Goal: Task Accomplishment & Management: Complete application form

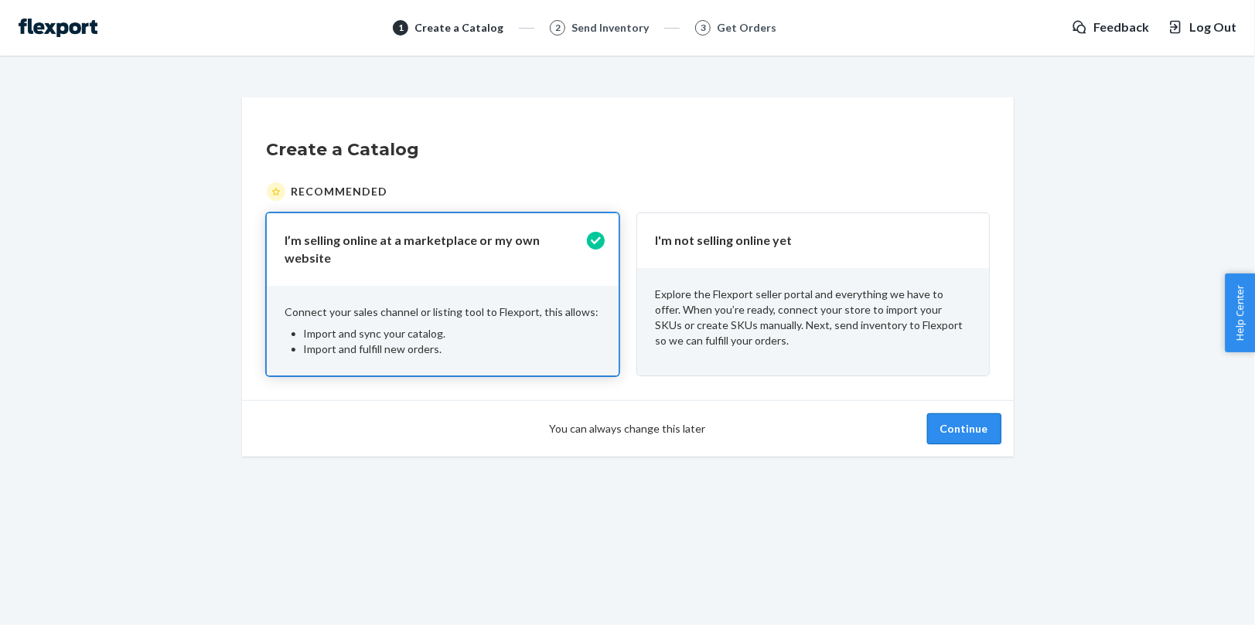
click at [990, 428] on button "Continue" at bounding box center [964, 429] width 74 height 31
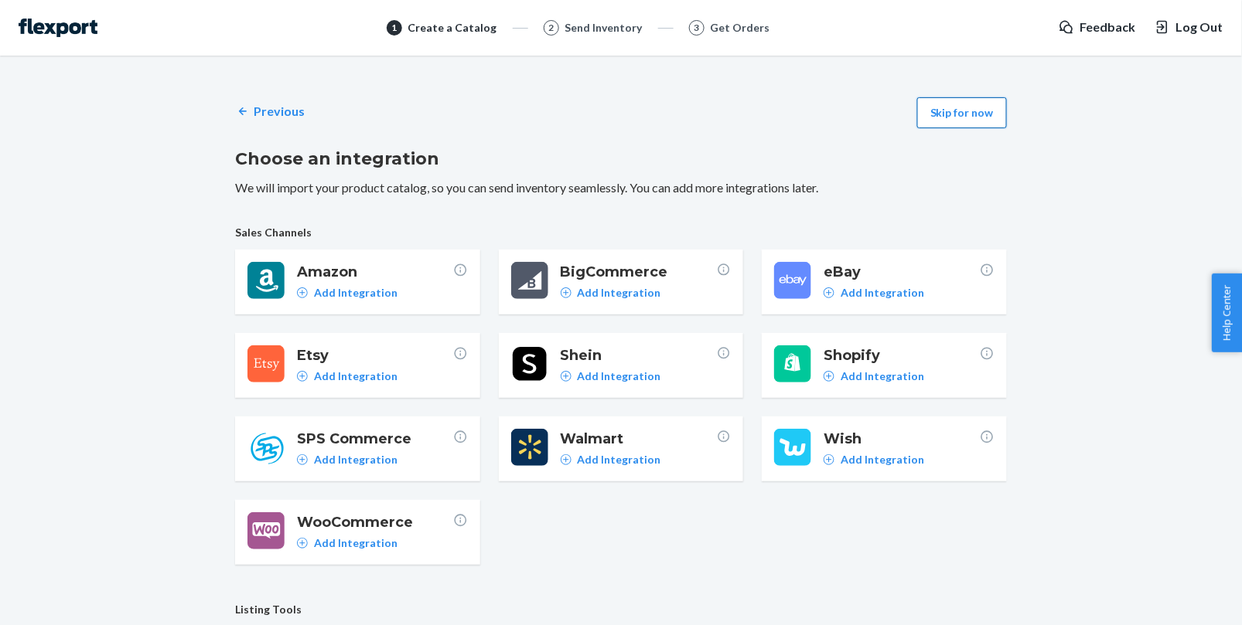
click at [969, 115] on button "Skip for now" at bounding box center [962, 112] width 90 height 31
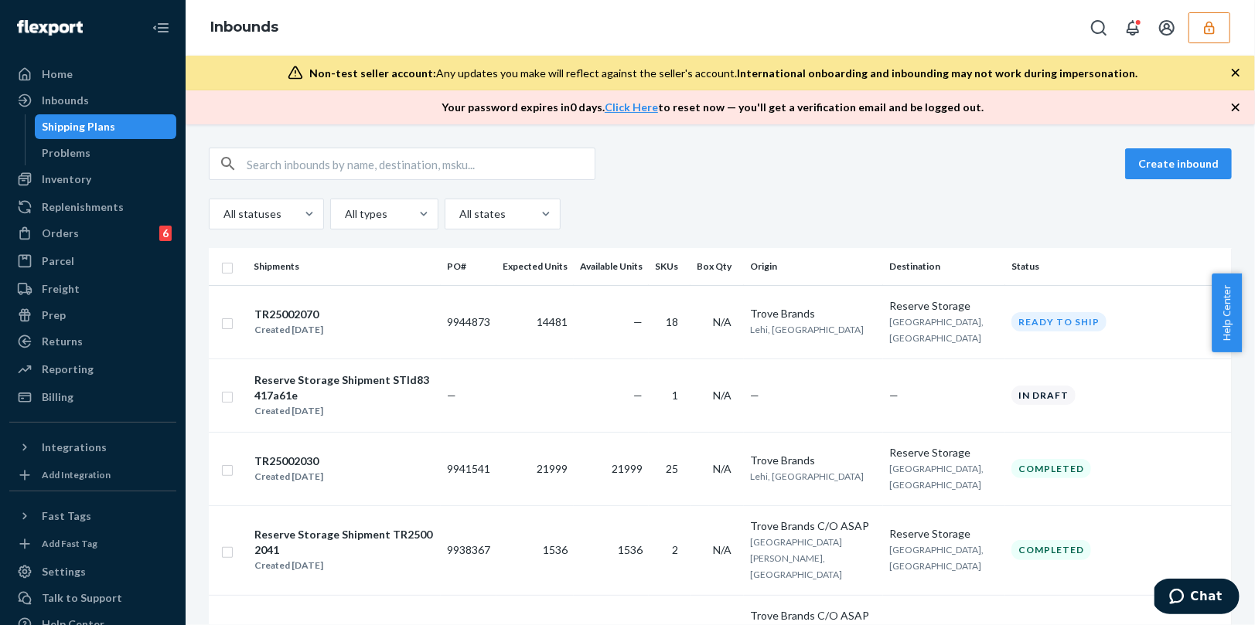
click at [1212, 37] on button "button" at bounding box center [1209, 27] width 42 height 31
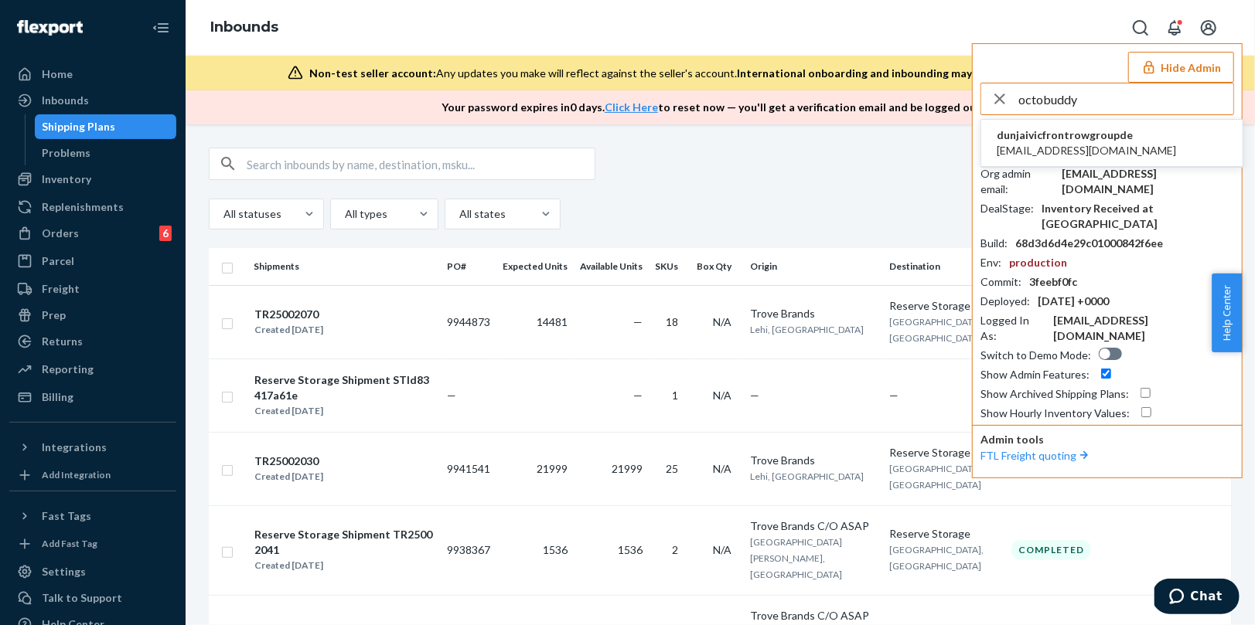
type input "octobuddy"
click at [1051, 139] on span "dunjaivicfrontrowgroupde" at bounding box center [1086, 135] width 179 height 15
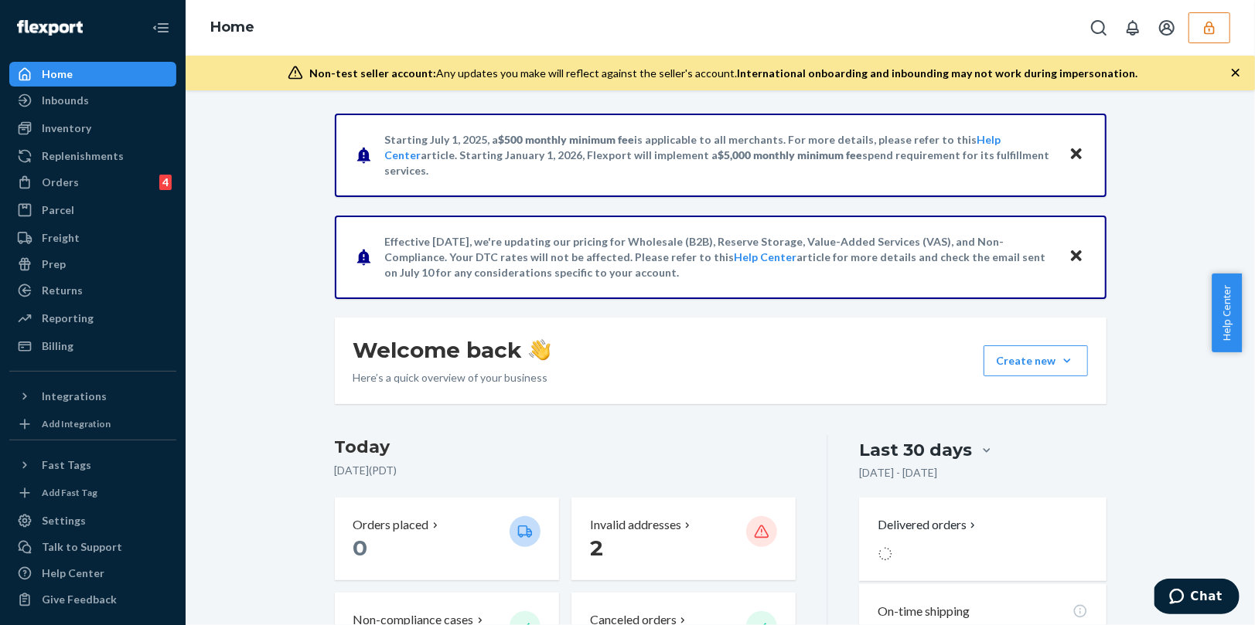
click at [56, 179] on div "Orders" at bounding box center [60, 182] width 37 height 15
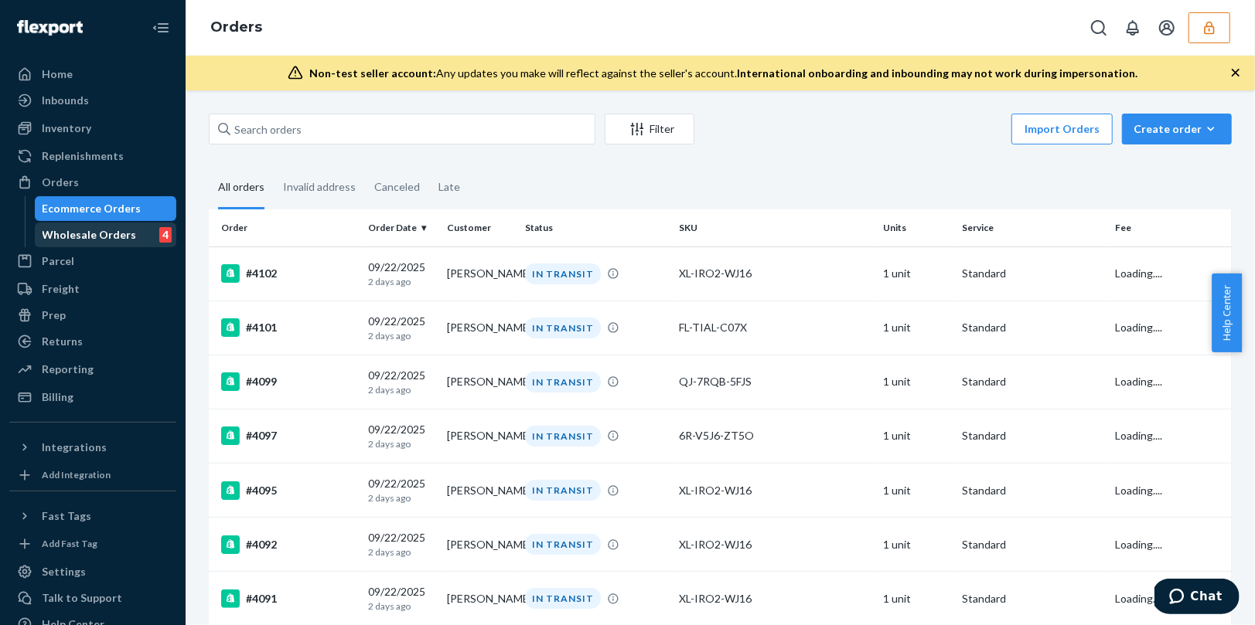
click at [72, 231] on div "Wholesale Orders" at bounding box center [90, 234] width 94 height 15
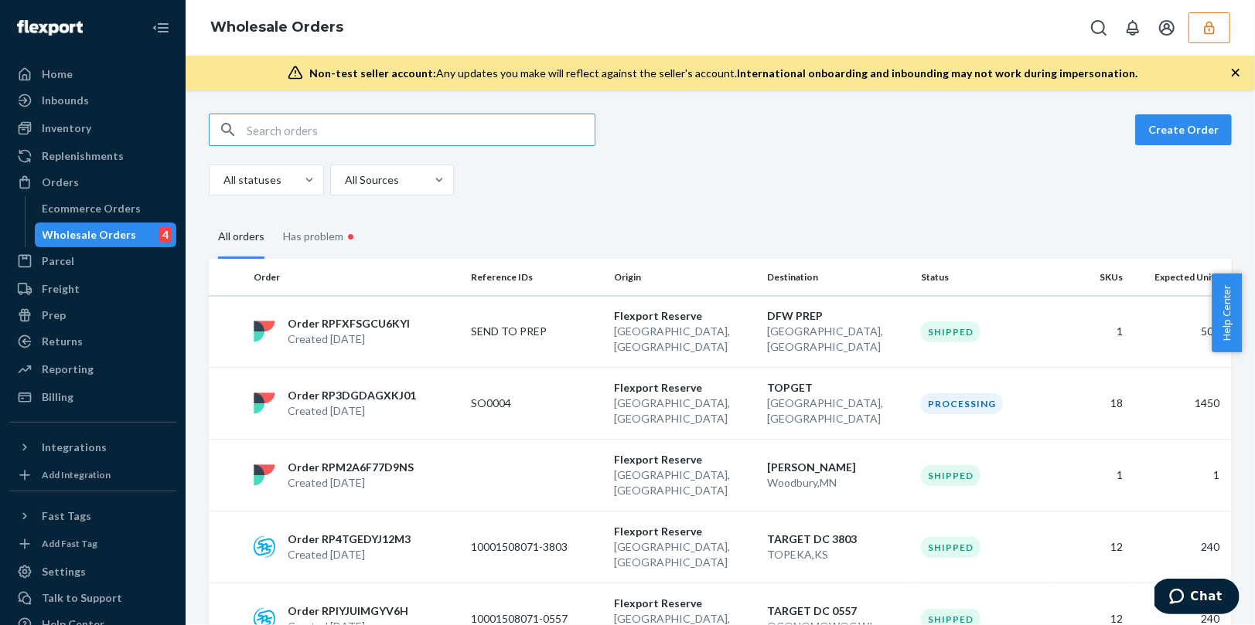
click at [291, 132] on input "text" at bounding box center [421, 129] width 348 height 31
type input "WLEZLO6BP8MWL"
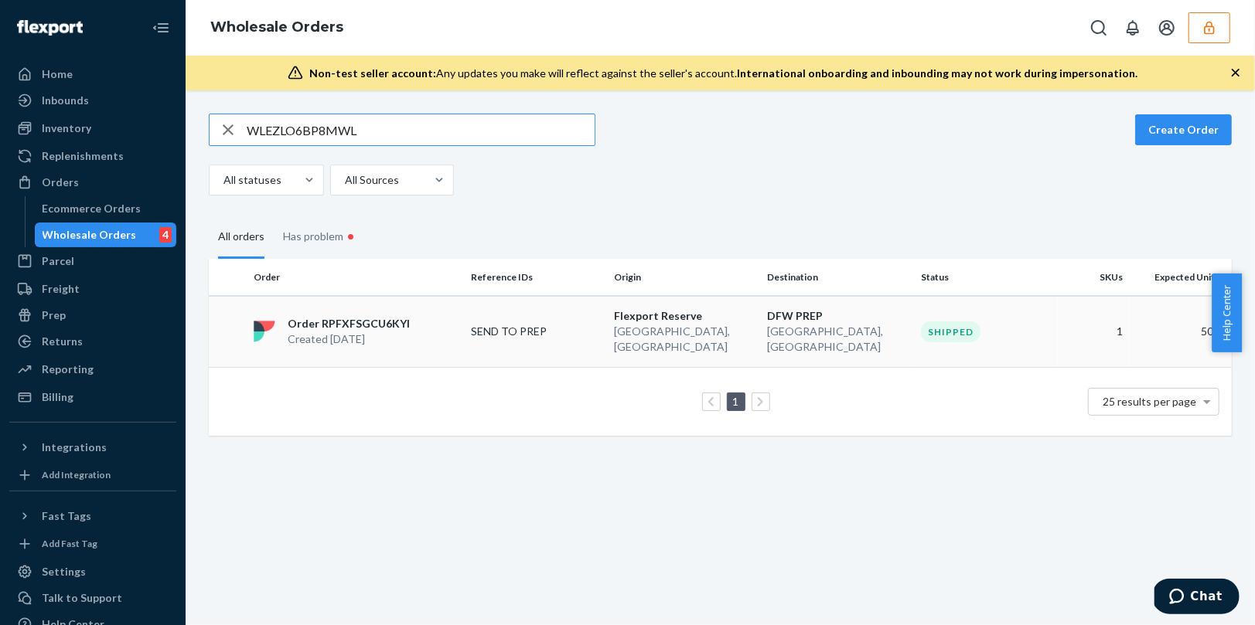
click at [423, 337] on div "Order RPFXFSGCU6KYI Created Sep 17, 2025" at bounding box center [355, 331] width 217 height 31
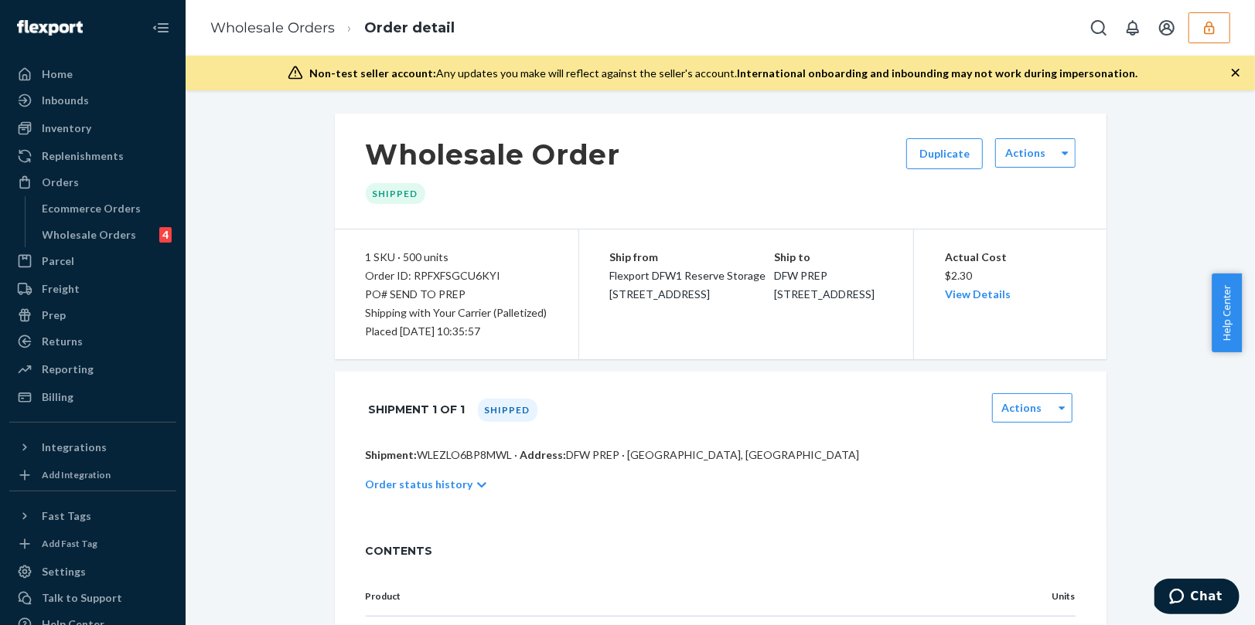
click at [455, 455] on p "Shipment: WLEZLO6BP8MWL · Address: DFW PREP · Lewisville, TX 75067" at bounding box center [721, 455] width 710 height 15
copy p "WLEZLO6BP8MWL"
click at [101, 99] on div "Inbounds" at bounding box center [93, 101] width 164 height 22
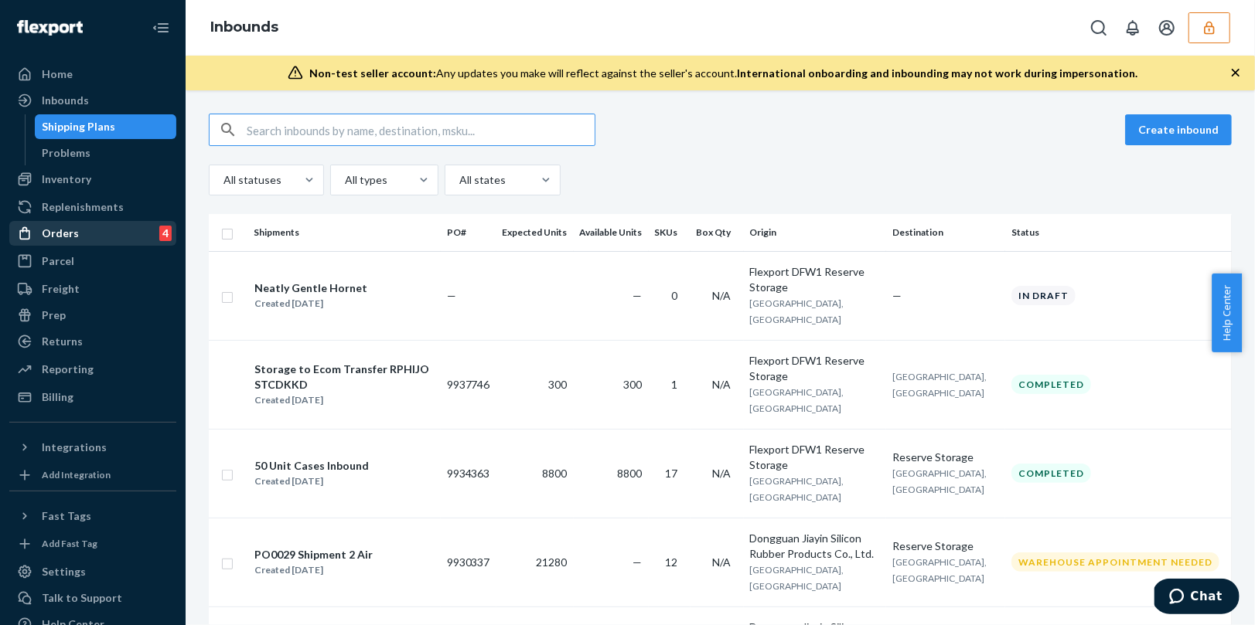
click at [60, 236] on div "Orders" at bounding box center [60, 233] width 37 height 15
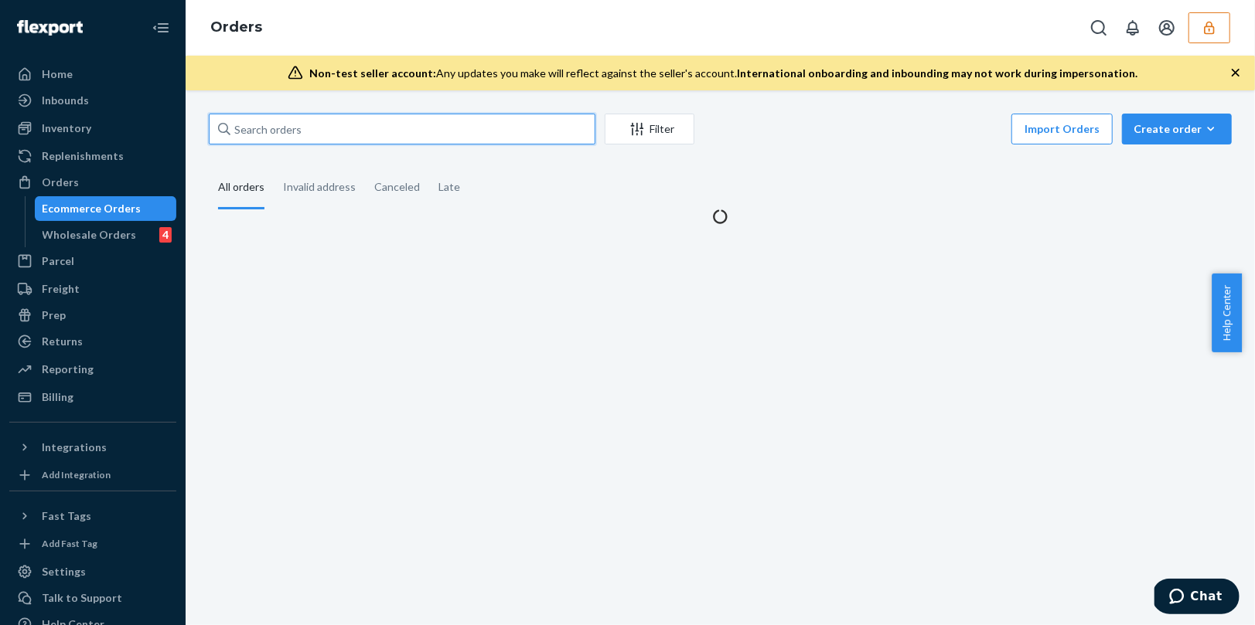
click at [321, 129] on input "text" at bounding box center [402, 129] width 387 height 31
paste input "WLEZLO6BP8MWL"
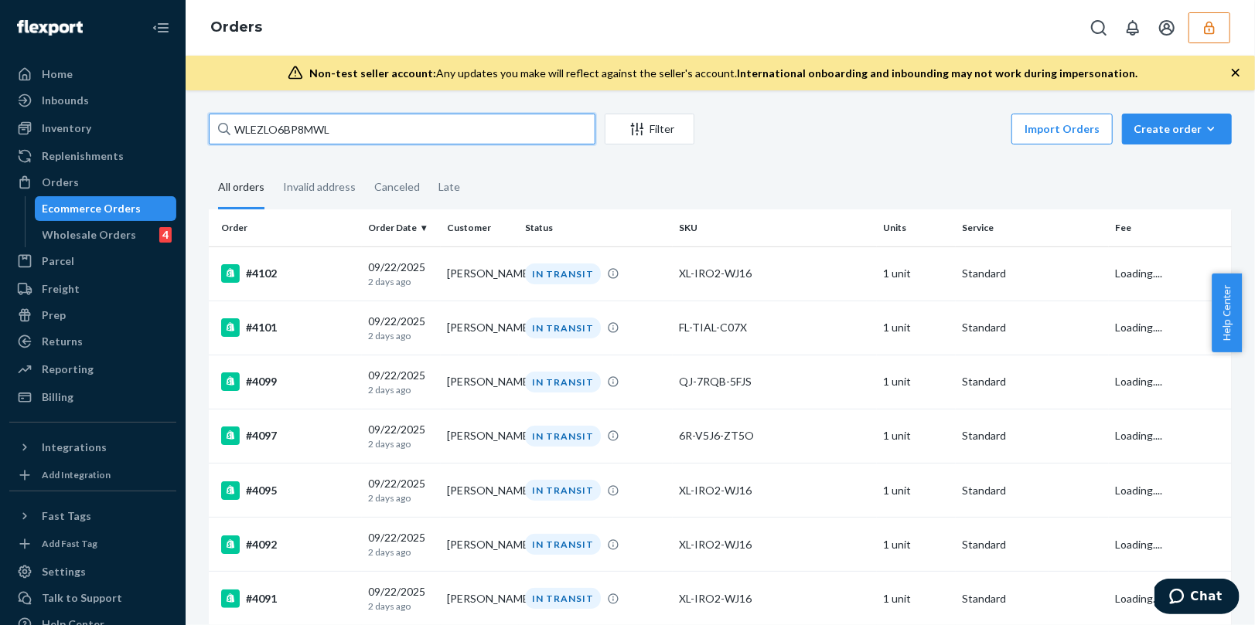
type input "WLEZLO6BP8MWL"
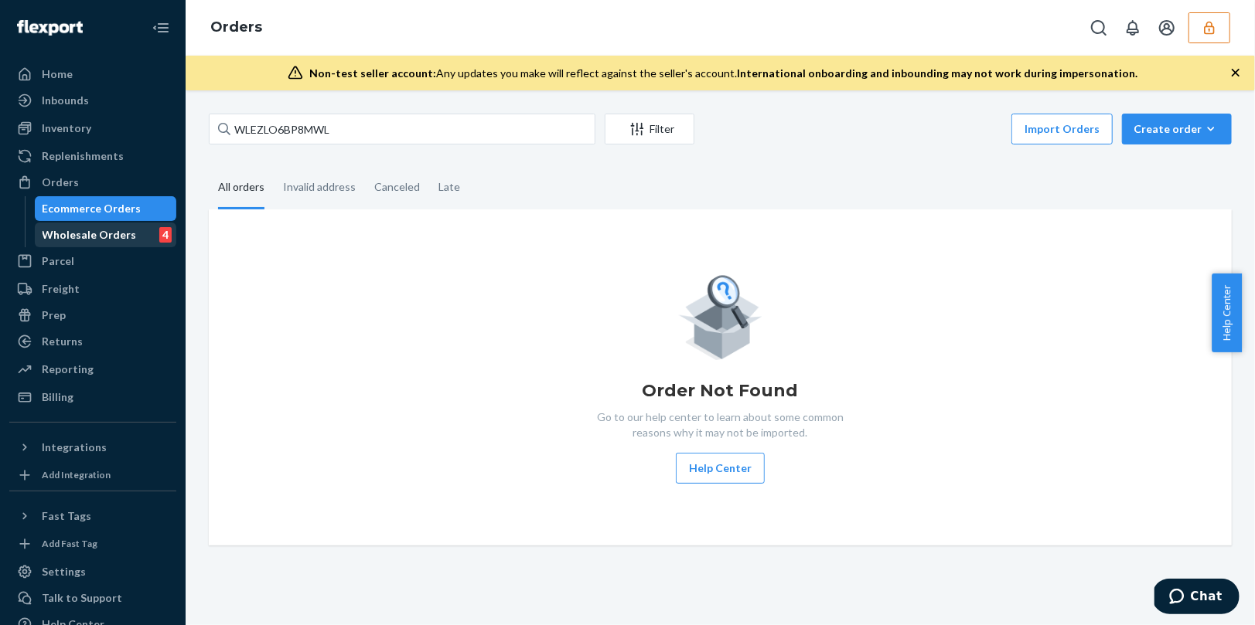
click at [143, 235] on div "Wholesale Orders 4" at bounding box center [105, 235] width 139 height 22
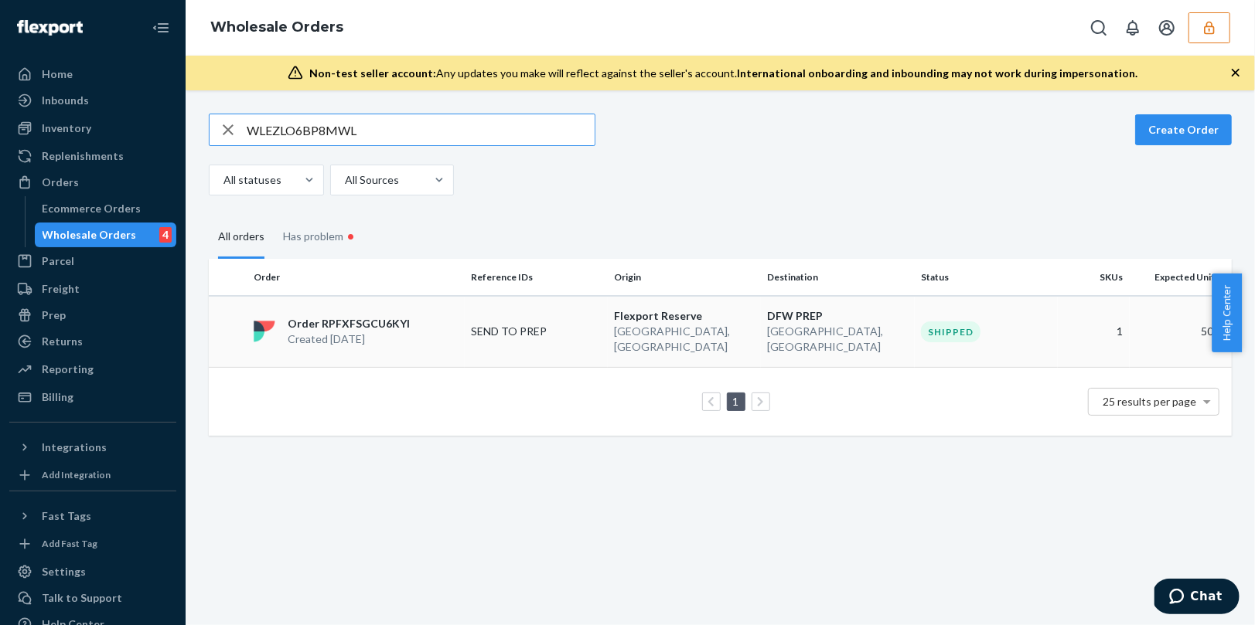
click at [378, 335] on p "Created Sep 17, 2025" at bounding box center [349, 339] width 122 height 15
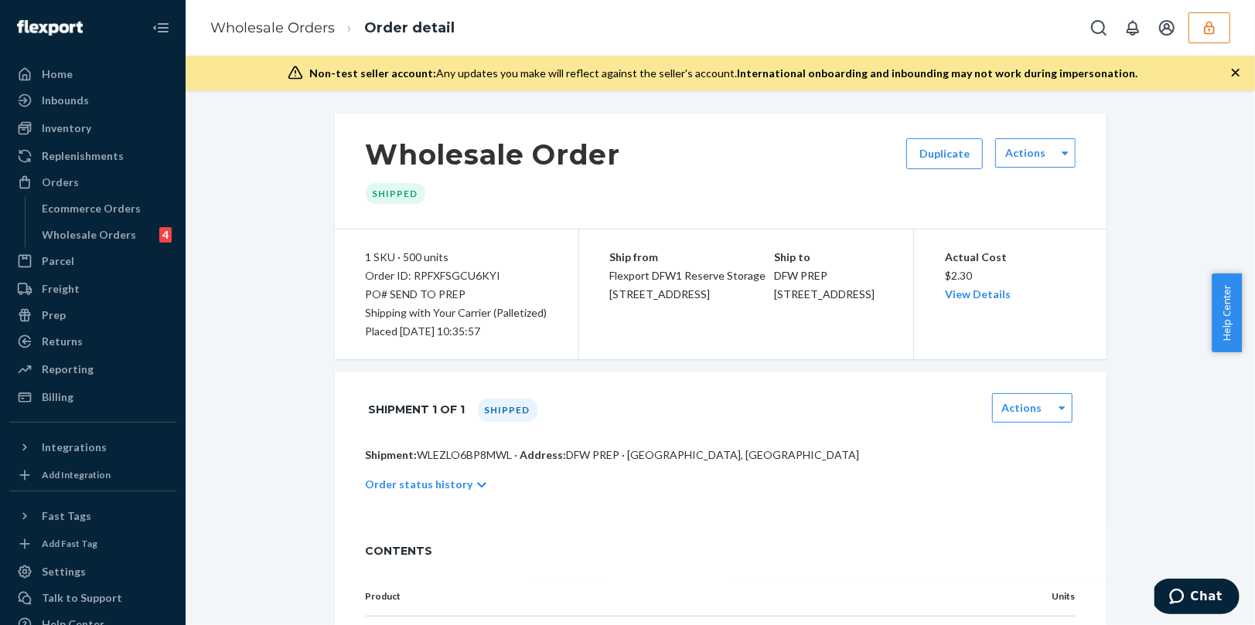
scroll to position [133, 0]
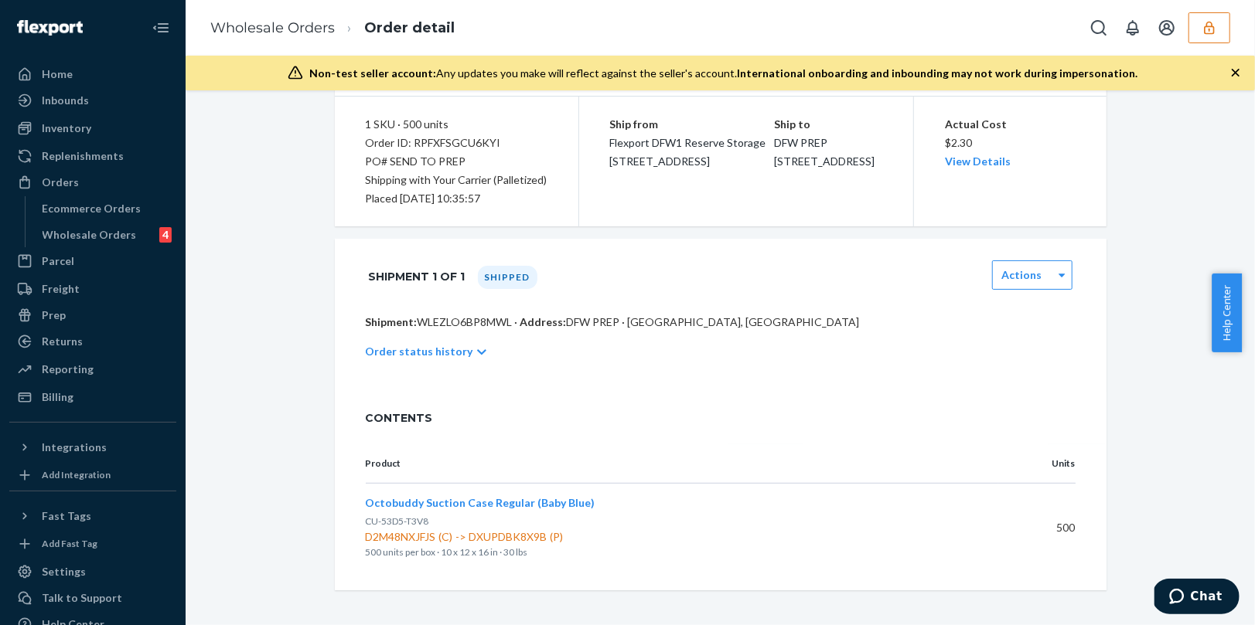
click at [439, 521] on p "CU-53D5-T3V8" at bounding box center [676, 521] width 620 height 15
drag, startPoint x: 438, startPoint y: 521, endPoint x: 352, endPoint y: 521, distance: 85.8
click at [352, 521] on div "Product Units Octobuddy Suction Case Regular (Baby Blue) CU-53D5-T3V8 D2M48NXJF…" at bounding box center [721, 518] width 772 height 146
click at [366, 521] on span "CU-53D5-T3V8" at bounding box center [397, 522] width 63 height 12
drag, startPoint x: 423, startPoint y: 519, endPoint x: 358, endPoint y: 521, distance: 65.0
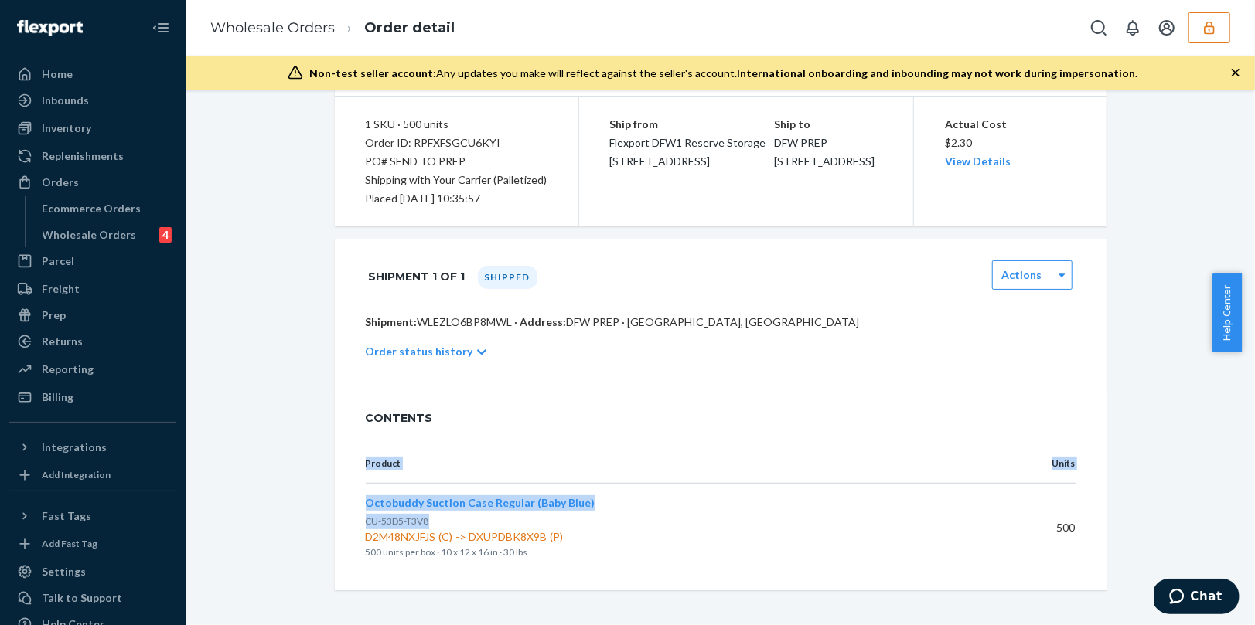
click at [358, 521] on div "Product Units Octobuddy Suction Case Regular (Baby Blue) CU-53D5-T3V8 D2M48NXJF…" at bounding box center [721, 518] width 772 height 146
click at [394, 521] on span "CU-53D5-T3V8" at bounding box center [397, 522] width 63 height 12
drag, startPoint x: 426, startPoint y: 521, endPoint x: 360, endPoint y: 520, distance: 65.7
click at [366, 520] on p "CU-53D5-T3V8" at bounding box center [676, 521] width 620 height 15
copy span "CU-53D5-T3V8"
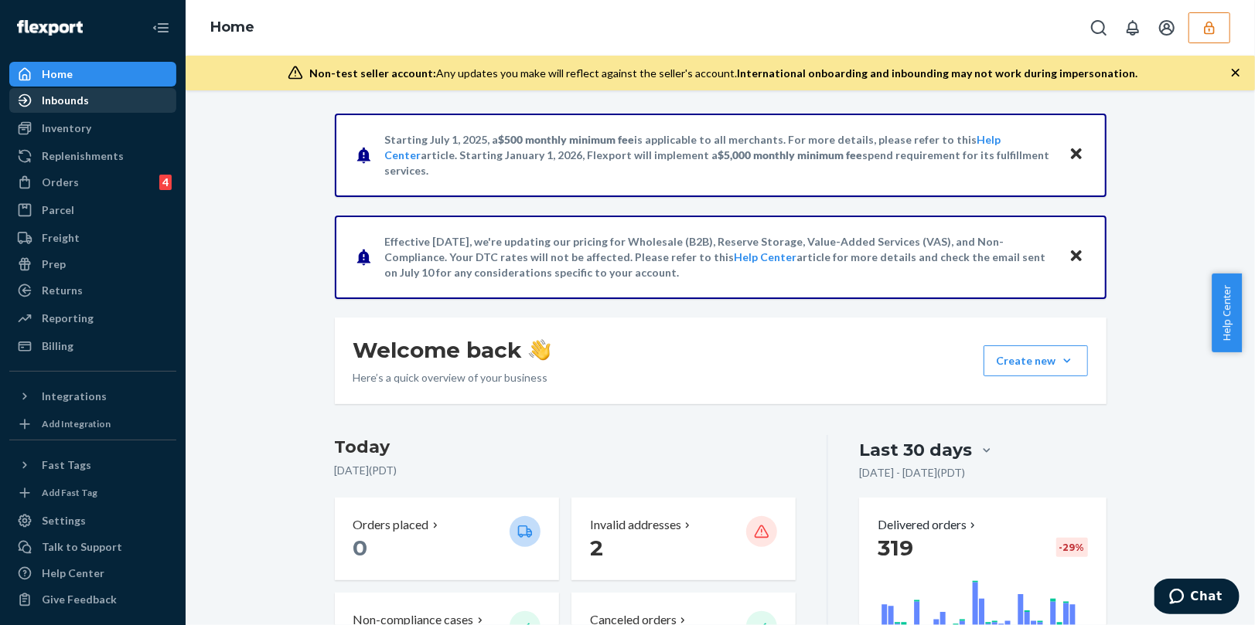
click at [116, 100] on div "Inbounds" at bounding box center [93, 101] width 164 height 22
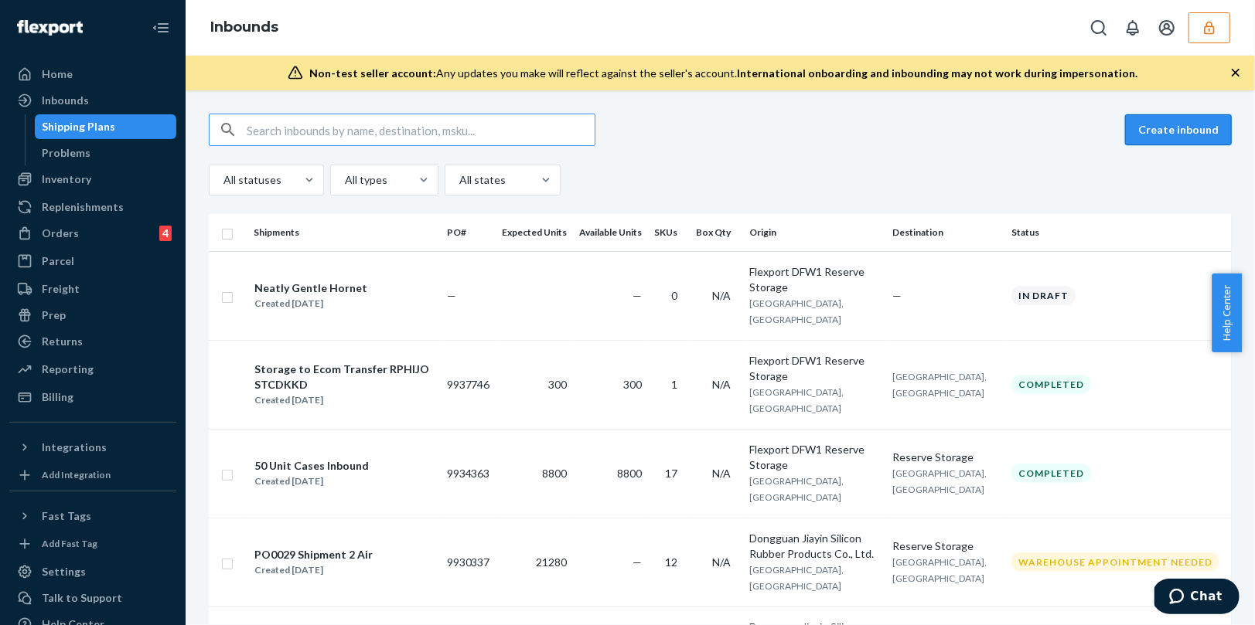
click at [1162, 130] on button "Create inbound" at bounding box center [1178, 129] width 107 height 31
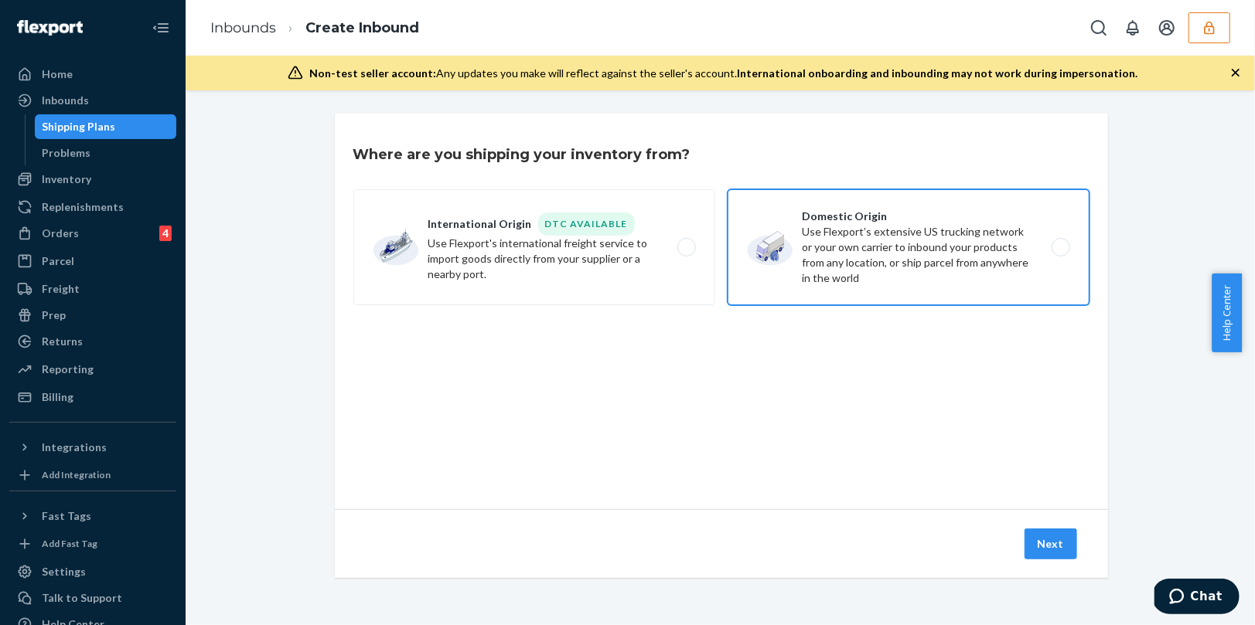
click at [871, 220] on label "Domestic Origin Use Flexport’s extensive US trucking network or your own carrie…" at bounding box center [908, 247] width 362 height 116
click at [1060, 243] on input "Domestic Origin Use Flexport’s extensive US trucking network or your own carrie…" at bounding box center [1065, 248] width 10 height 10
radio input "true"
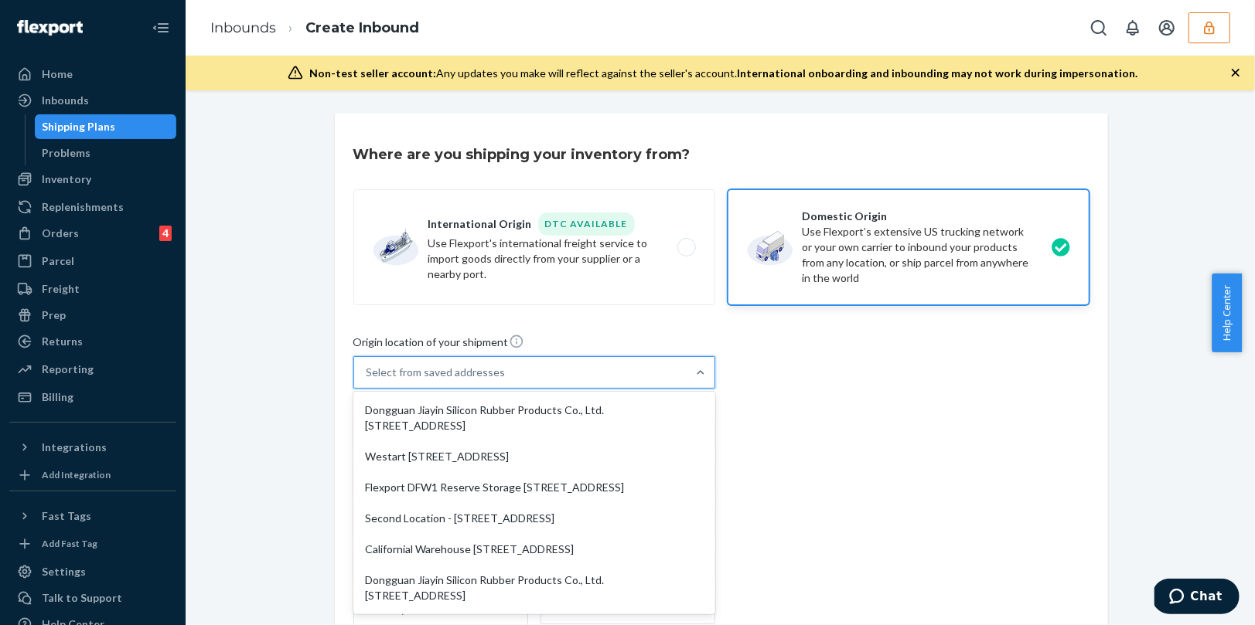
click at [651, 377] on div "Select from saved addresses" at bounding box center [520, 372] width 332 height 31
click at [368, 377] on input "option Dongguan Jiayin Silicon Rubber Products Co., Ltd. 311 liheng Roud ShiPai…" at bounding box center [367, 372] width 2 height 15
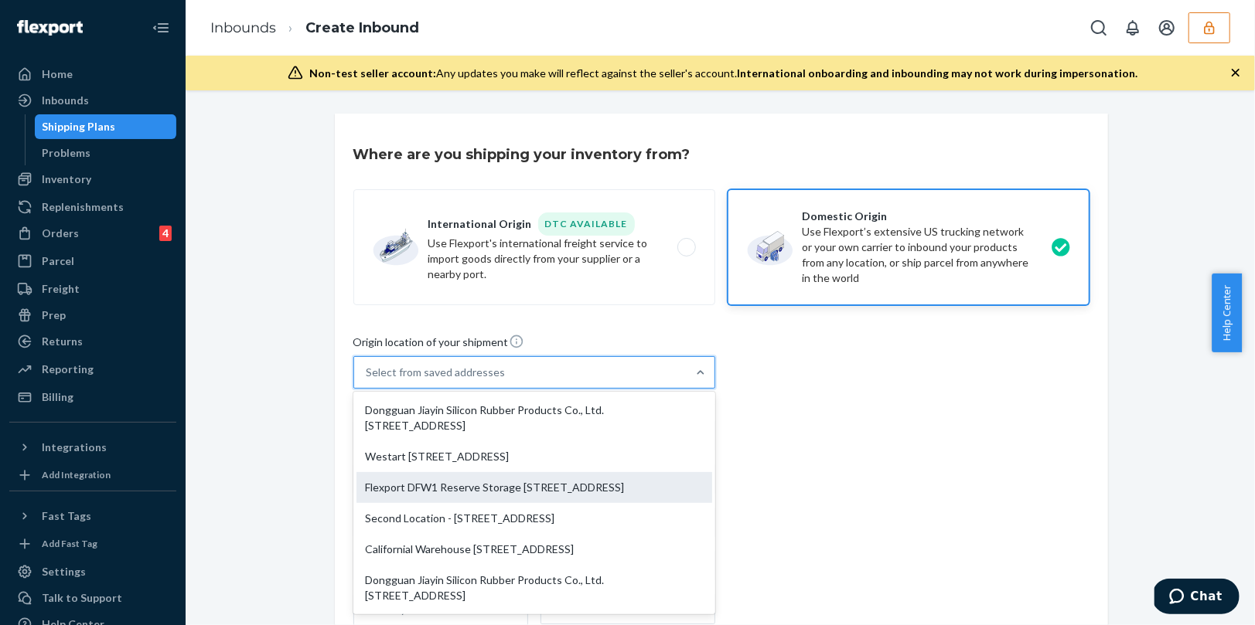
click at [618, 502] on div "Flexport DFW1 Reserve Storage [STREET_ADDRESS]" at bounding box center [534, 487] width 356 height 31
click at [368, 380] on input "option Flexport DFW1 Reserve Storage 2900 S Valley Pkwy, Suite 100 Lewisville, …" at bounding box center [367, 372] width 2 height 15
type input "Flexport DFW1 Reserve Storage"
type input "[GEOGRAPHIC_DATA]"
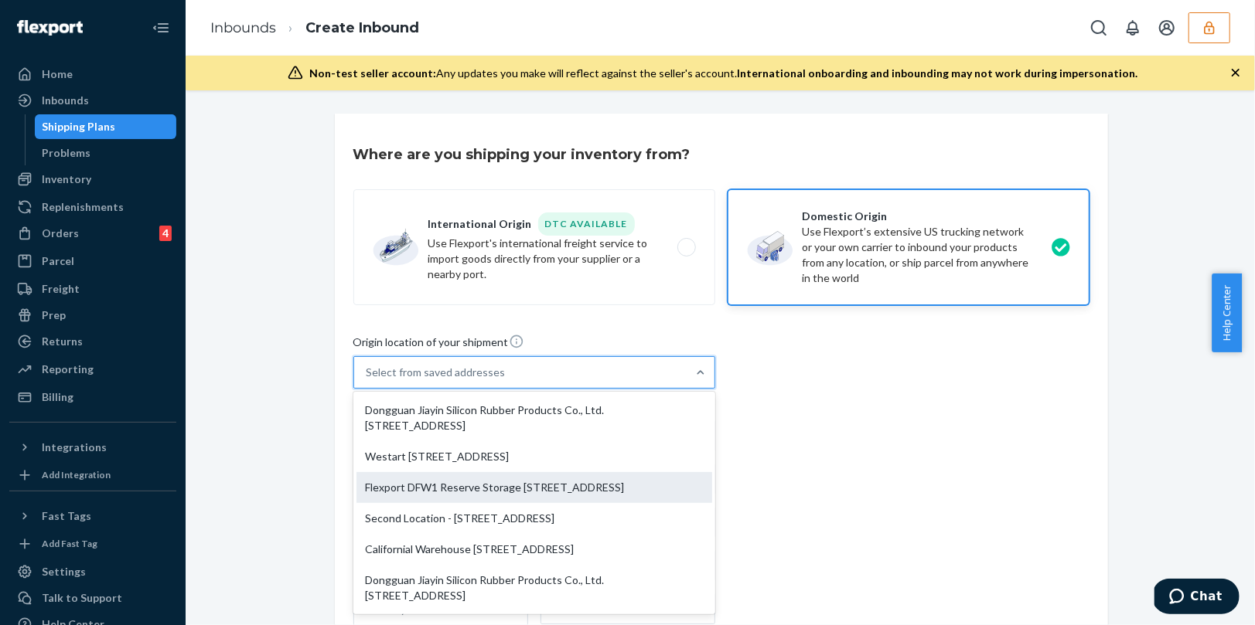
type input "75067"
type input "2900 S Valley Pkwy, Suite 100"
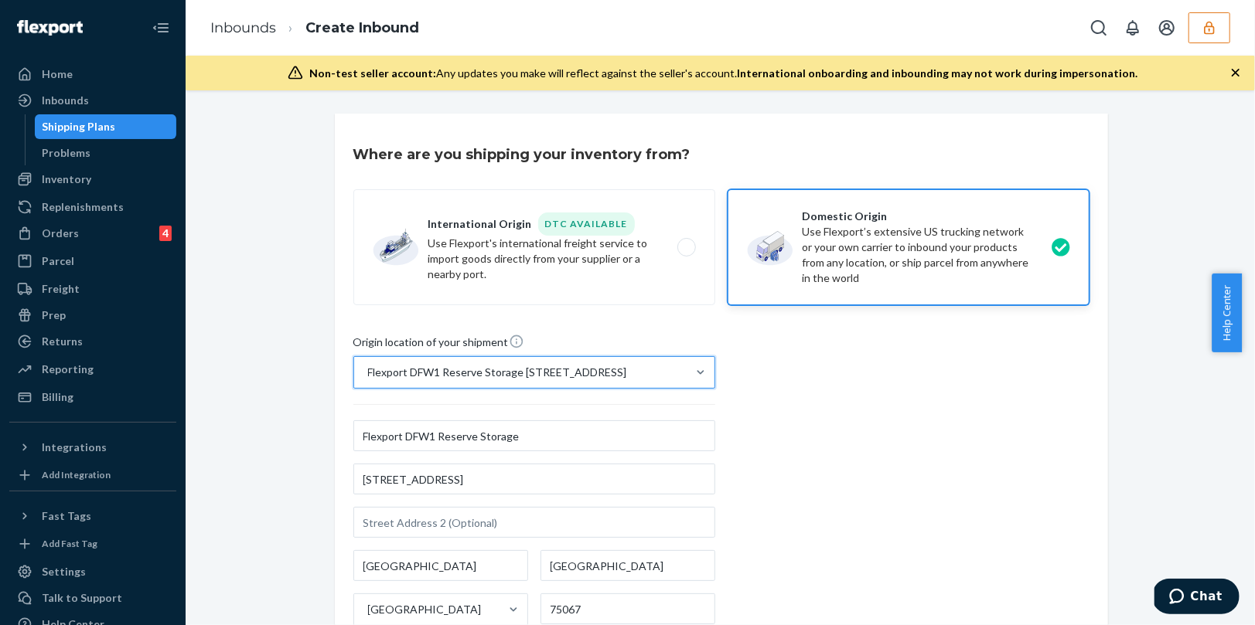
scroll to position [264, 0]
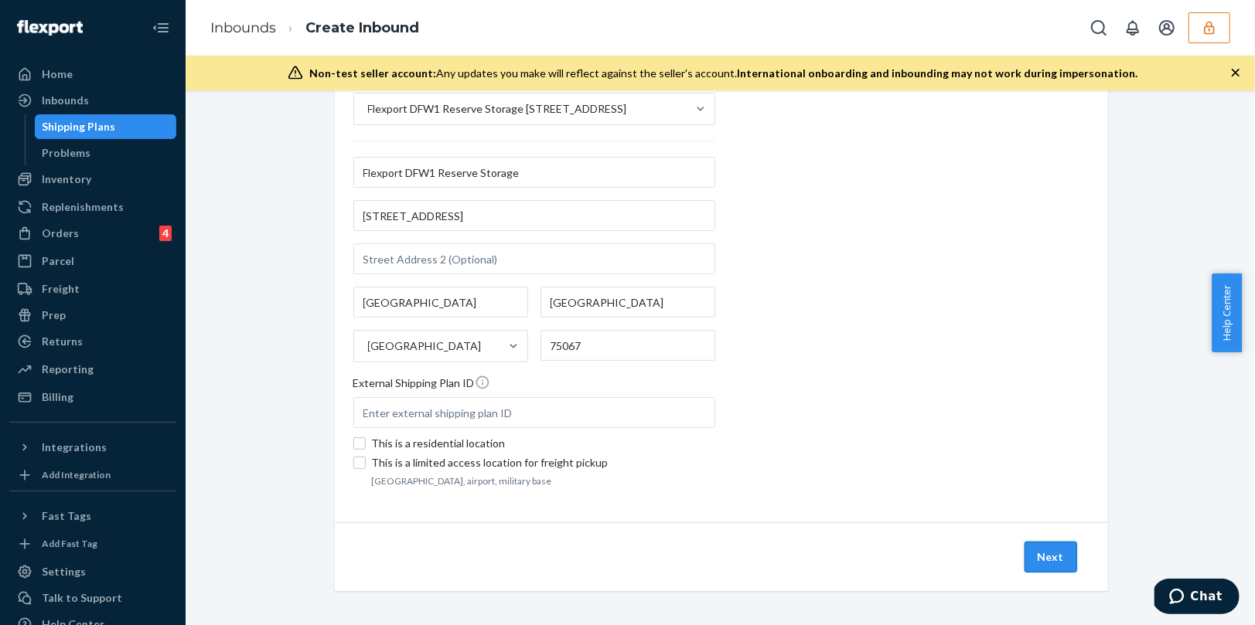
click at [1049, 551] on button "Next" at bounding box center [1050, 557] width 53 height 31
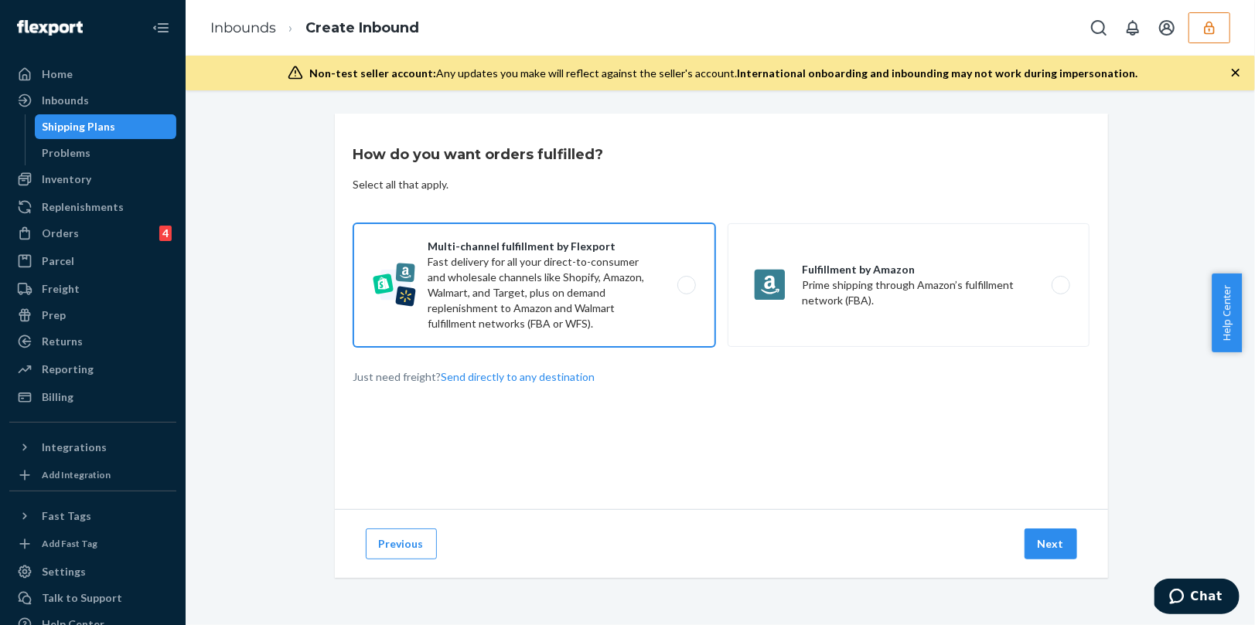
click at [600, 288] on label "Multi-channel fulfillment by Flexport Fast delivery for all your direct-to-cons…" at bounding box center [534, 285] width 362 height 124
click at [686, 288] on input "Multi-channel fulfillment by Flexport Fast delivery for all your direct-to-cons…" at bounding box center [691, 286] width 10 height 10
radio input "true"
click at [1056, 554] on button "Next" at bounding box center [1050, 544] width 53 height 31
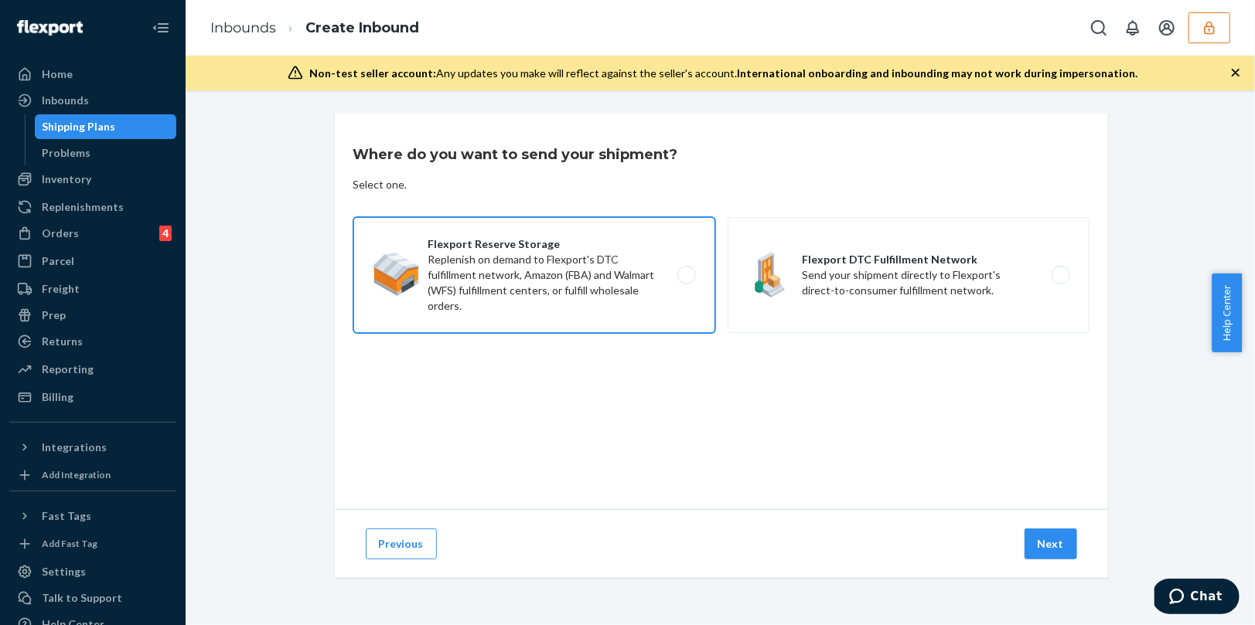
click at [589, 267] on label "Flexport Reserve Storage Replenish on demand to Flexport's DTC fulfillment netw…" at bounding box center [534, 275] width 362 height 116
click at [686, 271] on input "Flexport Reserve Storage Replenish on demand to Flexport's DTC fulfillment netw…" at bounding box center [691, 276] width 10 height 10
radio input "true"
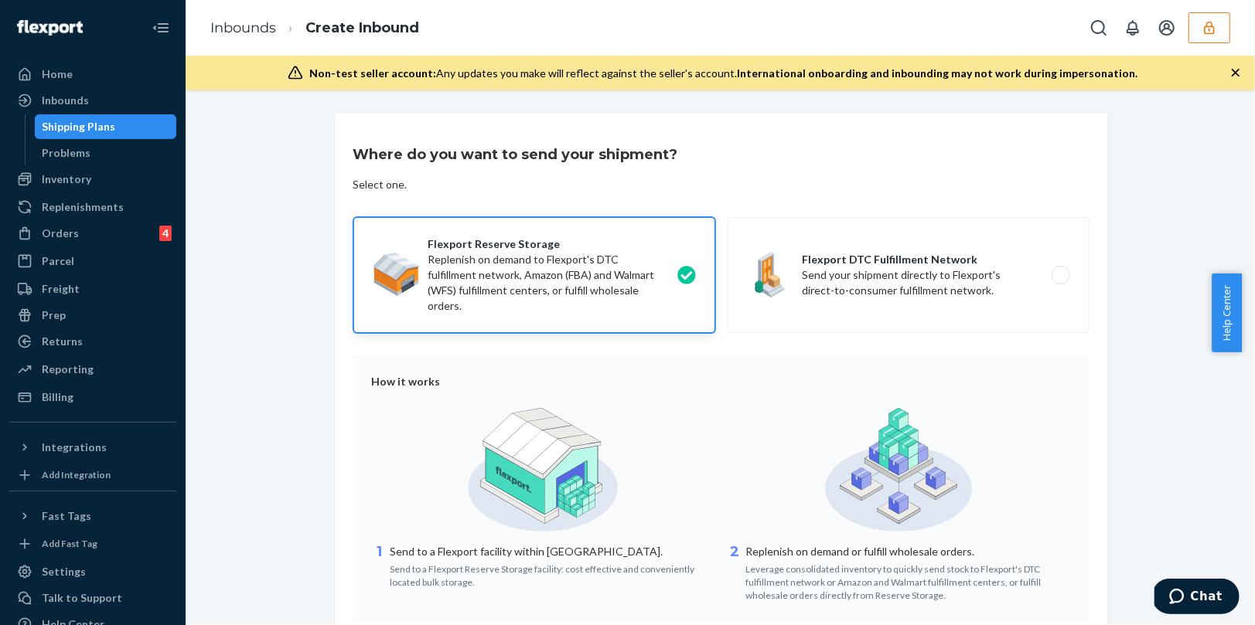
scroll to position [131, 0]
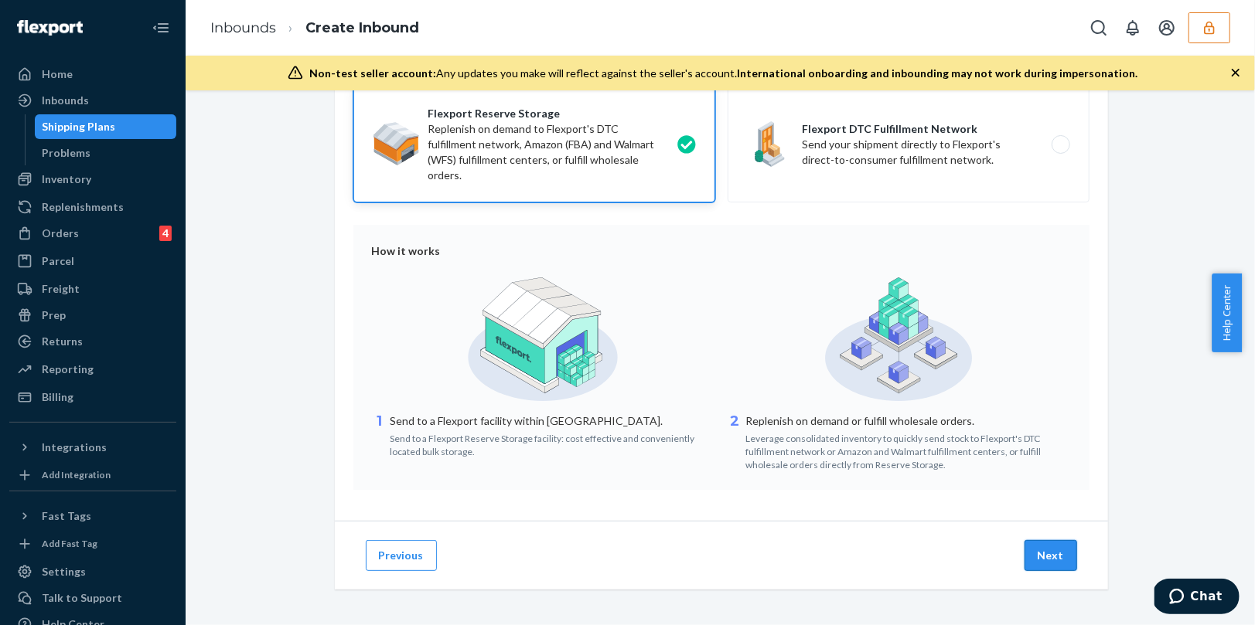
click at [1054, 552] on button "Next" at bounding box center [1050, 555] width 53 height 31
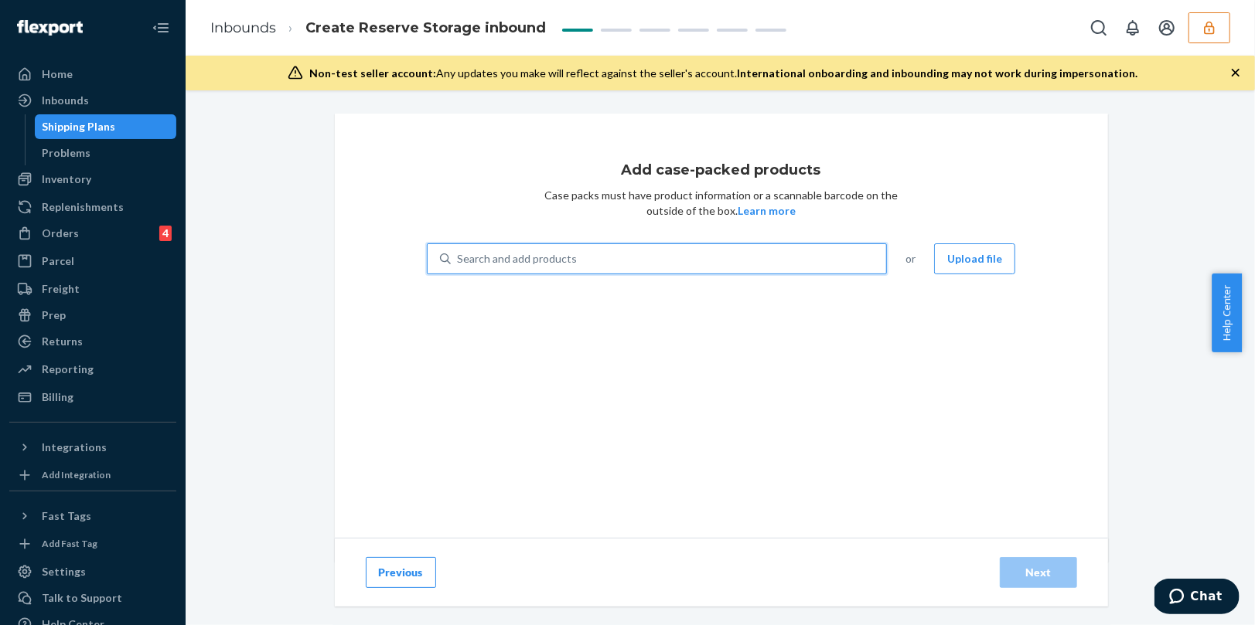
click at [617, 256] on div "Search and add products" at bounding box center [669, 259] width 436 height 28
click at [458, 256] on input "0 results available. Use Up and Down to choose options, press Enter to select t…" at bounding box center [458, 258] width 2 height 15
paste input "CU-53D5-T3V8"
type input "CU-53D5-T3V8"
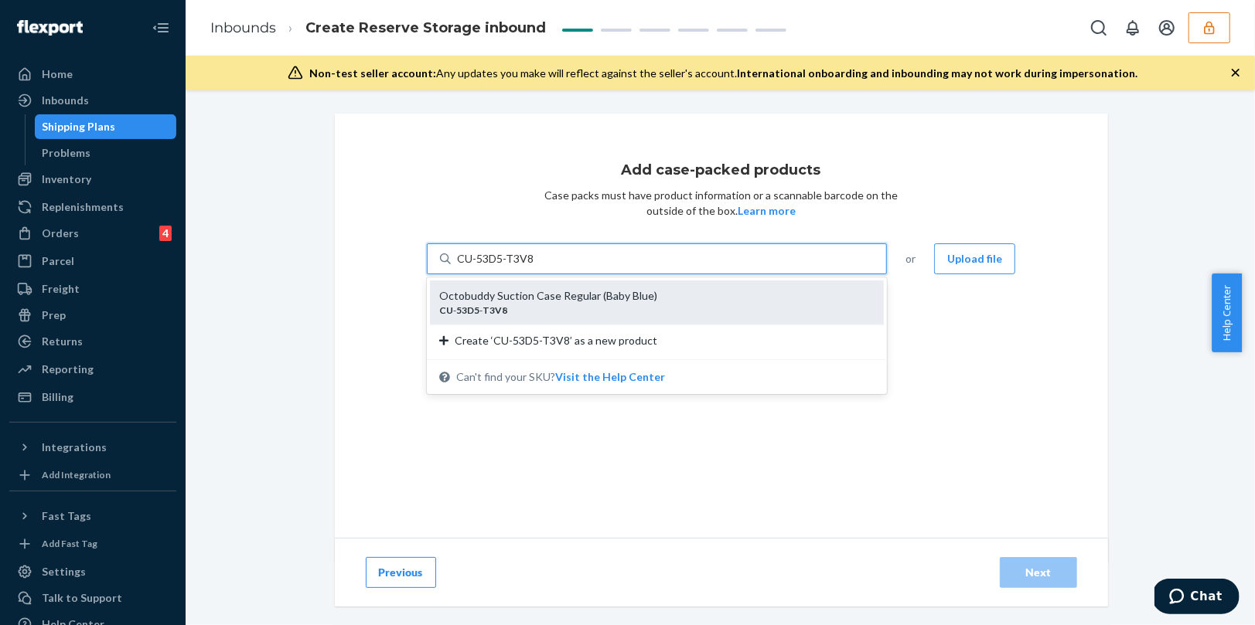
click at [513, 299] on div "Octobuddy Suction Case Regular (Baby Blue)" at bounding box center [651, 295] width 424 height 15
click at [513, 267] on input "CU-53D5-T3V8" at bounding box center [495, 258] width 77 height 15
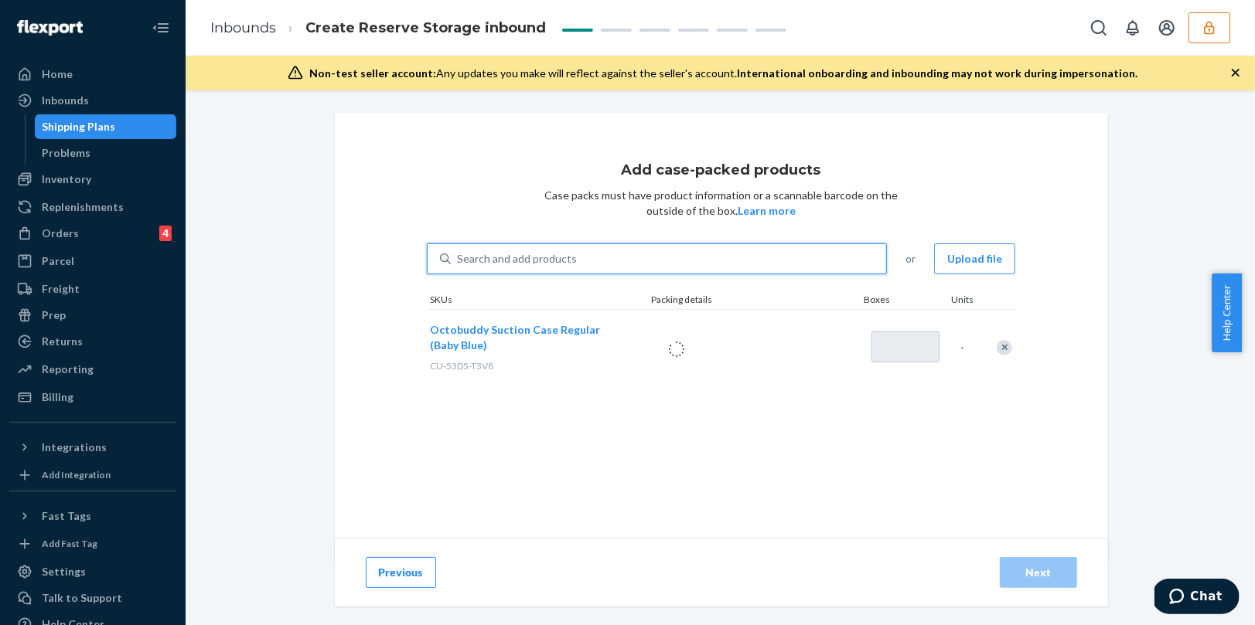
type input "1"
click at [746, 365] on div "900 units per box" at bounding box center [753, 349] width 229 height 60
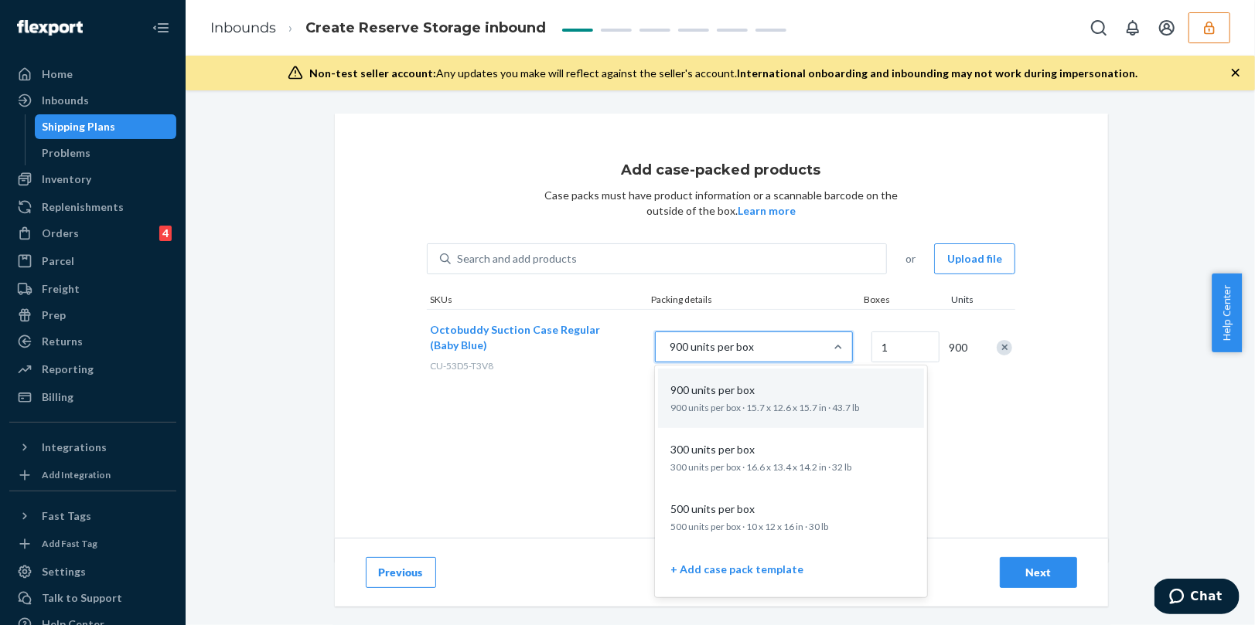
click at [746, 359] on div "900 units per box" at bounding box center [740, 347] width 169 height 28
click at [591, 347] on input "option 900 units per box focused, 1 of 4. 4 results available. Use Up and Down …" at bounding box center [591, 347] width 0 height 0
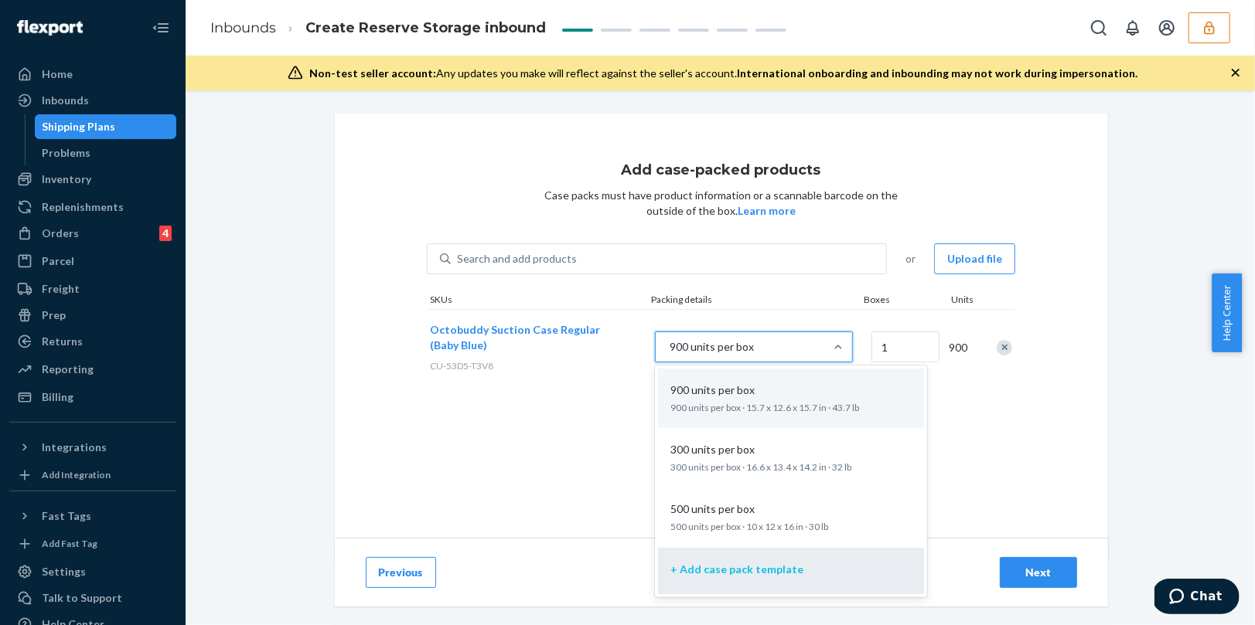
click at [730, 575] on p "+ Add case pack template" at bounding box center [736, 569] width 133 height 15
click at [591, 347] on input "option + Add case pack template focused, 4 of 4. 4 results available. Use Up an…" at bounding box center [591, 347] width 0 height 0
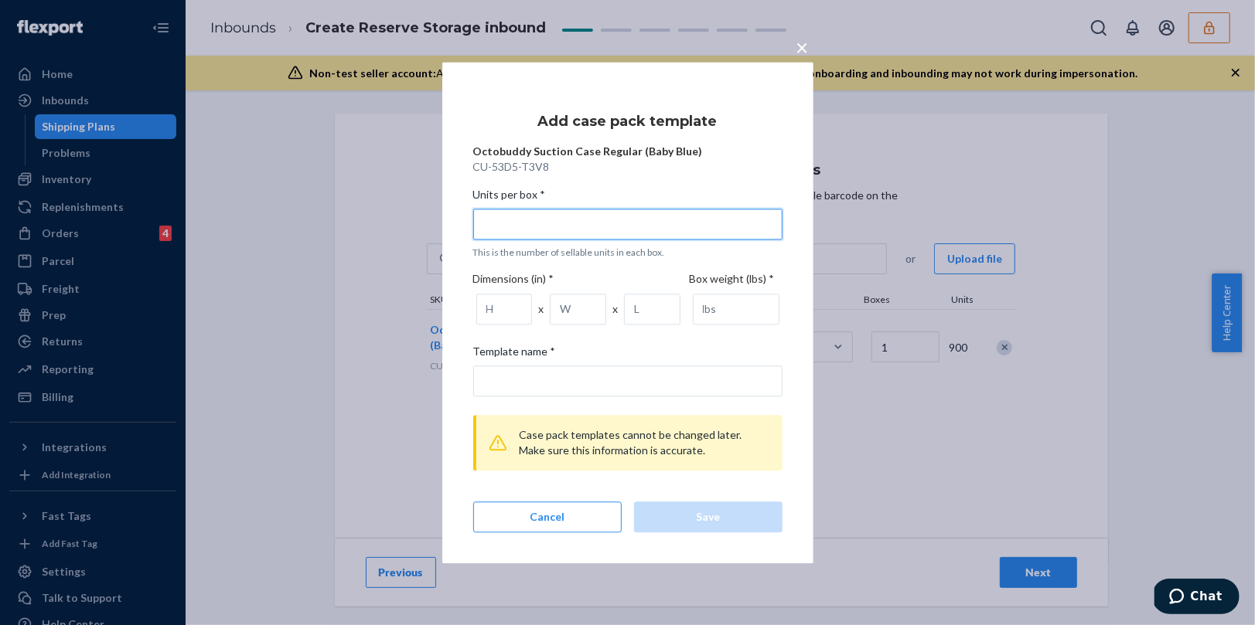
click at [541, 220] on input "Units per box * This is the number of sellable units in each box." at bounding box center [627, 224] width 309 height 31
type input "5"
type input "5 units per box"
type input "50"
type input "50 units per box"
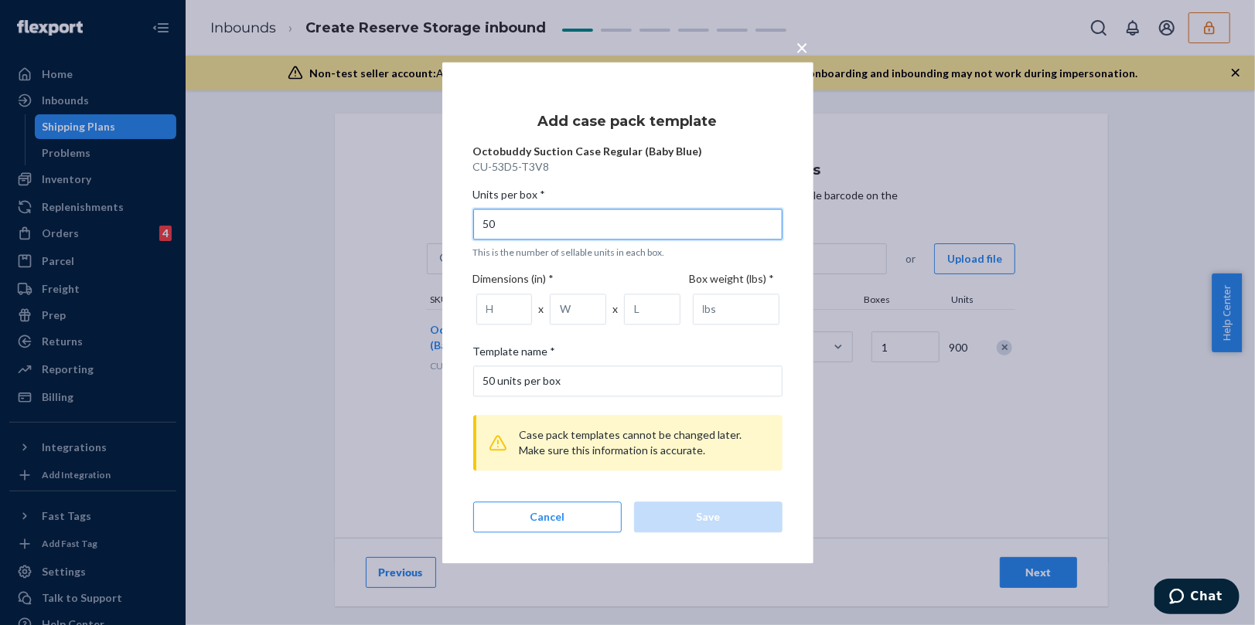
type input "50"
click at [703, 310] on input "number" at bounding box center [736, 309] width 87 height 31
type input "3"
click at [485, 317] on input "number" at bounding box center [504, 309] width 56 height 31
type input "12"
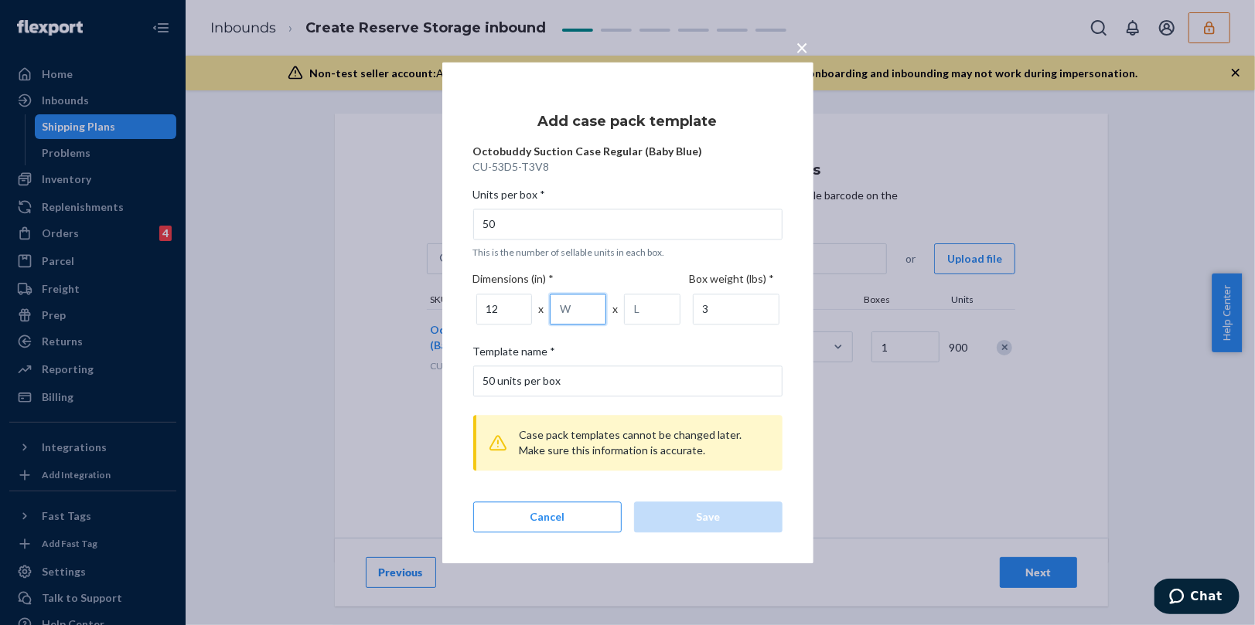
click at [562, 313] on input "number" at bounding box center [578, 309] width 56 height 31
type input "10"
click at [638, 306] on input "number" at bounding box center [652, 309] width 56 height 31
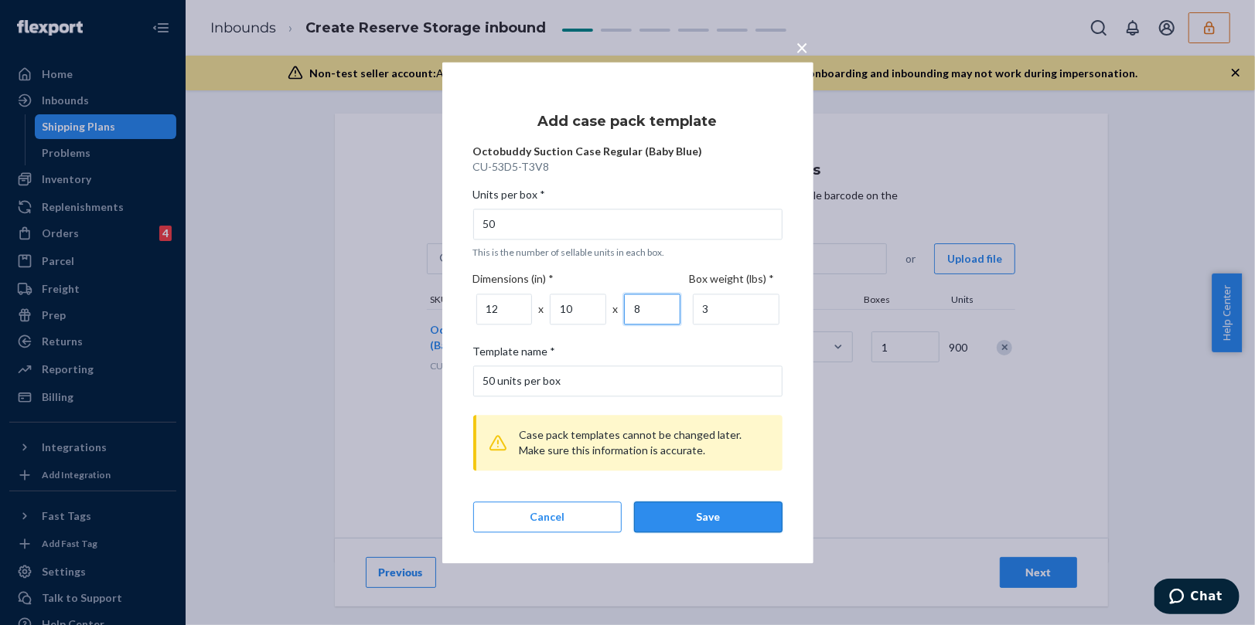
type input "8"
click at [727, 529] on button "Save" at bounding box center [708, 517] width 148 height 31
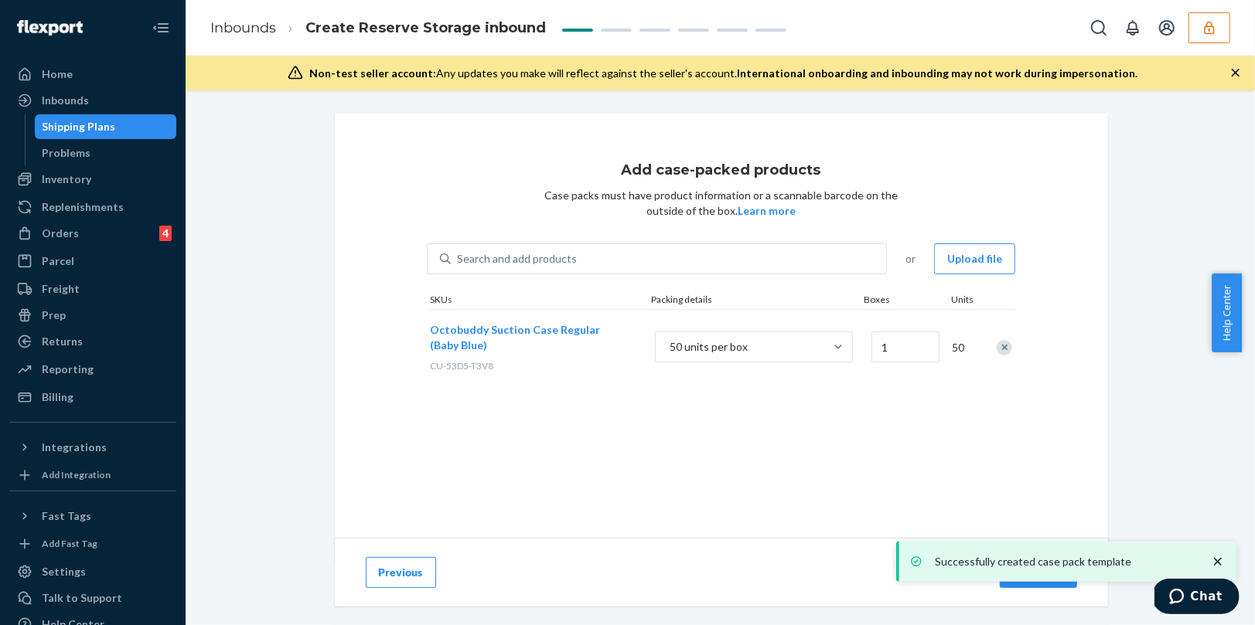
scroll to position [23, 0]
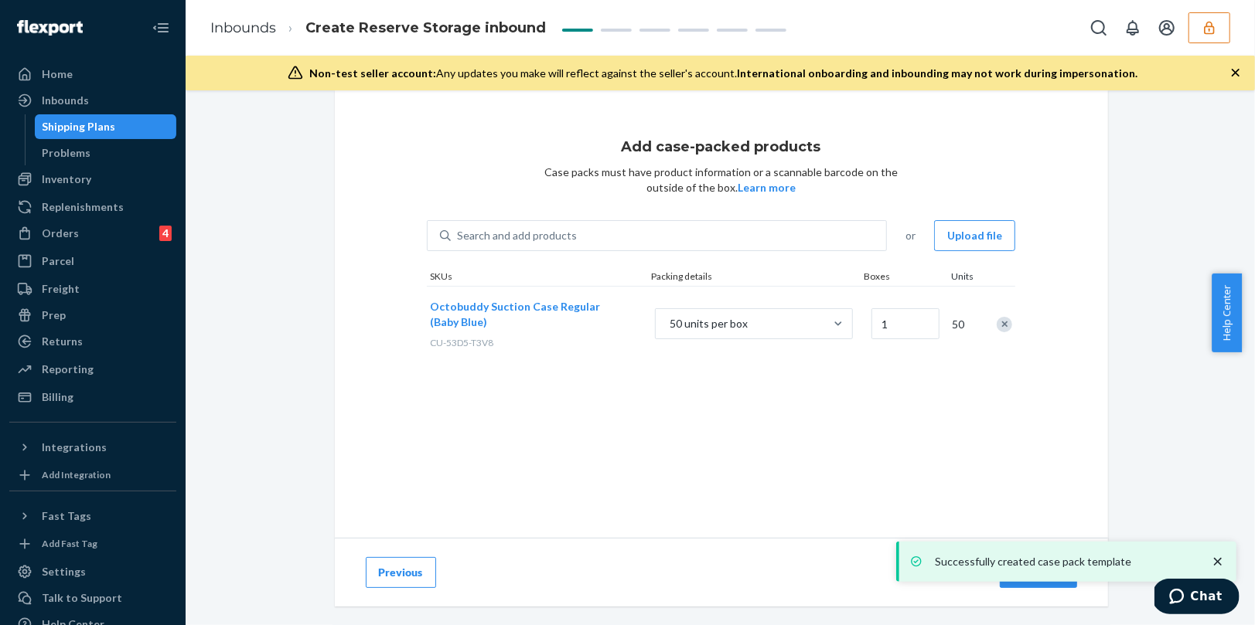
click at [1219, 562] on icon "close toast" at bounding box center [1217, 561] width 15 height 15
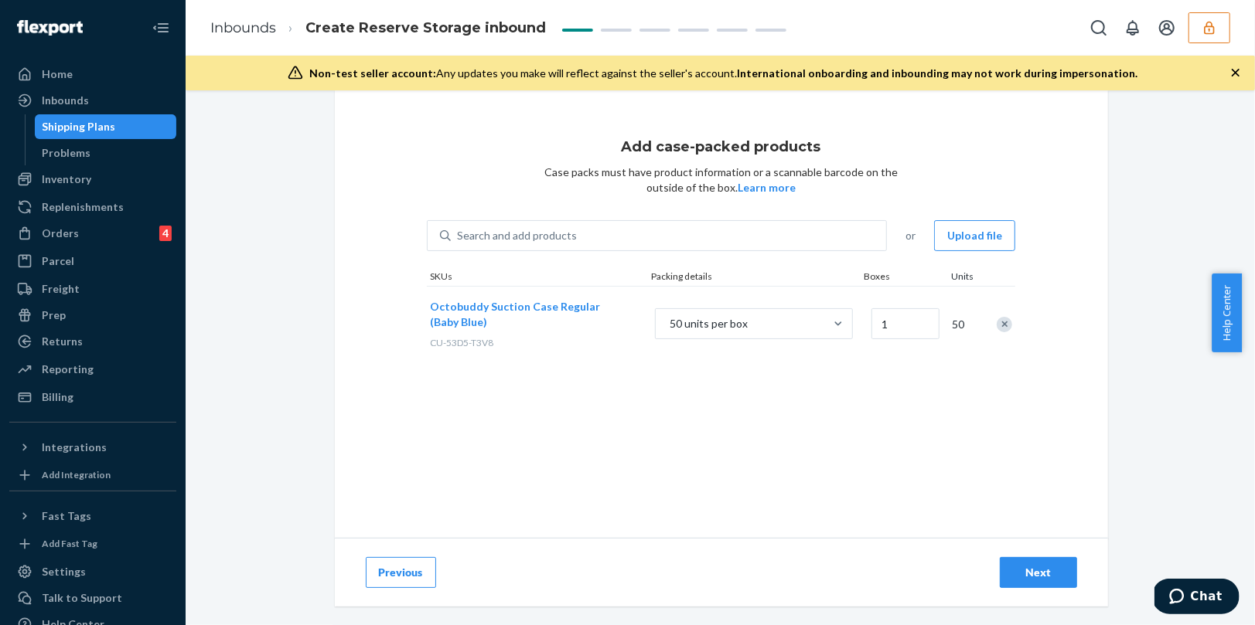
click at [1020, 575] on div "Next" at bounding box center [1038, 572] width 51 height 15
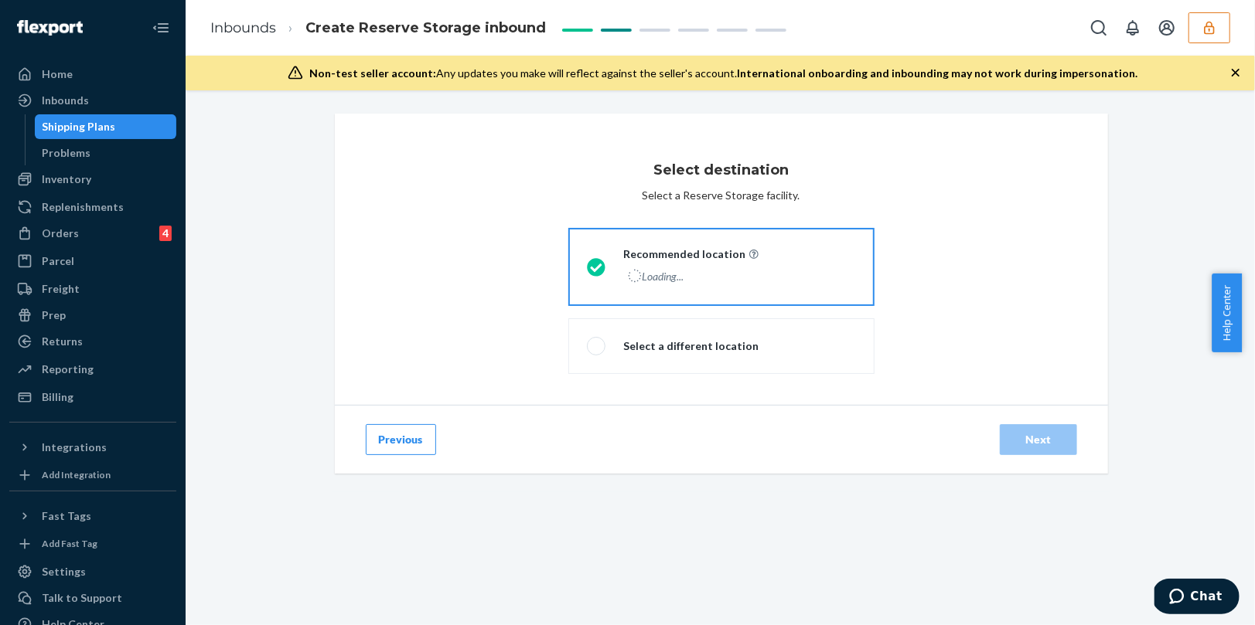
click at [414, 437] on button "Previous" at bounding box center [401, 439] width 70 height 31
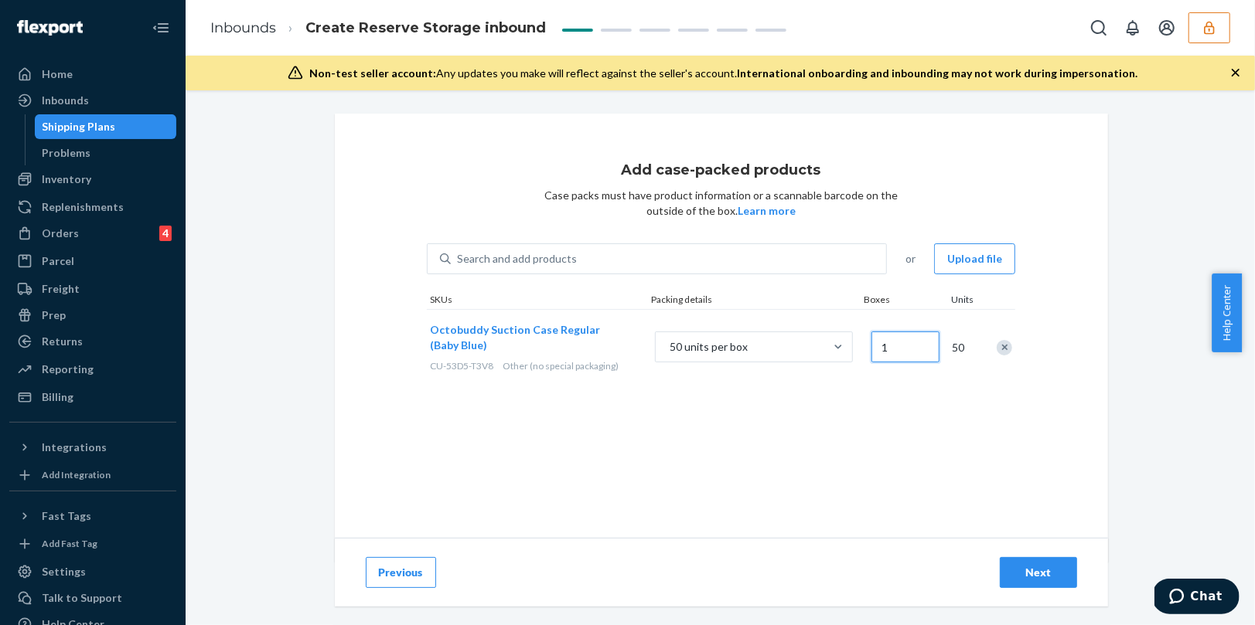
click at [910, 353] on input "1" at bounding box center [905, 347] width 68 height 31
type input "10"
click at [1042, 561] on button "Next" at bounding box center [1038, 572] width 77 height 31
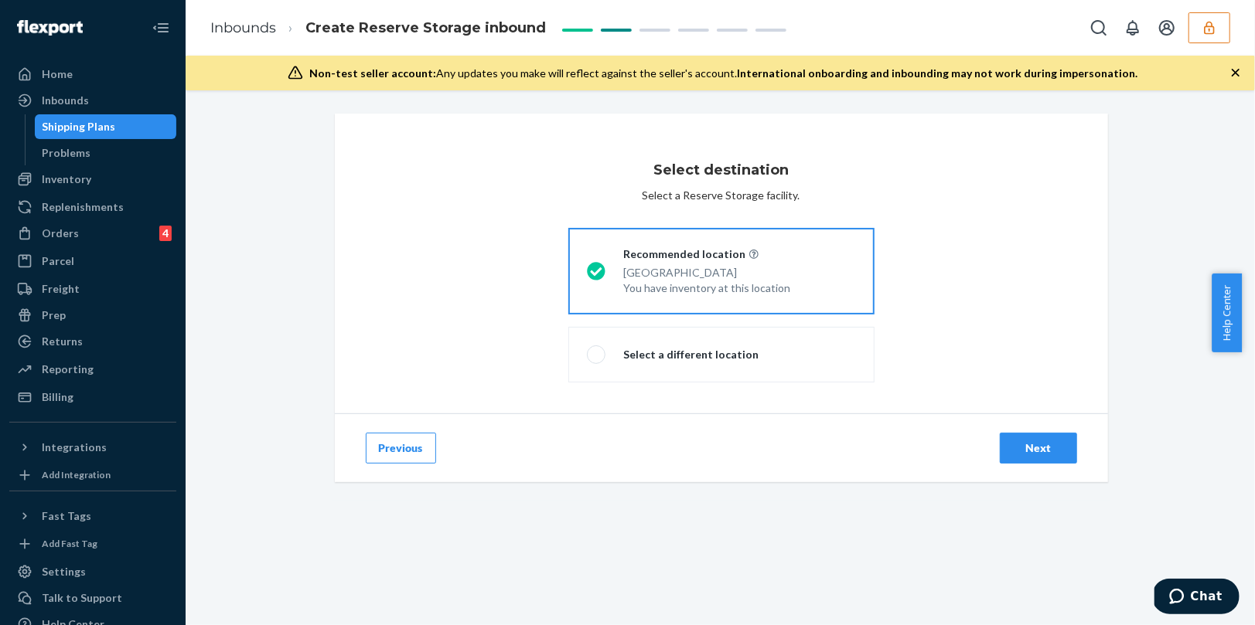
click at [1072, 449] on div "Next" at bounding box center [1038, 448] width 83 height 31
click at [1047, 449] on div "Next" at bounding box center [1038, 448] width 51 height 15
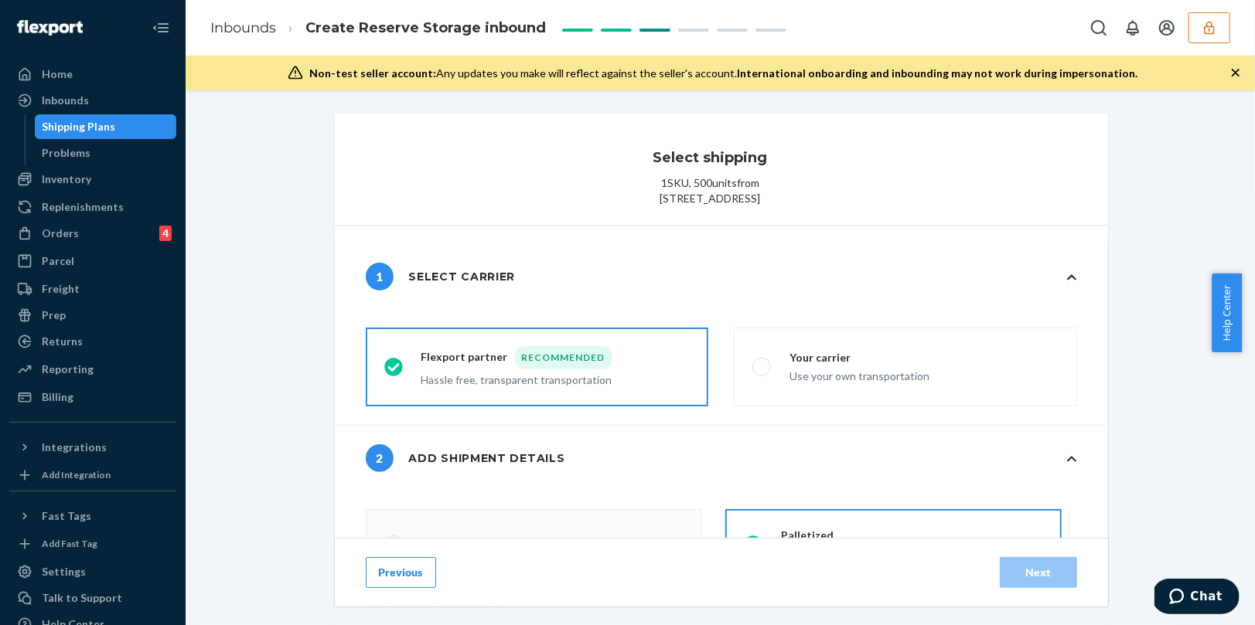
radio input "false"
type input "1"
radio input "false"
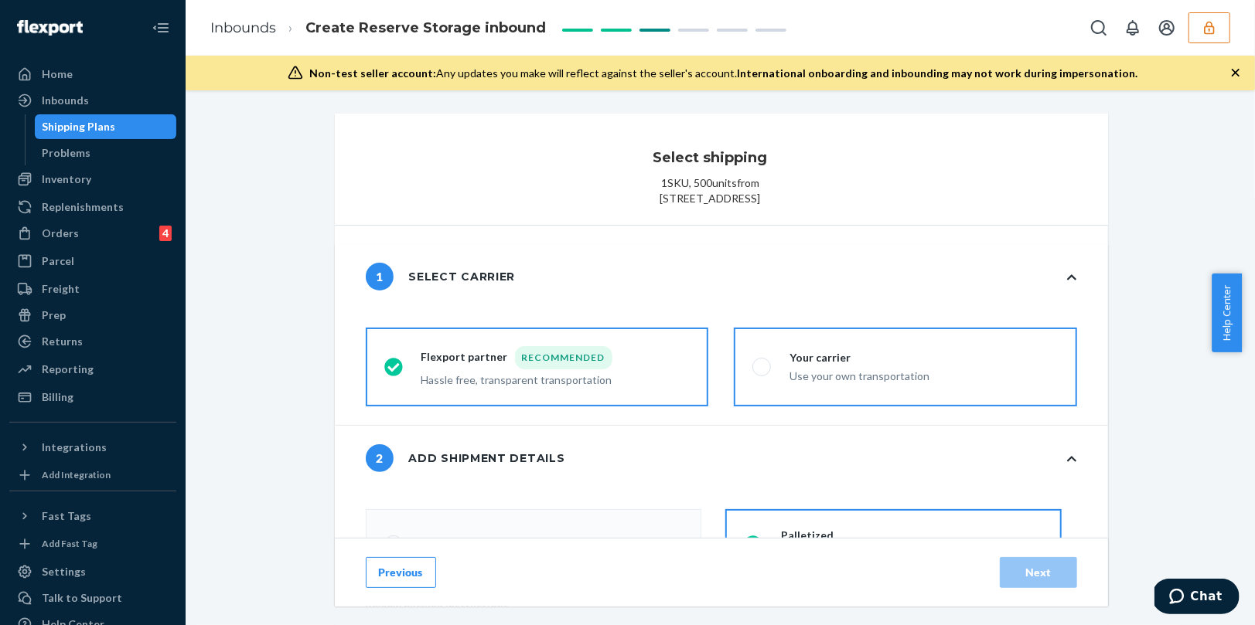
click at [826, 384] on div "Use your own transportation" at bounding box center [859, 375] width 140 height 19
click at [762, 373] on input "Your carrier Use your own transportation" at bounding box center [757, 368] width 10 height 10
radio input "true"
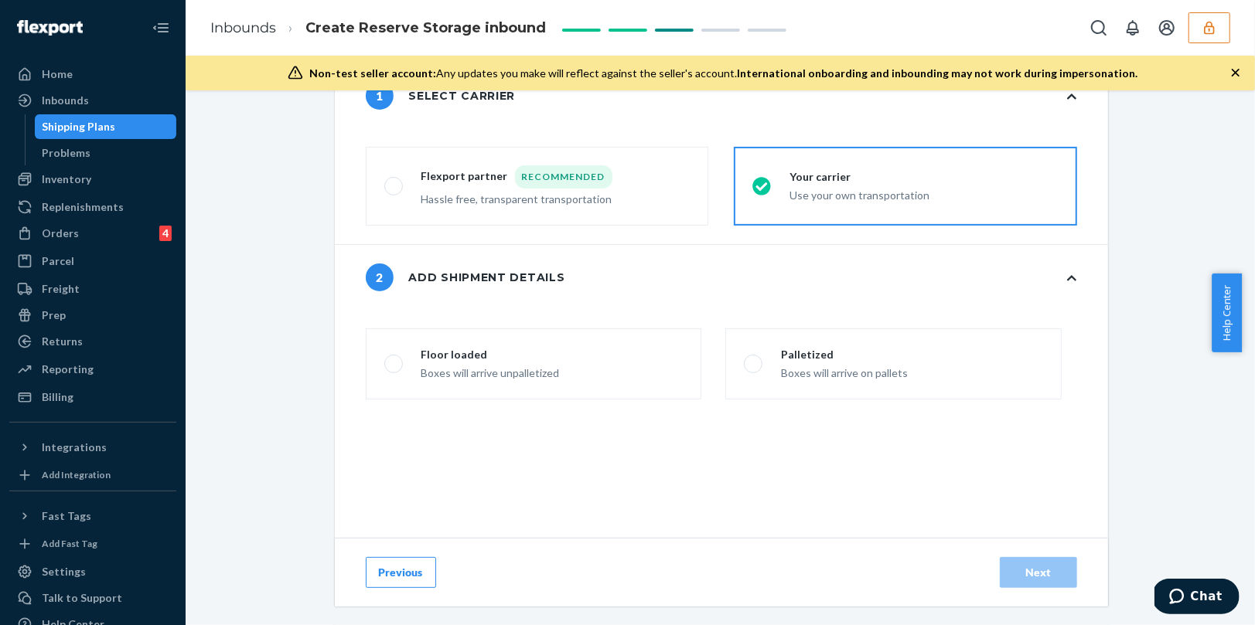
scroll to position [219, 0]
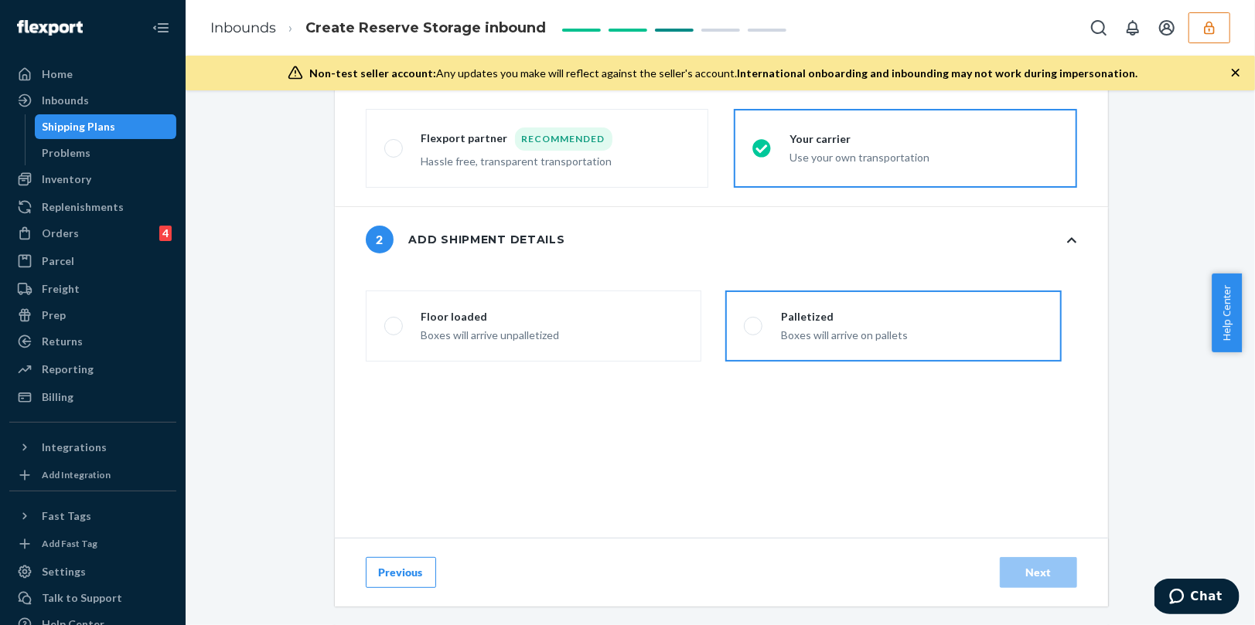
click at [822, 343] on div "Boxes will arrive on pallets" at bounding box center [844, 334] width 127 height 19
click at [754, 332] on input "Palletized Boxes will arrive on pallets" at bounding box center [749, 327] width 10 height 10
radio input "false"
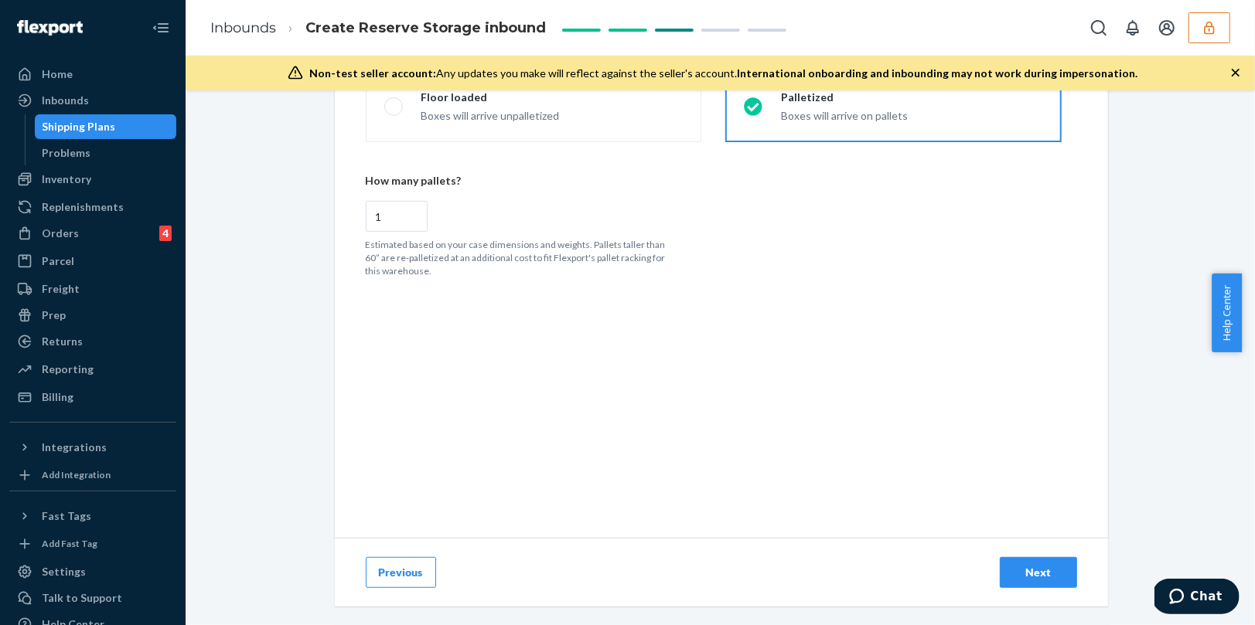
scroll to position [451, 0]
click at [1042, 572] on div "Next" at bounding box center [1038, 572] width 51 height 15
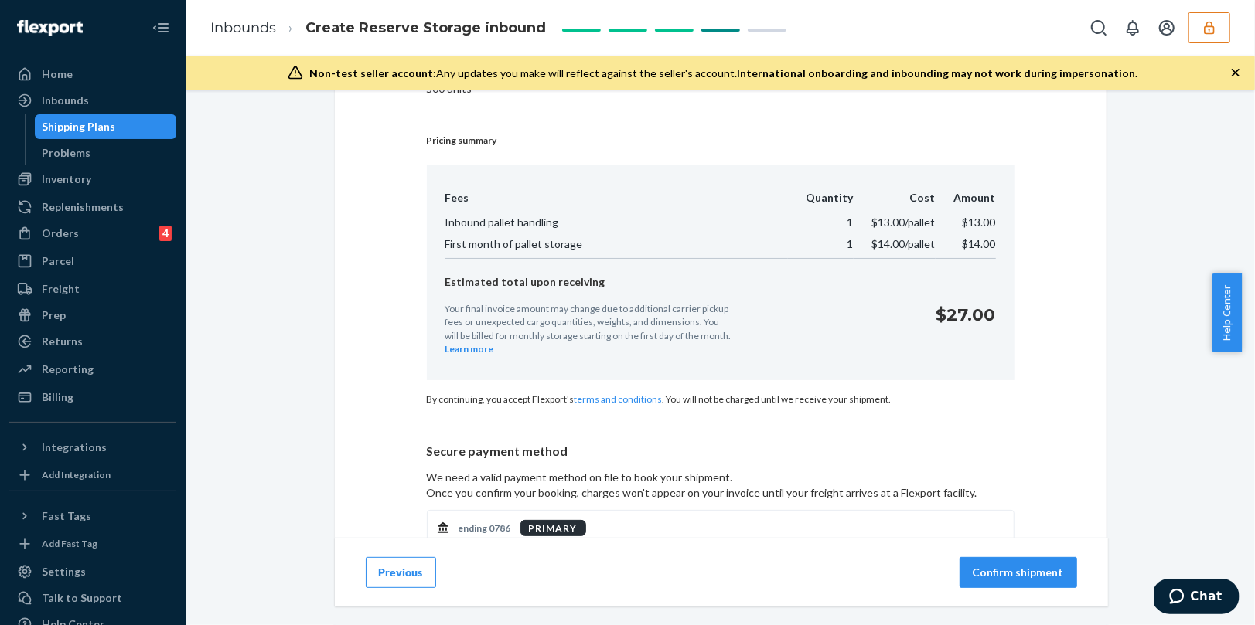
scroll to position [189, 0]
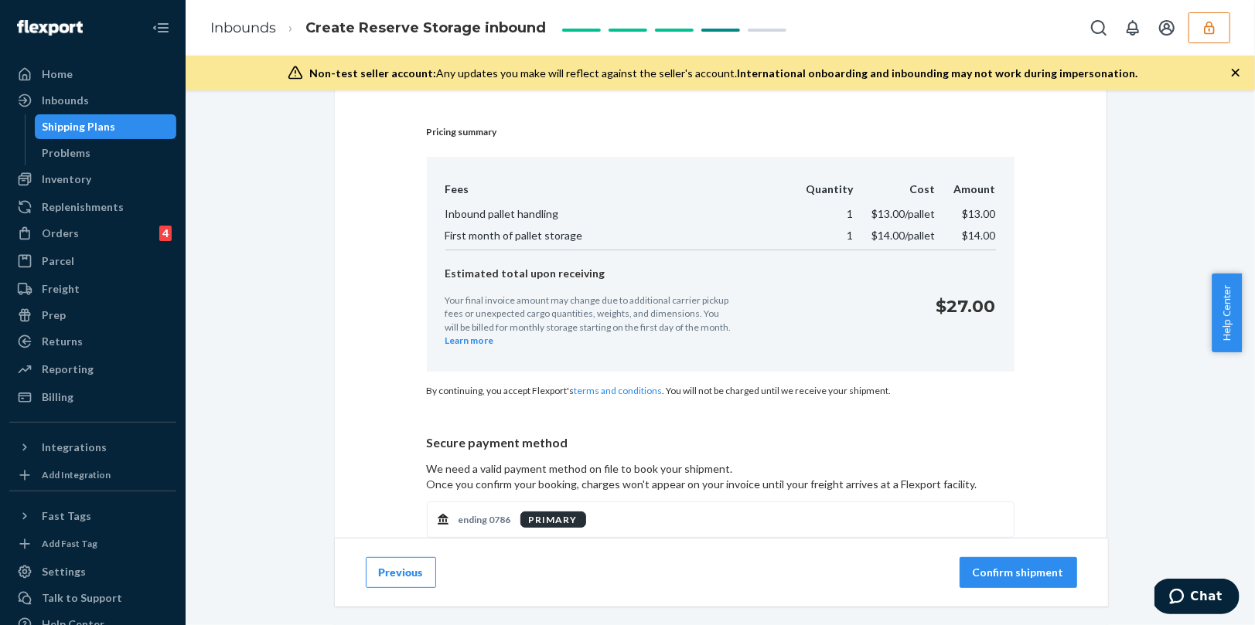
click at [1018, 573] on p "Confirm shipment" at bounding box center [1018, 572] width 91 height 15
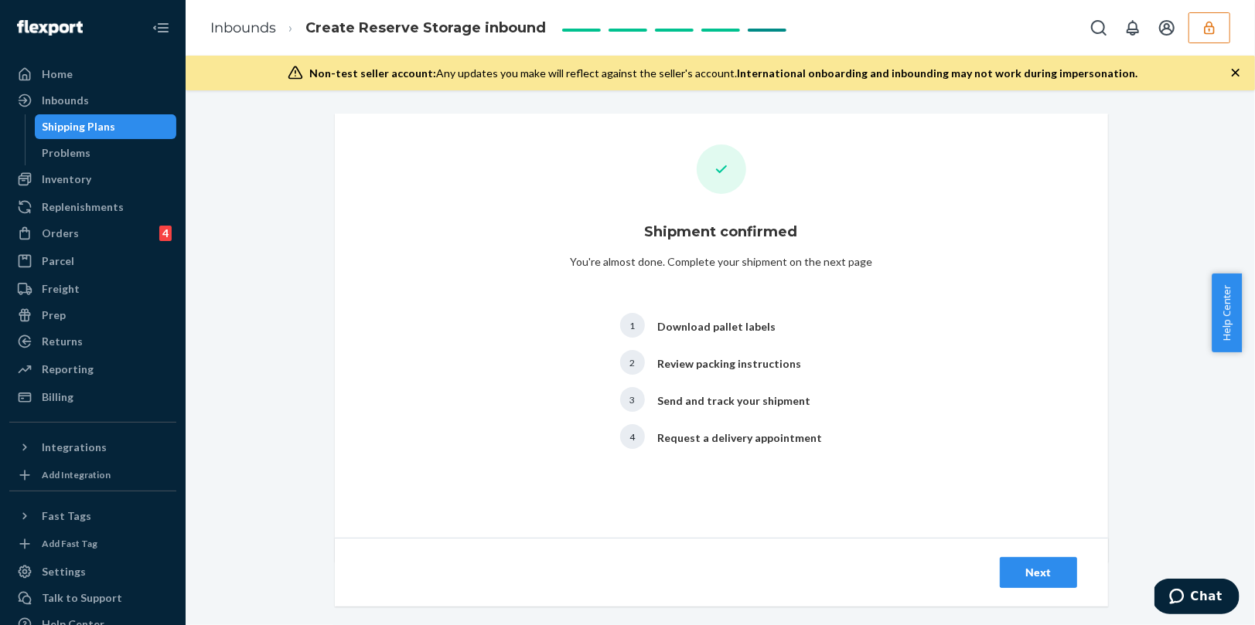
click at [1070, 574] on div "Next" at bounding box center [1038, 572] width 83 height 31
click at [1060, 576] on button "Next" at bounding box center [1038, 572] width 77 height 31
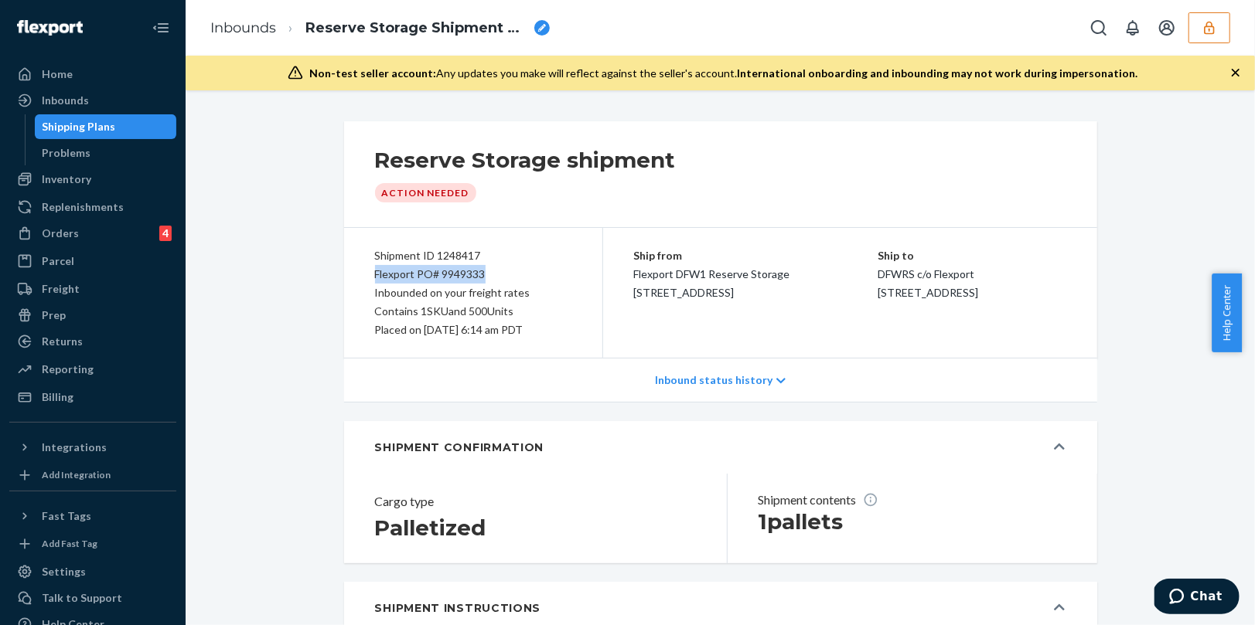
drag, startPoint x: 477, startPoint y: 274, endPoint x: 339, endPoint y: 277, distance: 137.6
click at [344, 277] on div "Shipment ID 1248417 Flexport PO# 9949333 Inbounded on your freight rates Contai…" at bounding box center [473, 293] width 259 height 130
copy div "Flexport PO# 9949333"
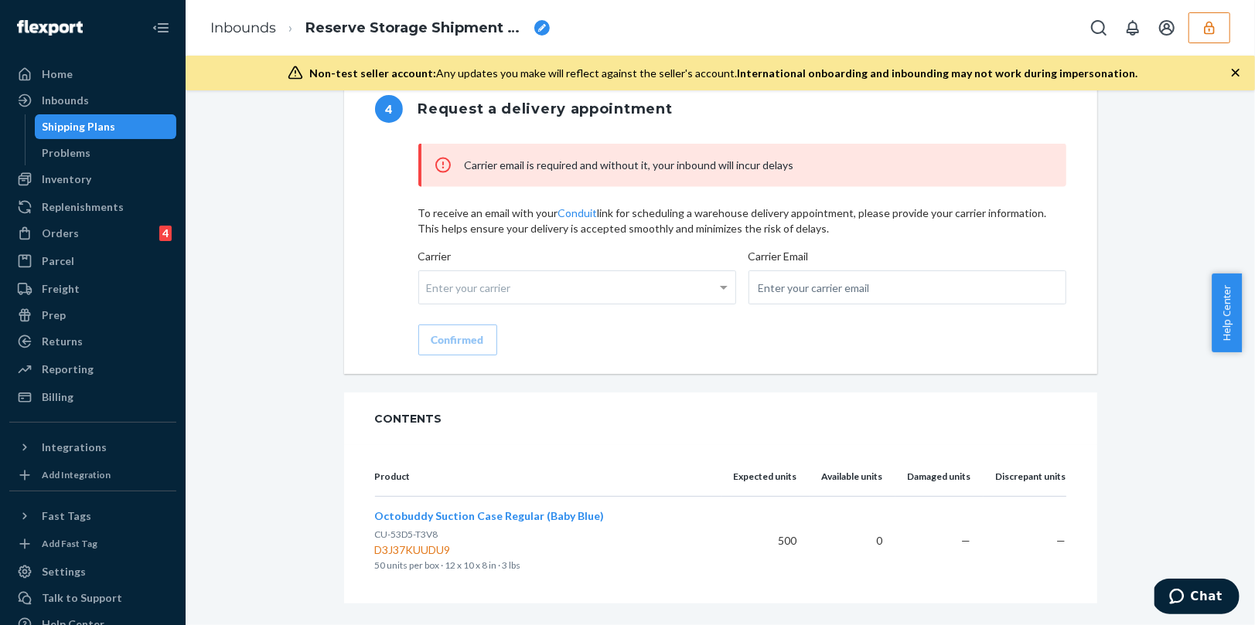
scroll to position [1613, 0]
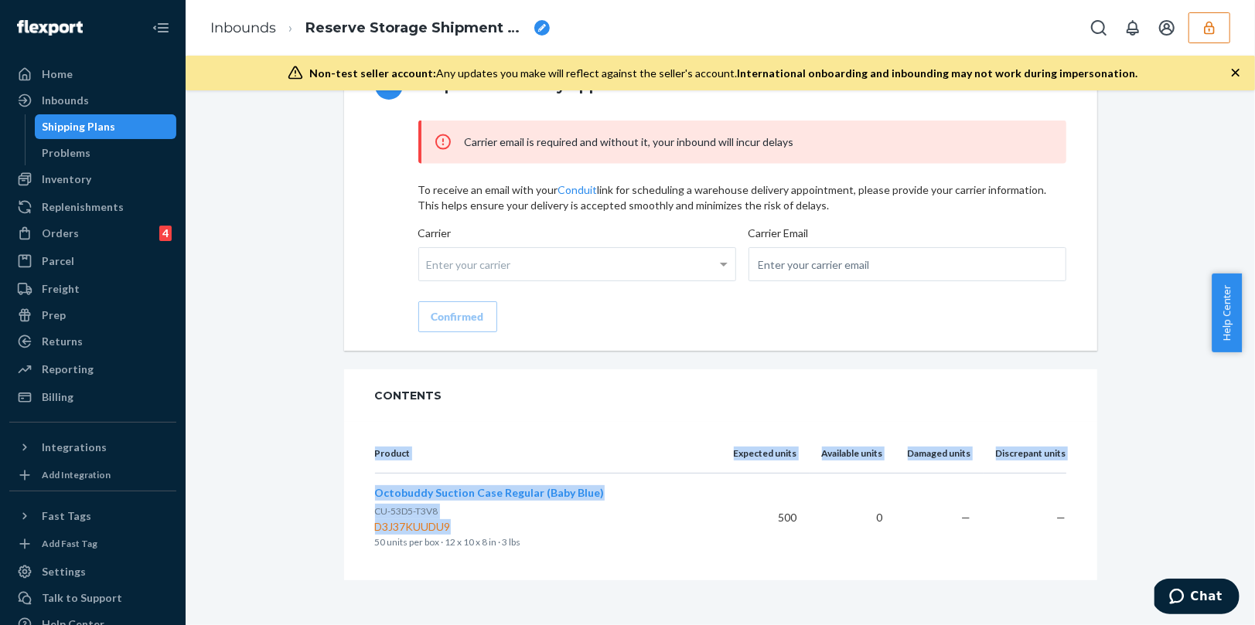
drag, startPoint x: 448, startPoint y: 523, endPoint x: 366, endPoint y: 513, distance: 83.2
click at [366, 513] on div "Product Expected units Available units Damaged units Discrepant units Octobuddy…" at bounding box center [720, 501] width 753 height 158
click at [411, 506] on span "CU-53D5-T3V8" at bounding box center [406, 512] width 63 height 12
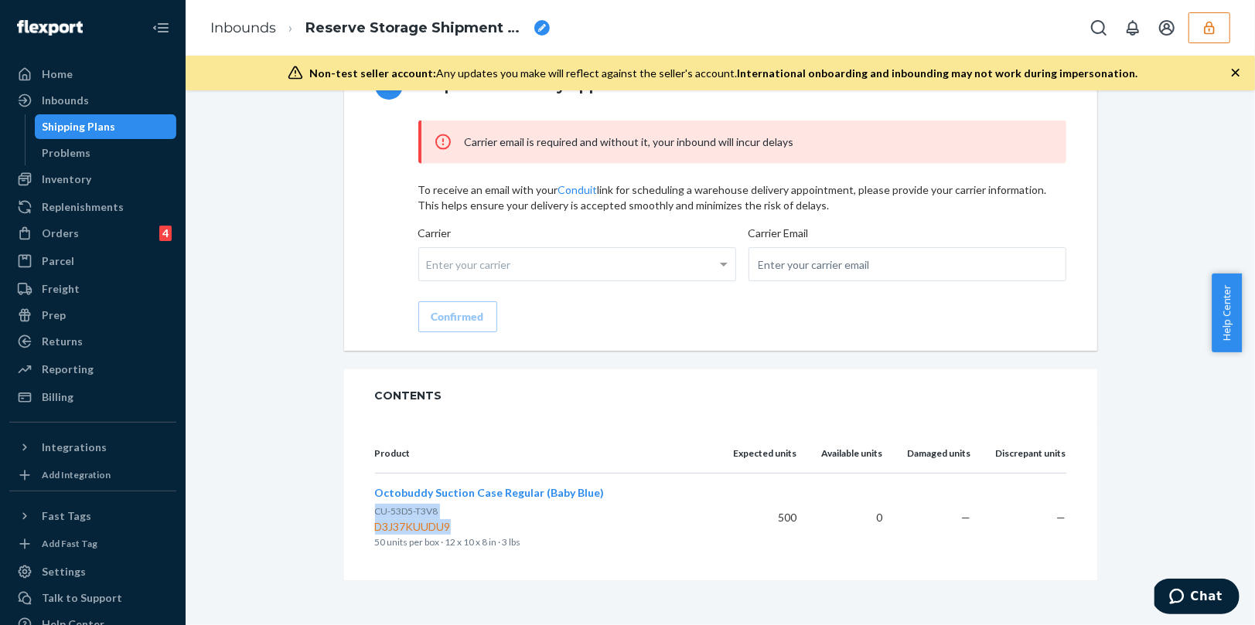
drag, startPoint x: 448, startPoint y: 519, endPoint x: 370, endPoint y: 506, distance: 79.9
click at [375, 506] on div "CU-53D5-T3V8 D3J37KUUDU9" at bounding box center [542, 519] width 334 height 31
copy div "CU-53D5-T3V8 D3J37KUUDU9"
click at [1092, 34] on icon "Open Search Box" at bounding box center [1098, 28] width 19 height 19
click at [76, 122] on div "Shipping Plans" at bounding box center [79, 126] width 73 height 15
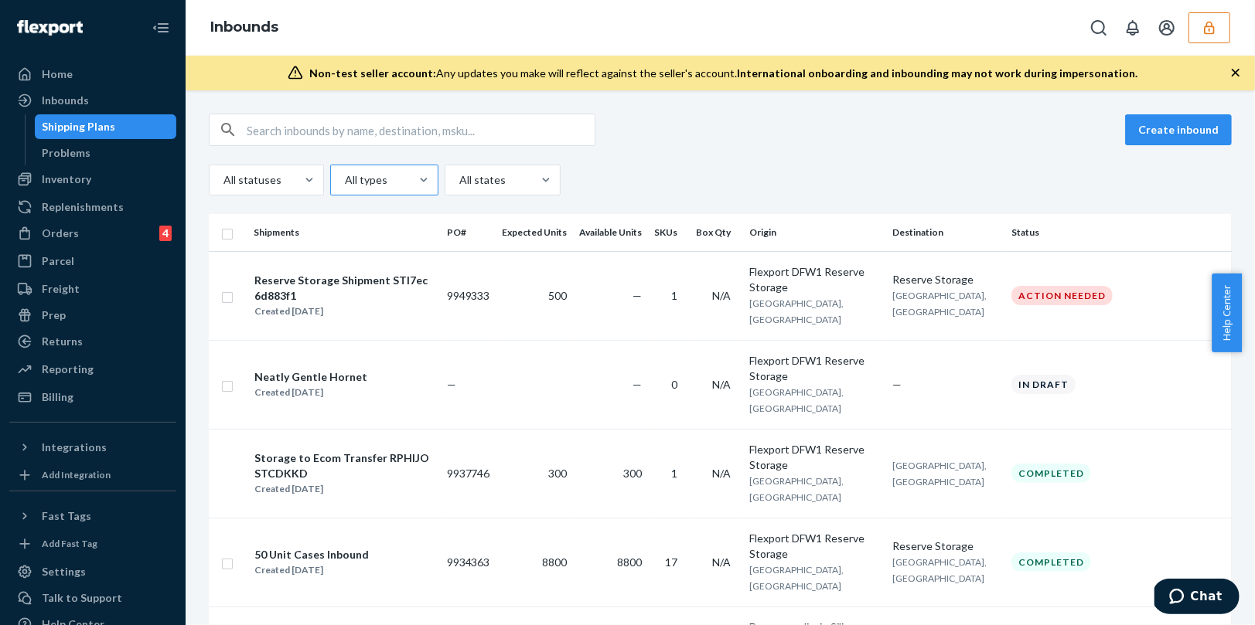
scroll to position [1020, 0]
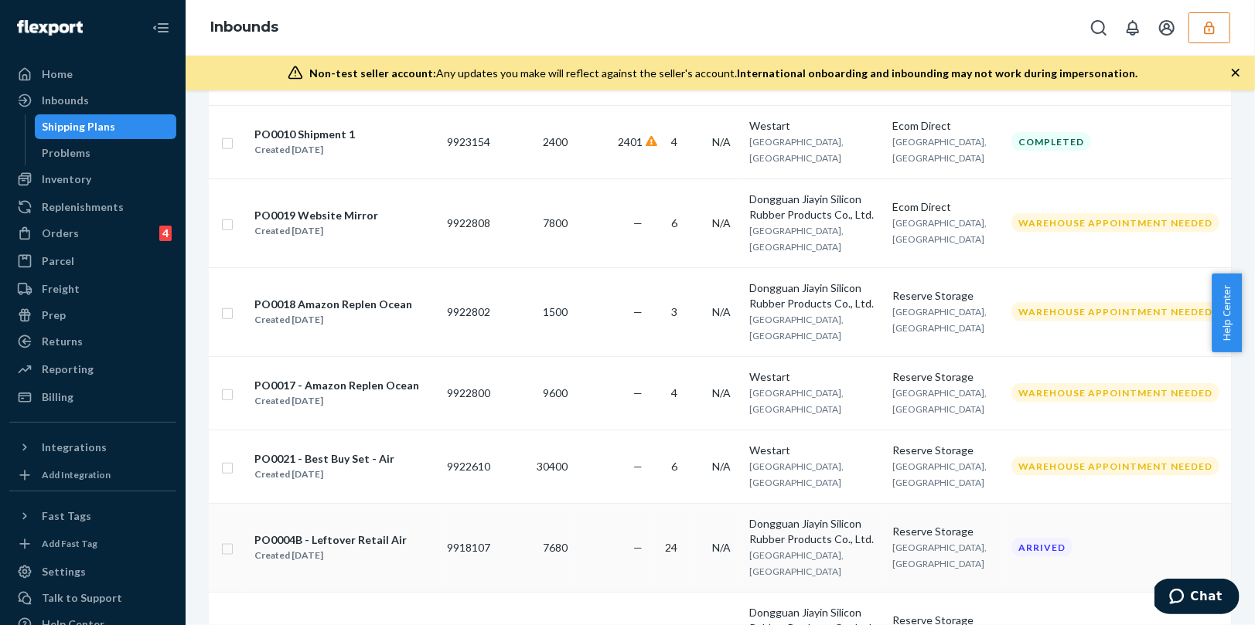
click at [631, 503] on td "—" at bounding box center [611, 547] width 75 height 89
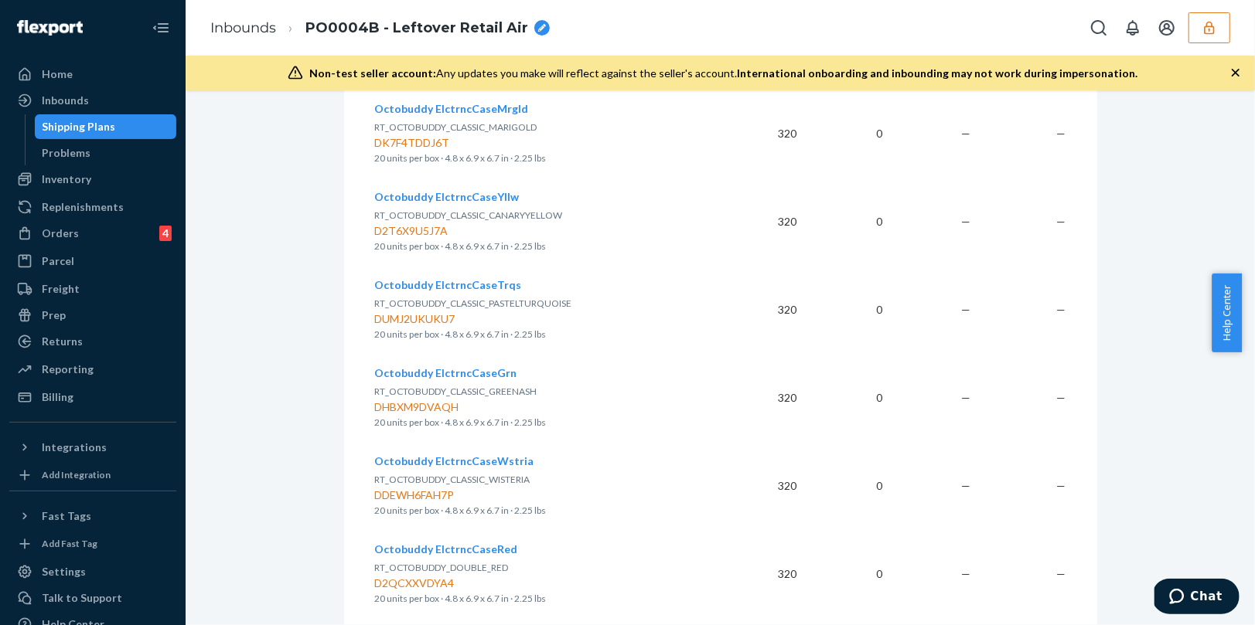
scroll to position [689, 0]
click at [121, 127] on div "Shipping Plans" at bounding box center [105, 127] width 139 height 22
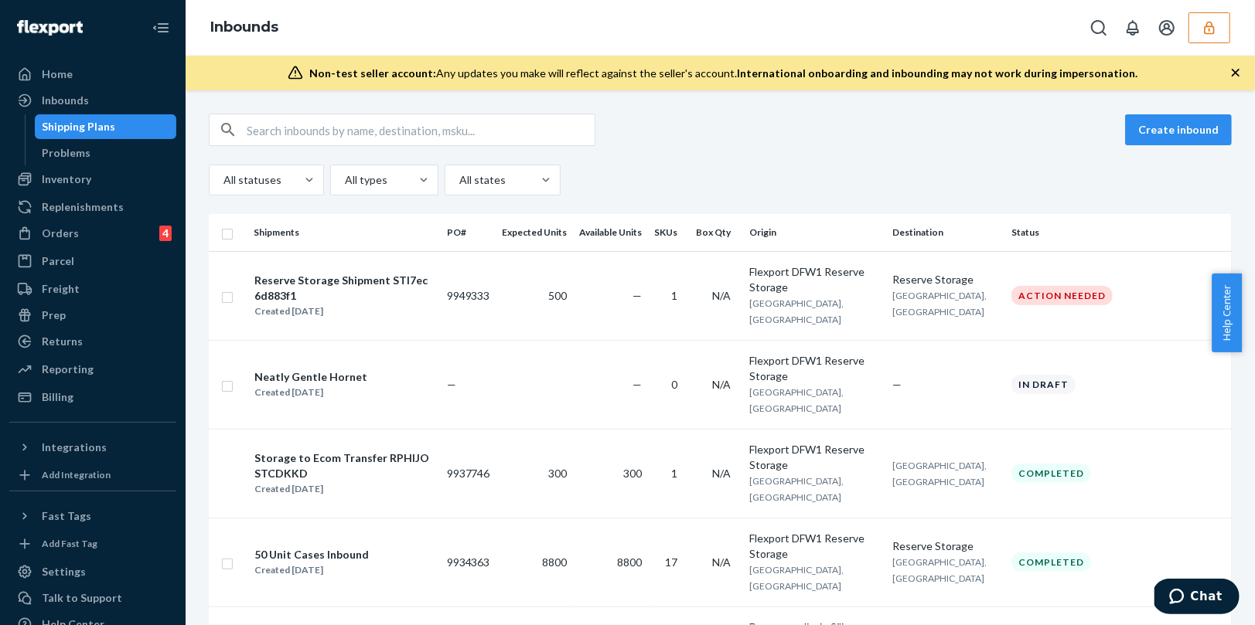
scroll to position [1164, 0]
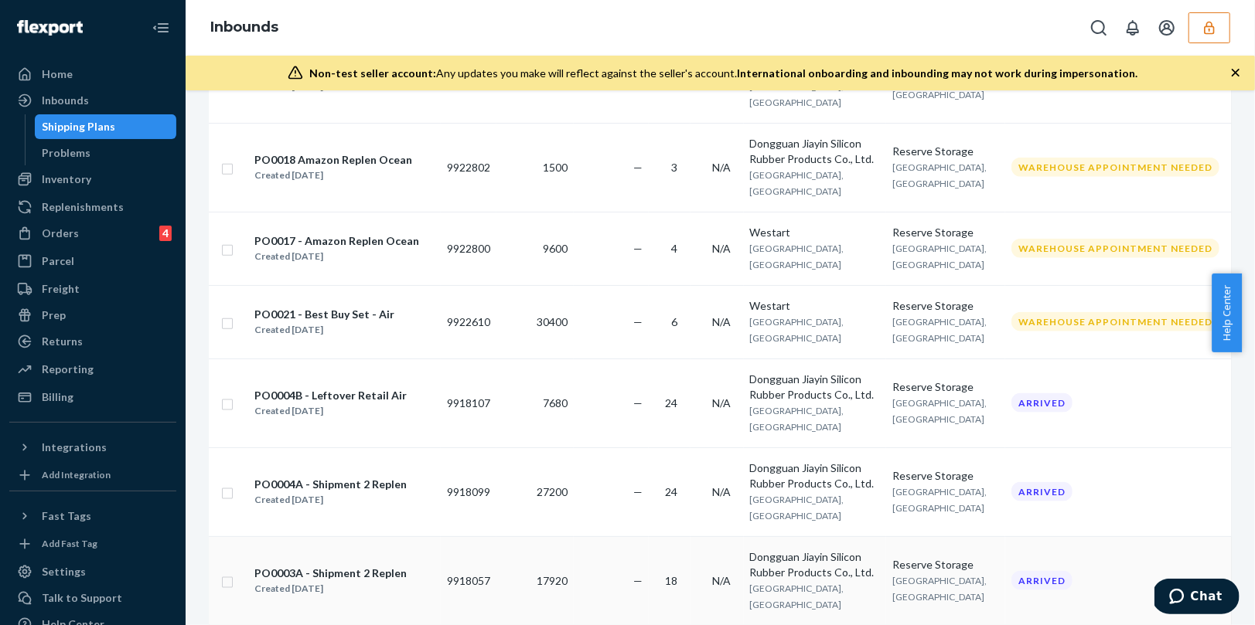
click at [600, 537] on td "—" at bounding box center [611, 581] width 75 height 89
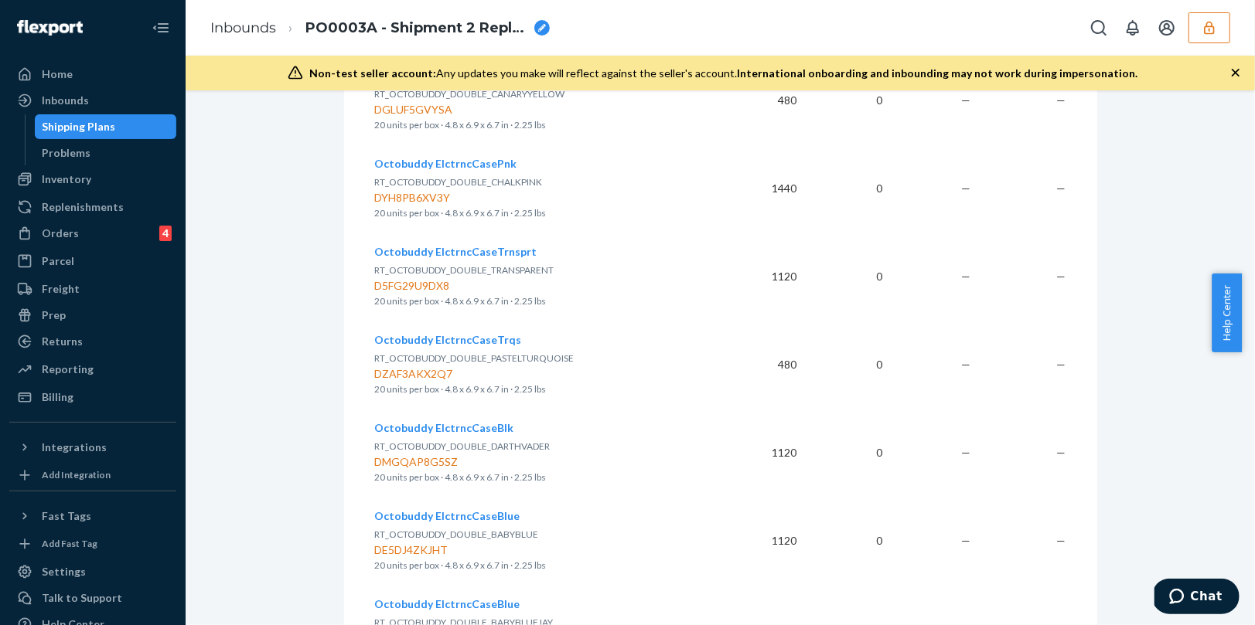
scroll to position [1713, 0]
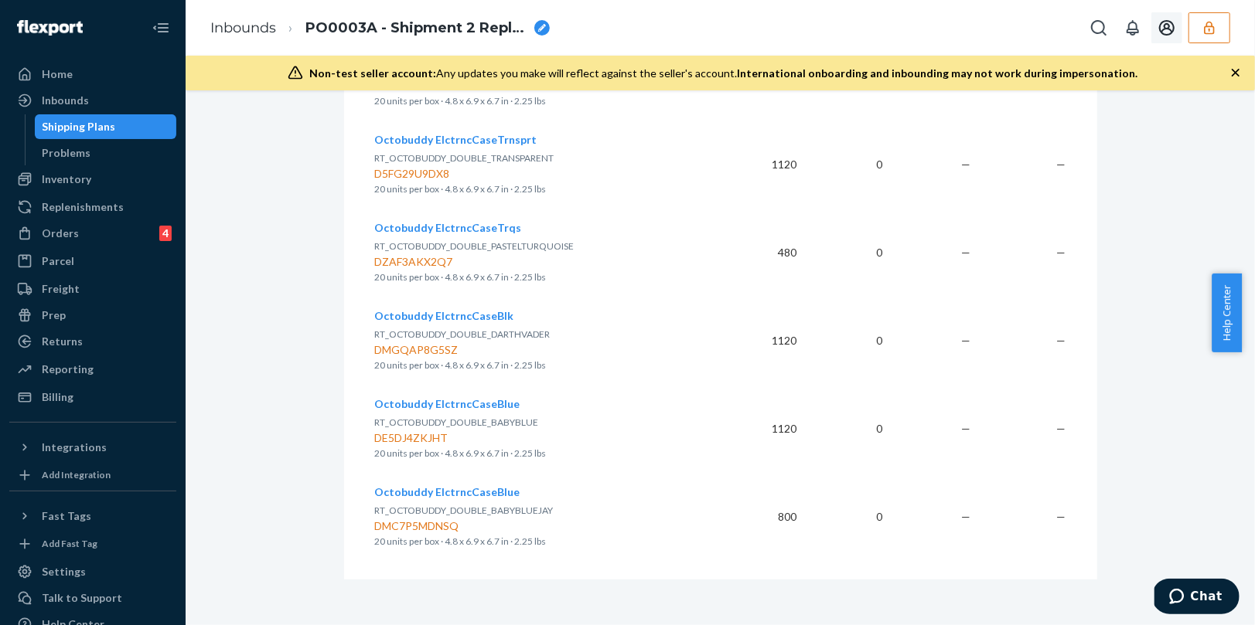
click at [1198, 32] on button "button" at bounding box center [1209, 27] width 42 height 31
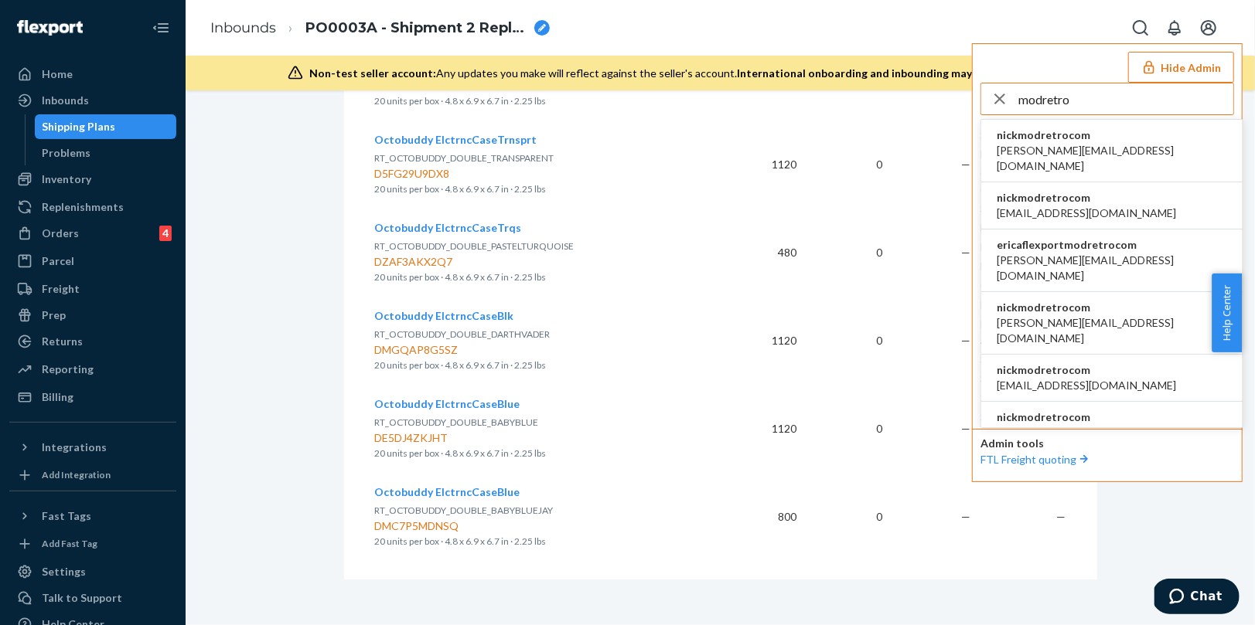
type input "modretro"
click at [1061, 136] on span "nickmodretrocom" at bounding box center [1112, 135] width 230 height 15
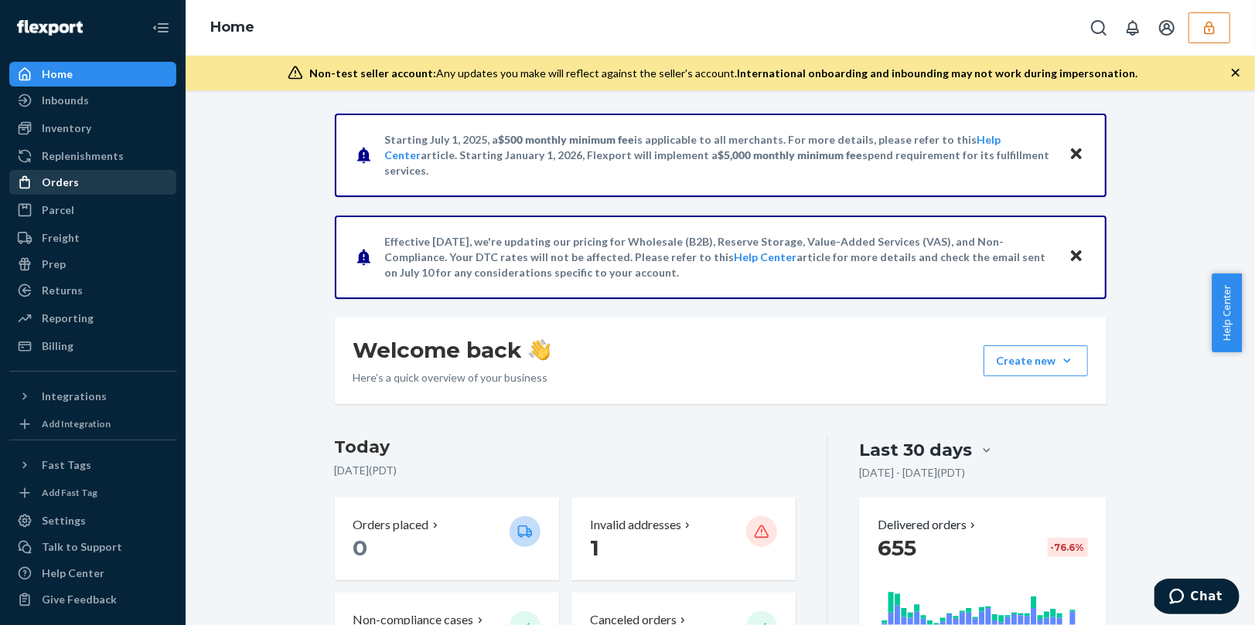
click at [74, 176] on div "Orders" at bounding box center [60, 182] width 37 height 15
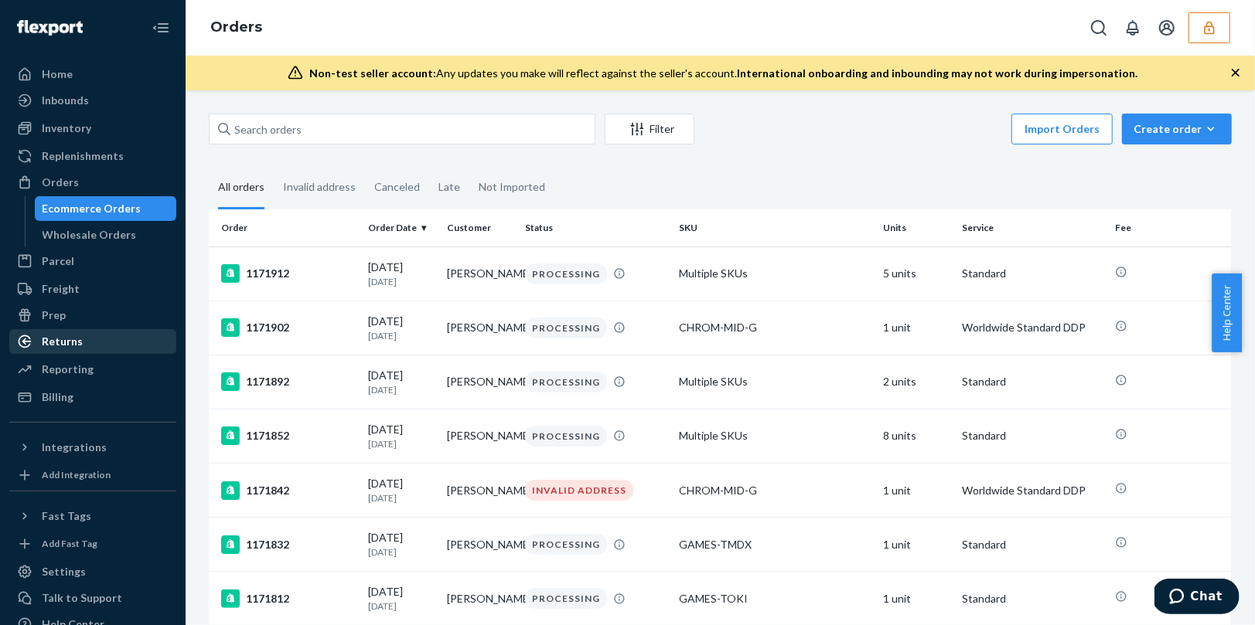
click at [68, 344] on div "Returns" at bounding box center [62, 341] width 41 height 15
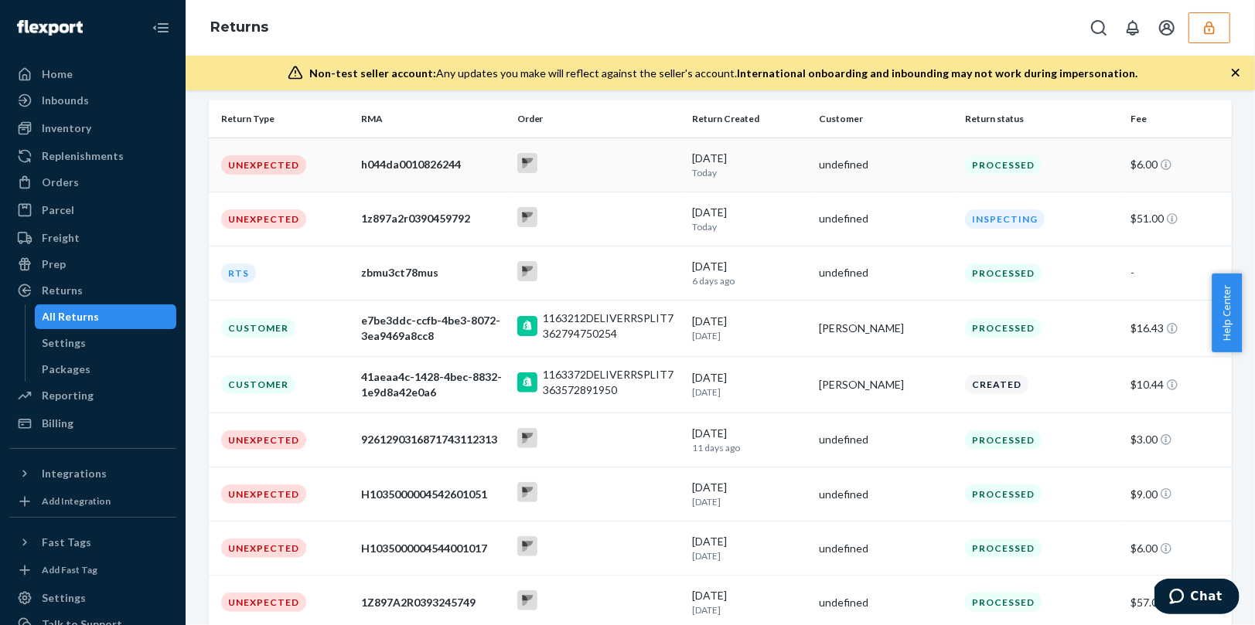
scroll to position [182, 0]
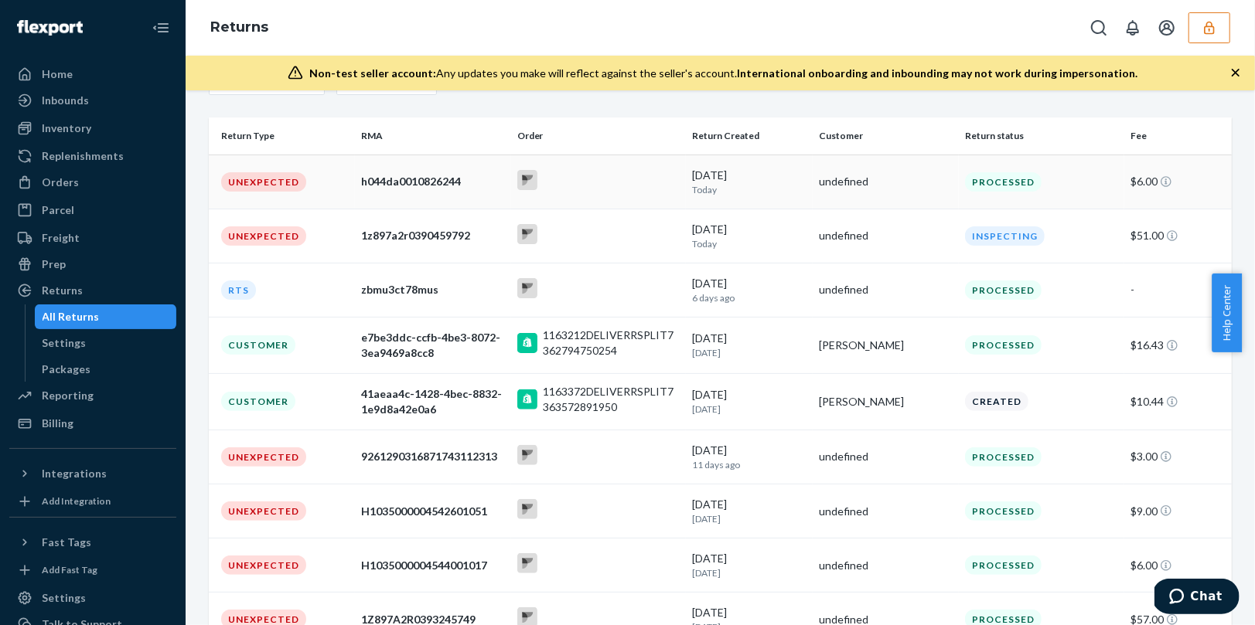
click at [390, 193] on td "h044da0010826244" at bounding box center [433, 182] width 156 height 54
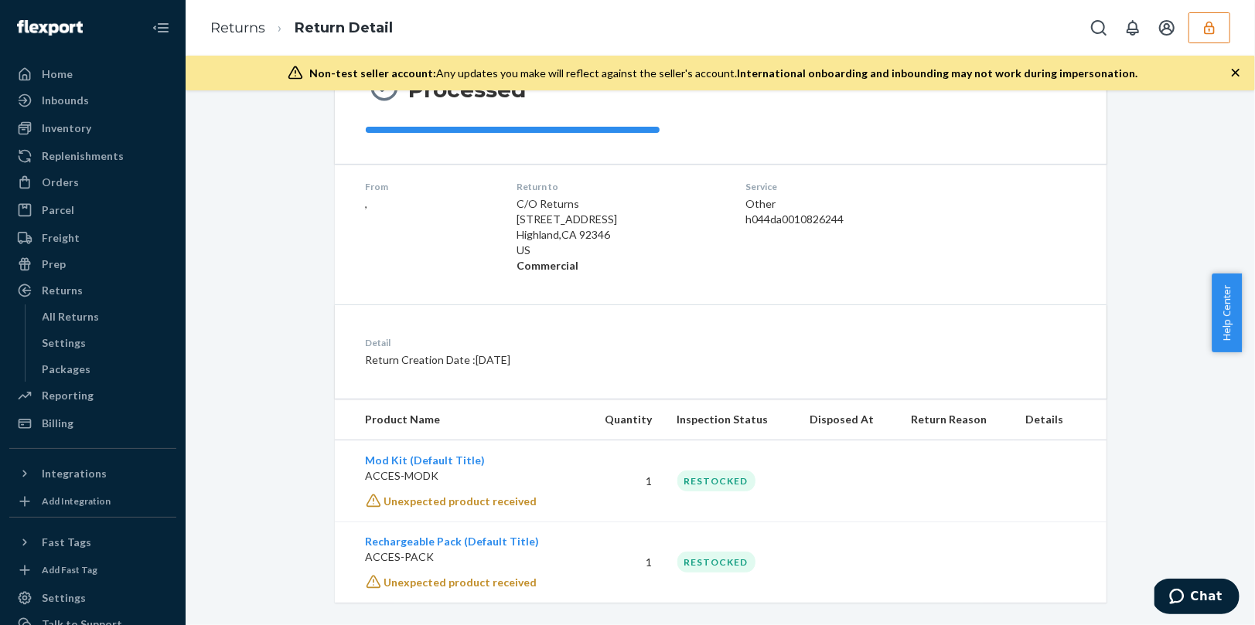
scroll to position [197, 0]
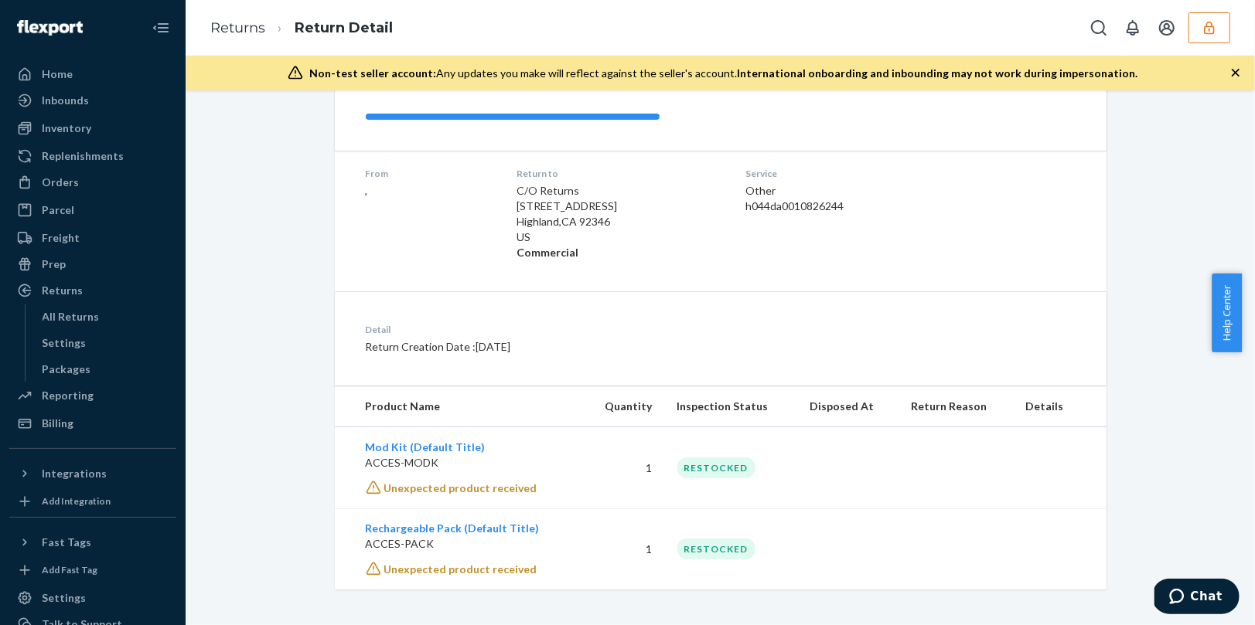
click at [775, 207] on div "h044da0010826244" at bounding box center [846, 206] width 202 height 15
copy div "h044da0010826244"
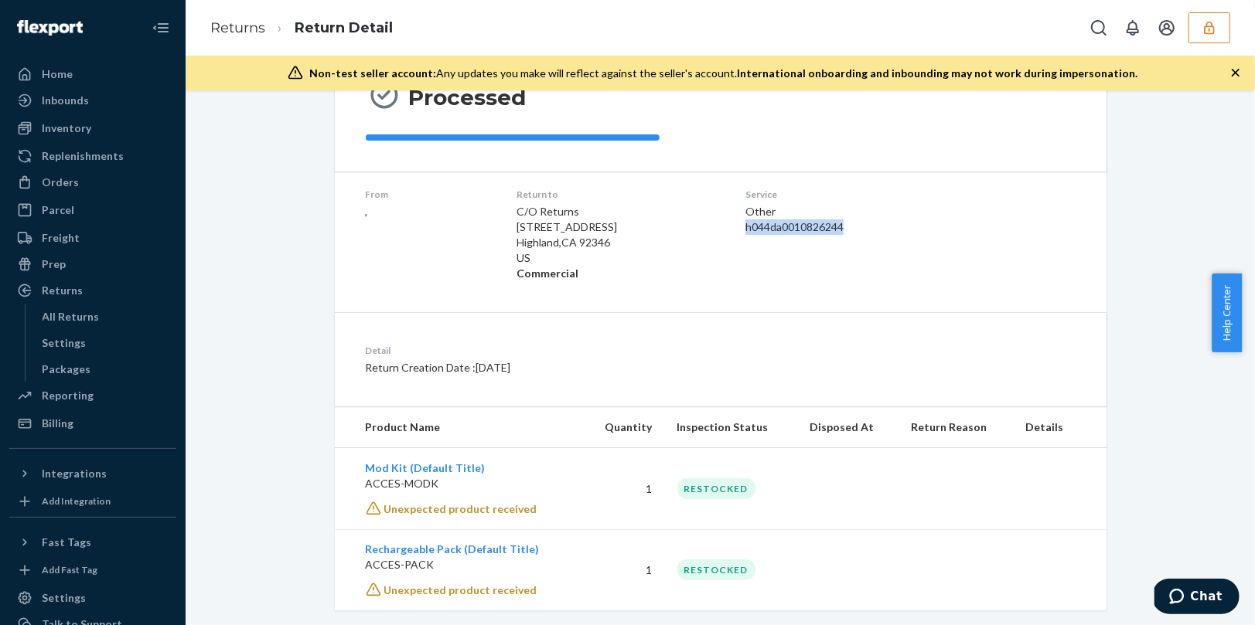
scroll to position [192, 0]
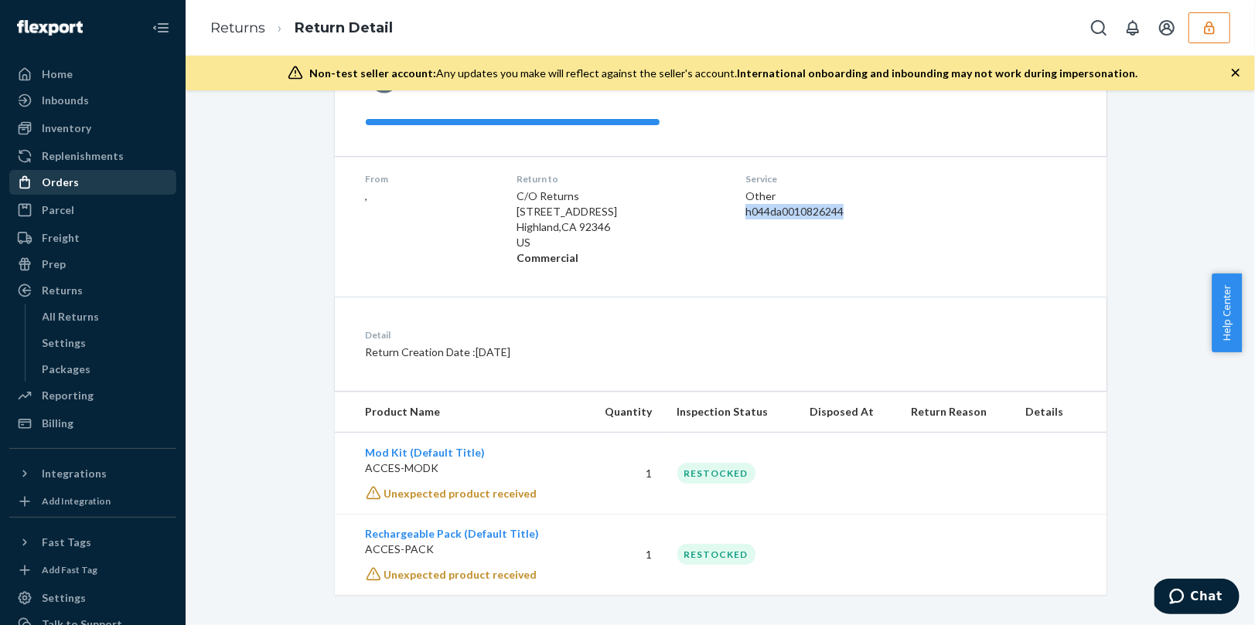
click at [54, 182] on div "Orders" at bounding box center [60, 182] width 37 height 15
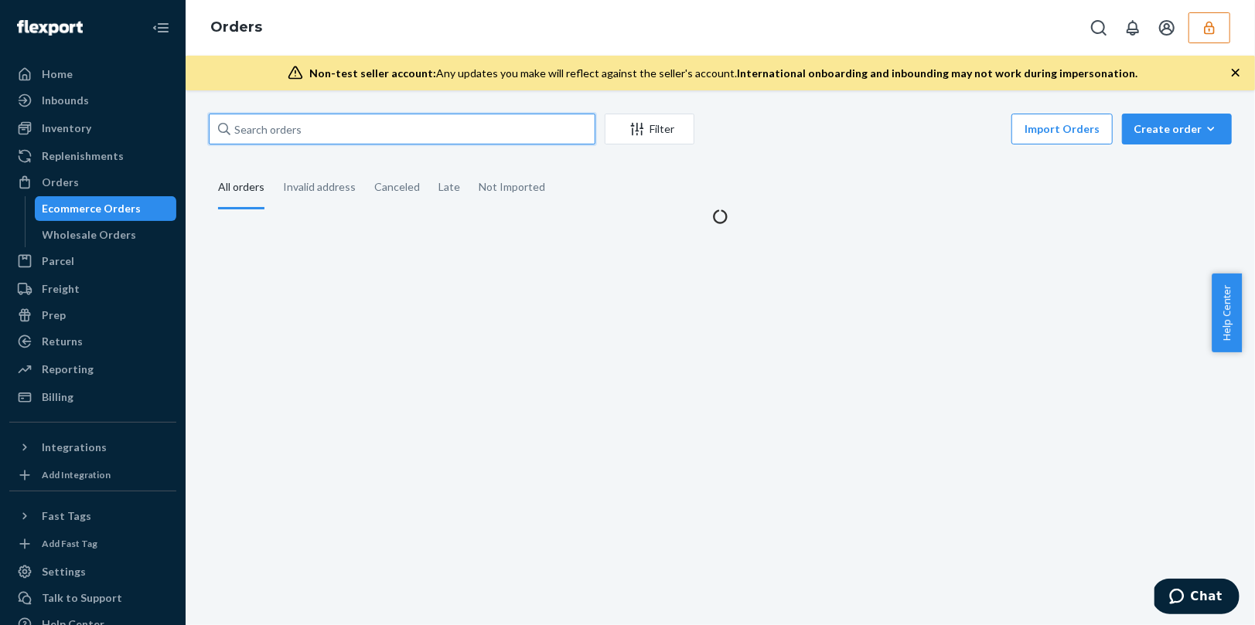
click at [394, 119] on input "text" at bounding box center [402, 129] width 387 height 31
paste input "1165952"
type input "1165952"
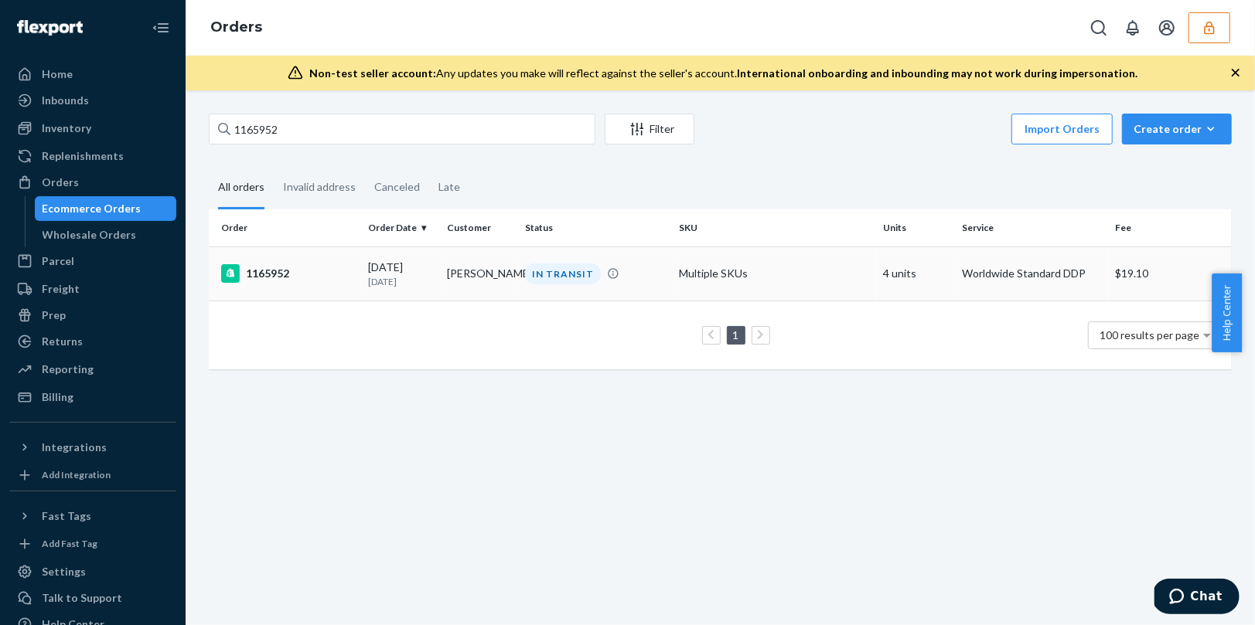
click at [776, 274] on td "Multiple SKUs" at bounding box center [775, 274] width 205 height 54
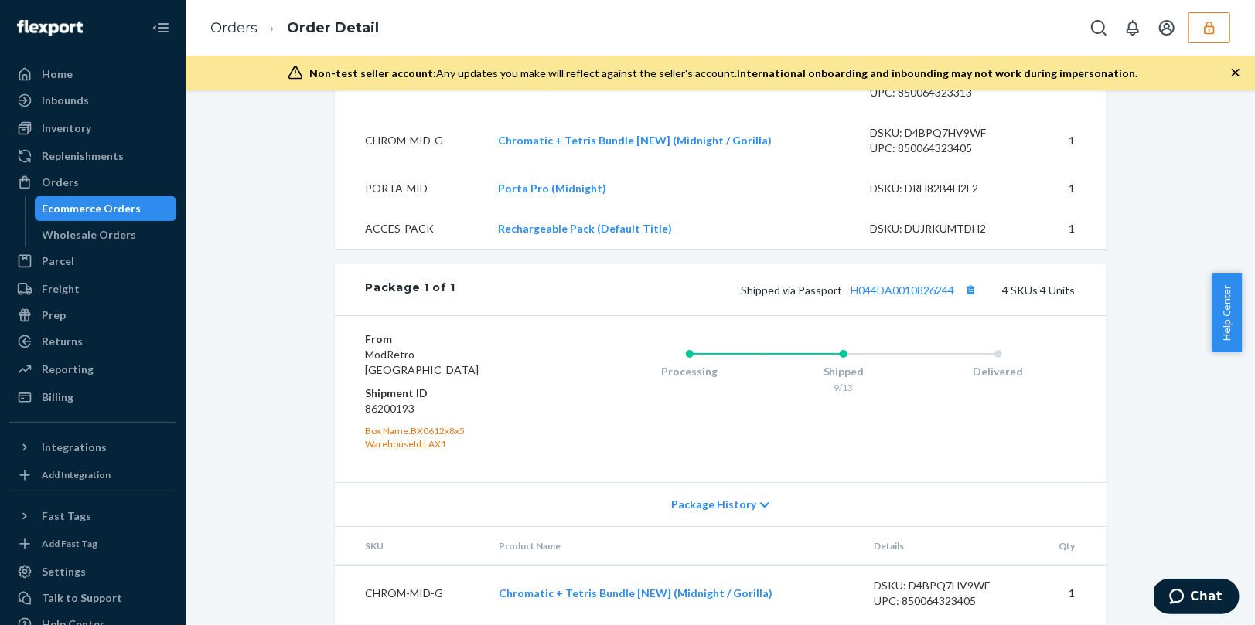
scroll to position [725, 0]
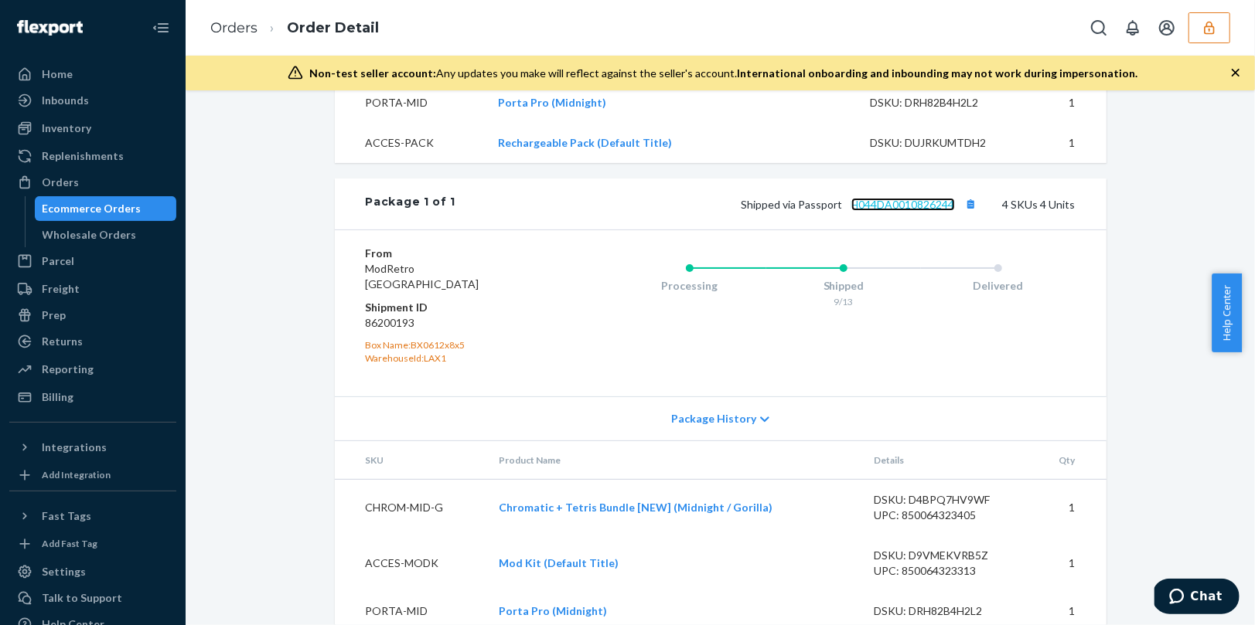
click at [880, 211] on link "H044DA0010826244" at bounding box center [903, 204] width 104 height 13
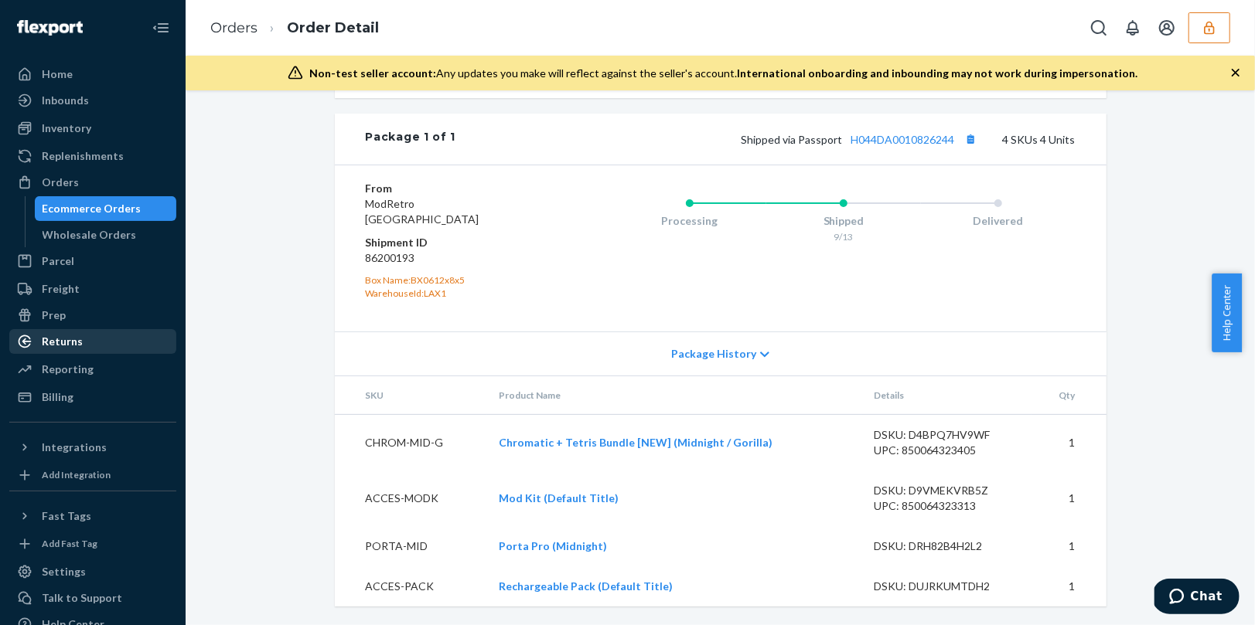
click at [70, 351] on div "Returns" at bounding box center [93, 342] width 164 height 22
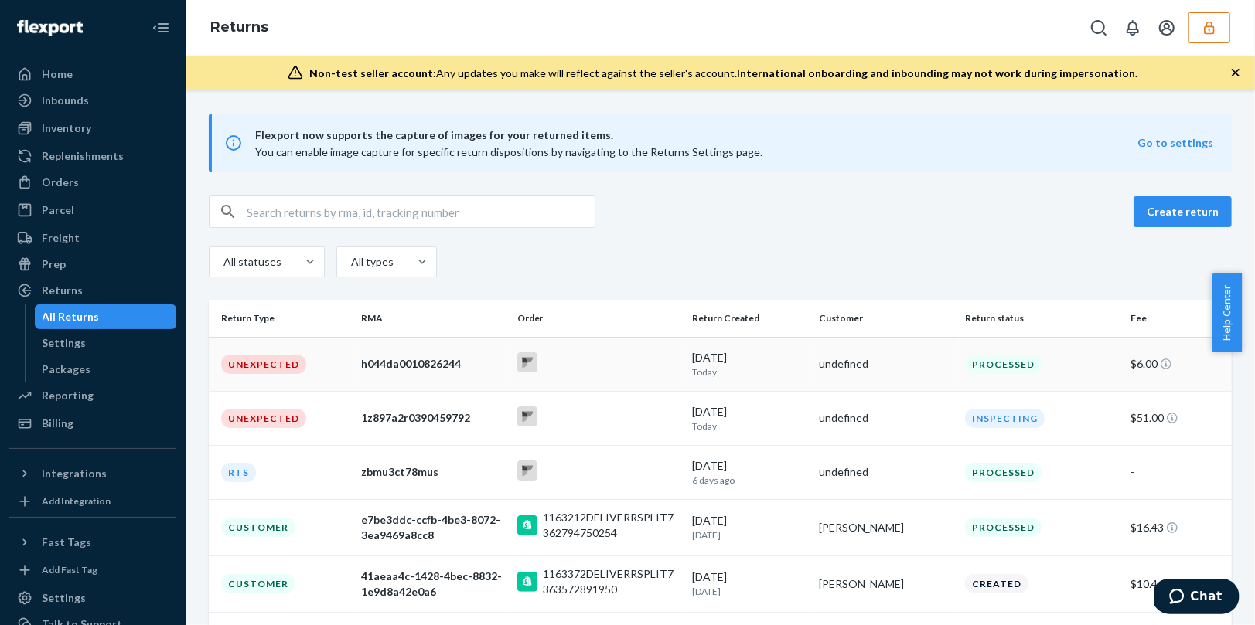
click at [591, 365] on div at bounding box center [598, 365] width 163 height 24
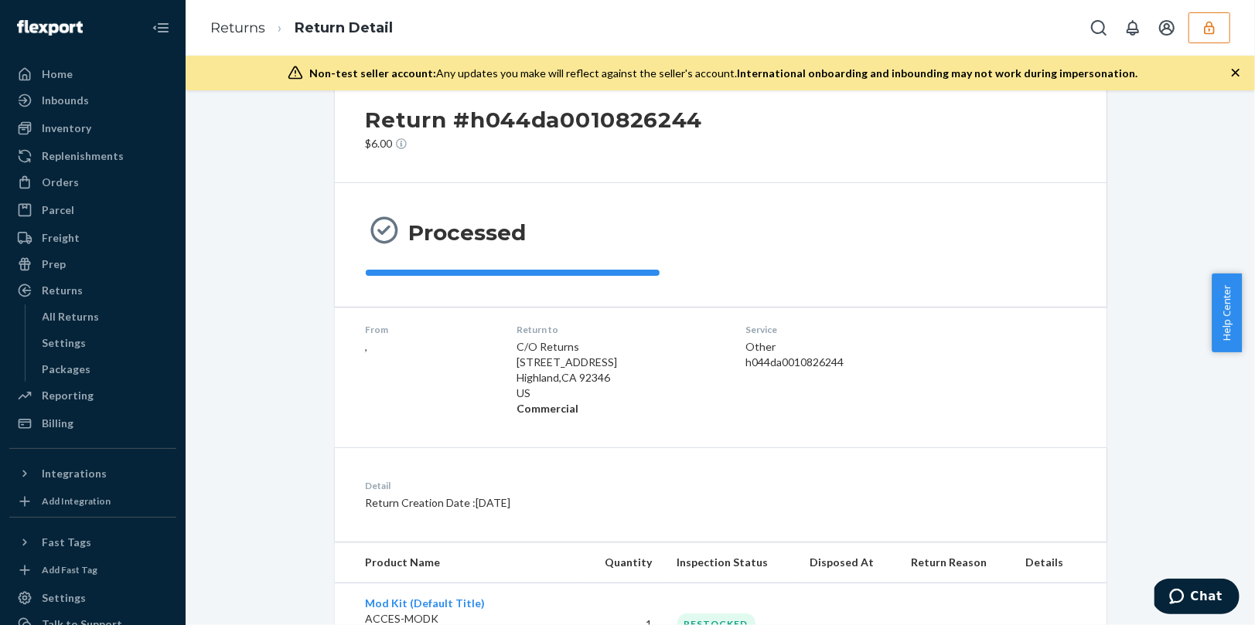
scroll to position [29, 0]
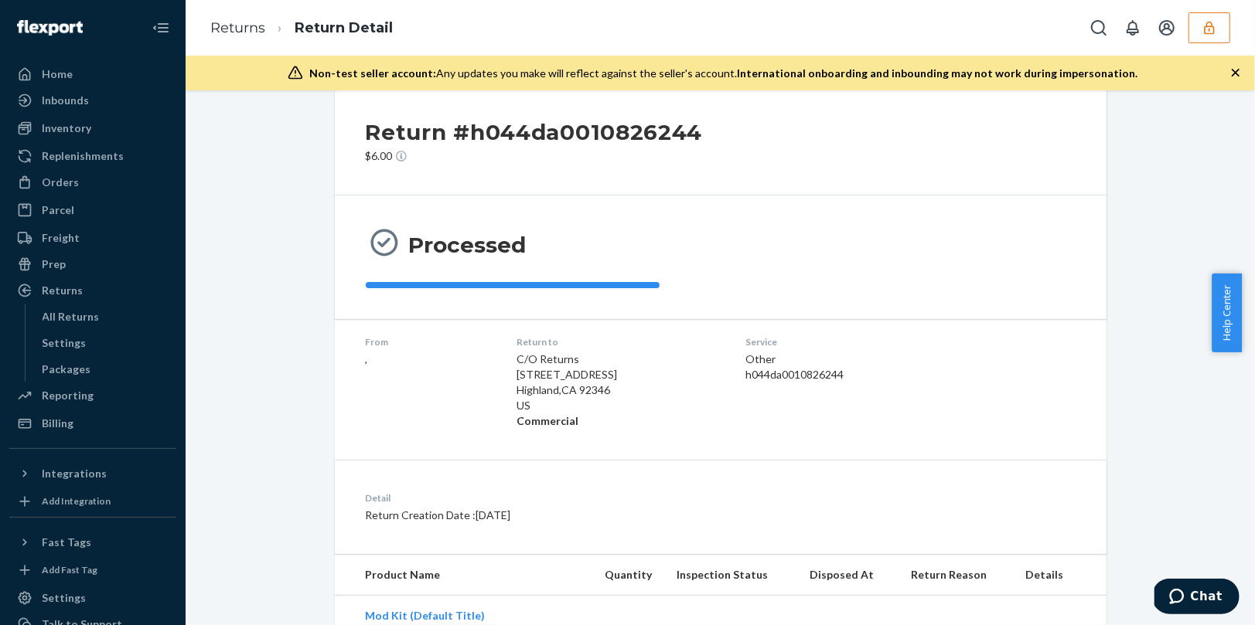
click at [593, 125] on h2 "Return #h044da0010826244" at bounding box center [534, 132] width 337 height 32
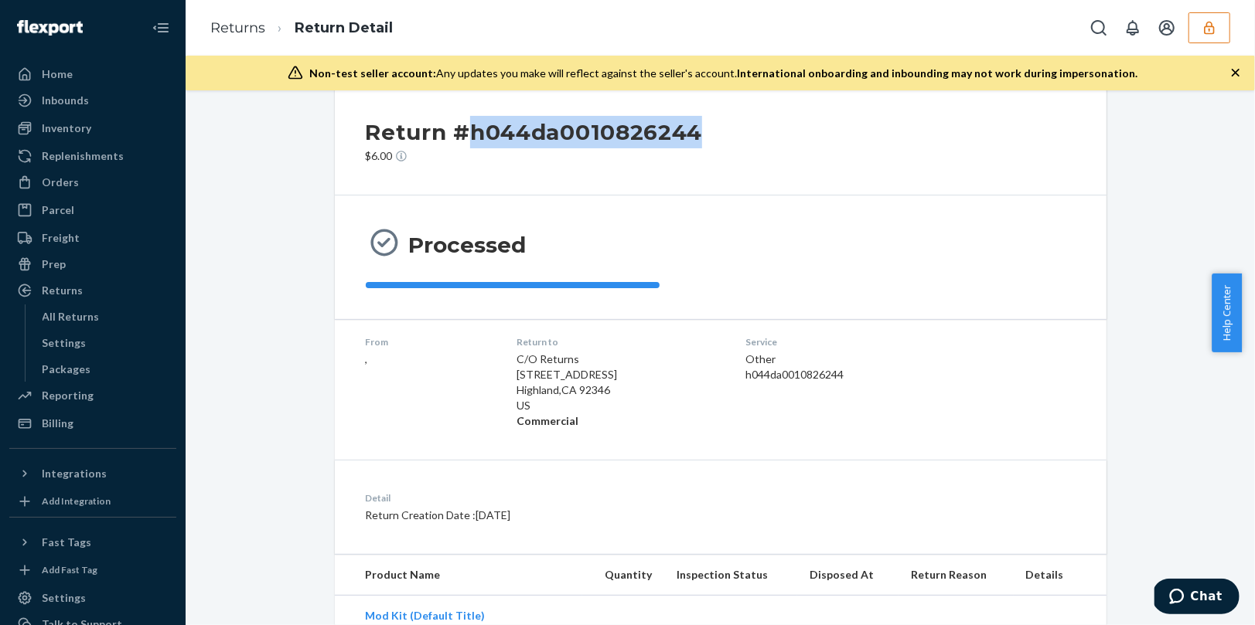
click at [593, 125] on h2 "Return #h044da0010826244" at bounding box center [534, 132] width 337 height 32
copy h2 "h044da0010826244"
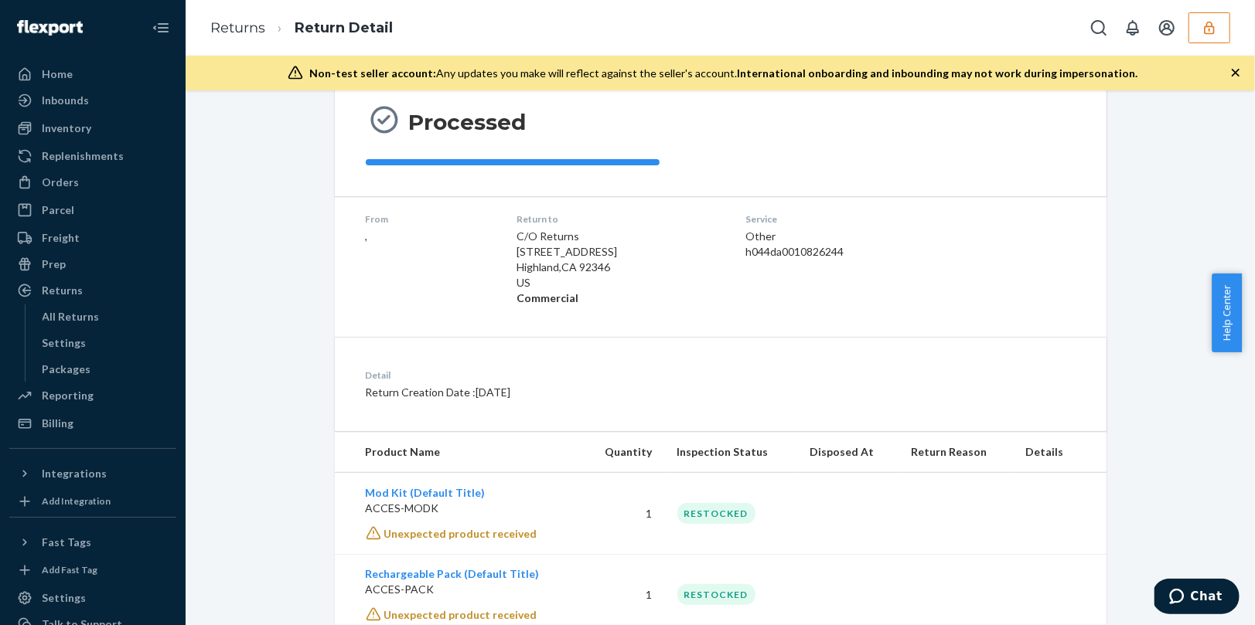
scroll to position [197, 0]
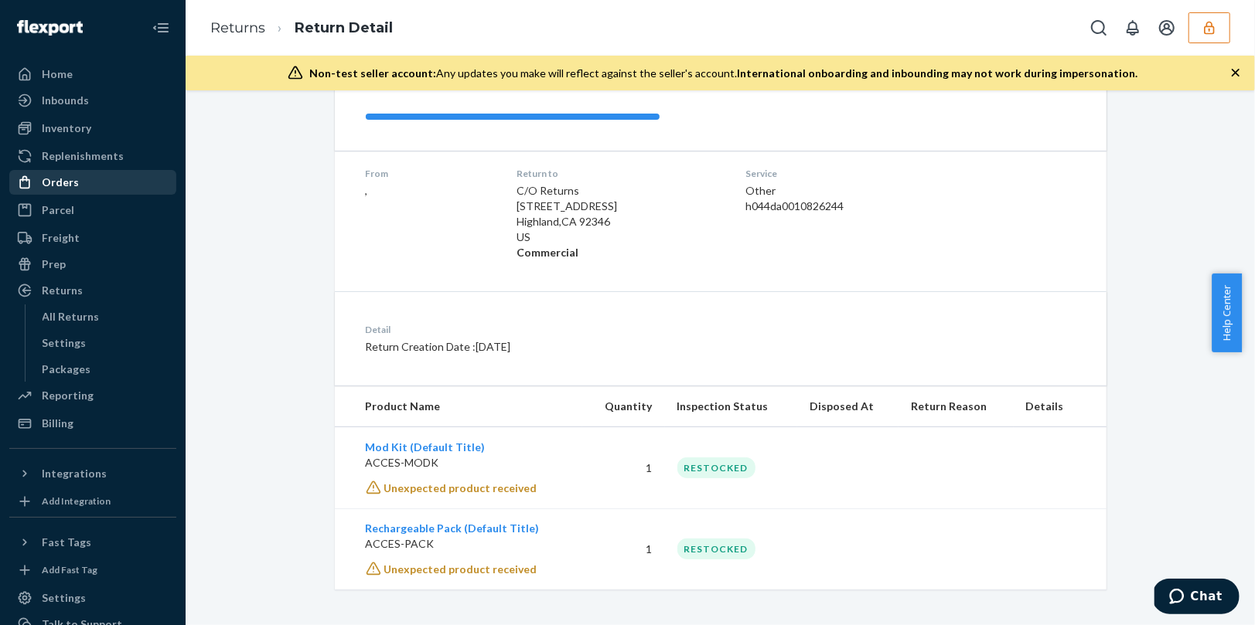
click at [68, 183] on div "Orders" at bounding box center [60, 182] width 37 height 15
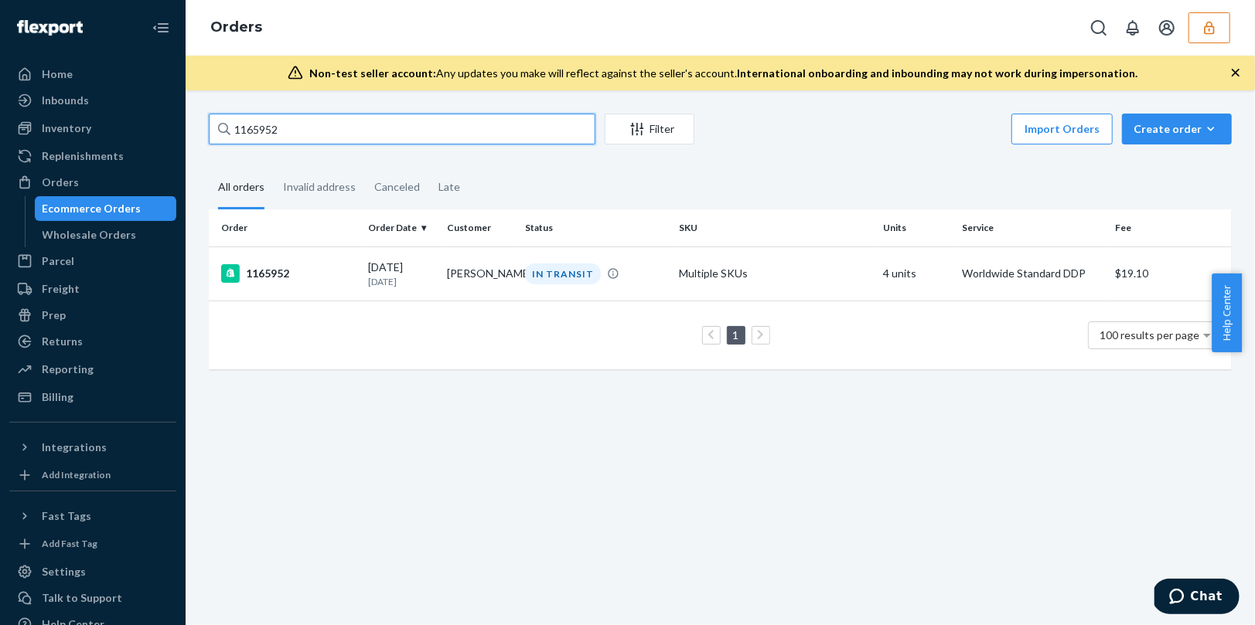
drag, startPoint x: 303, startPoint y: 135, endPoint x: 163, endPoint y: 138, distance: 140.0
click at [163, 138] on div "Home Inbounds Shipping Plans Problems Inventory Products Replenishments Orders …" at bounding box center [627, 312] width 1255 height 625
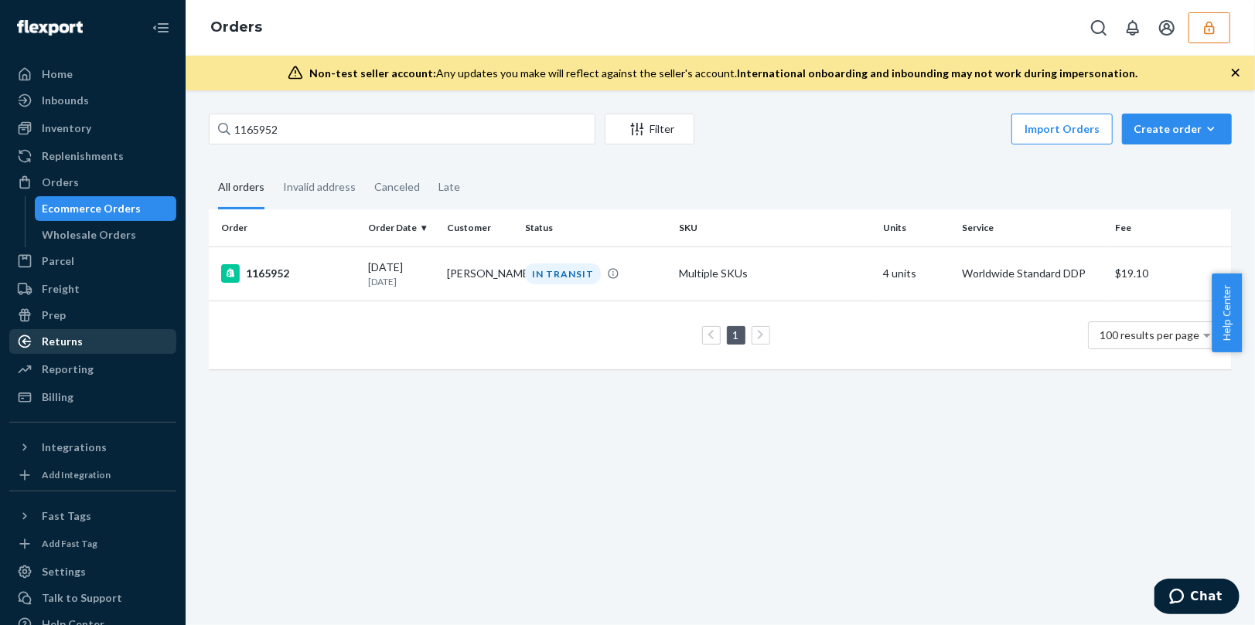
click at [61, 353] on link "Returns" at bounding box center [92, 341] width 167 height 25
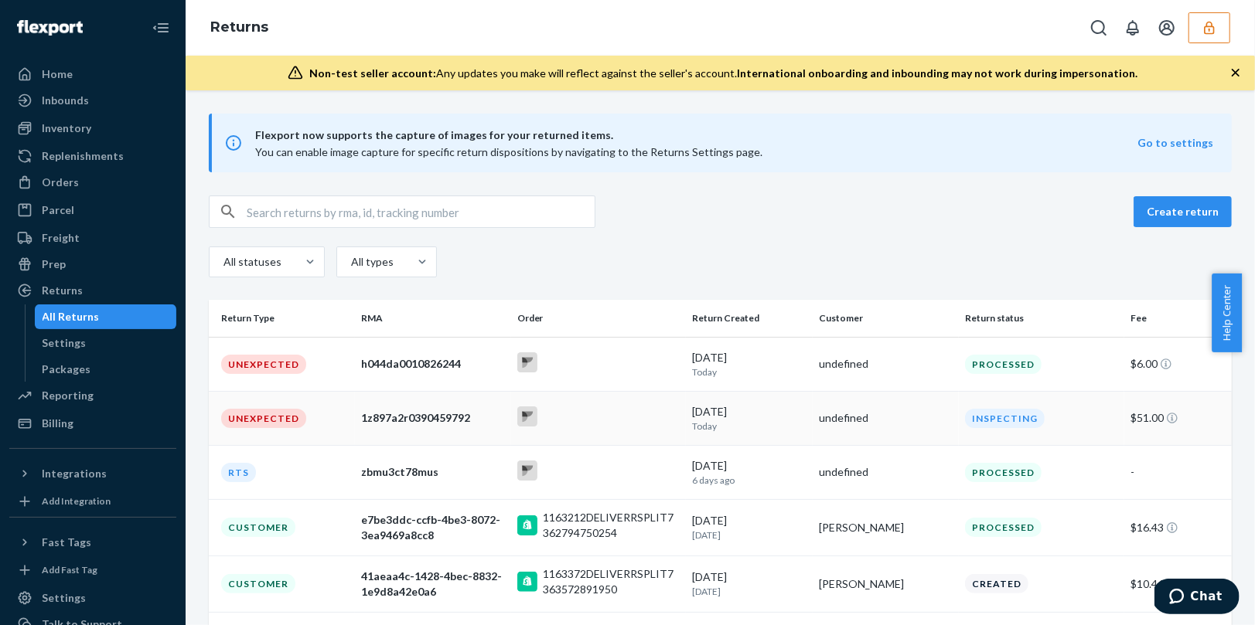
click at [414, 418] on div "1z897a2r0390459792" at bounding box center [433, 418] width 144 height 15
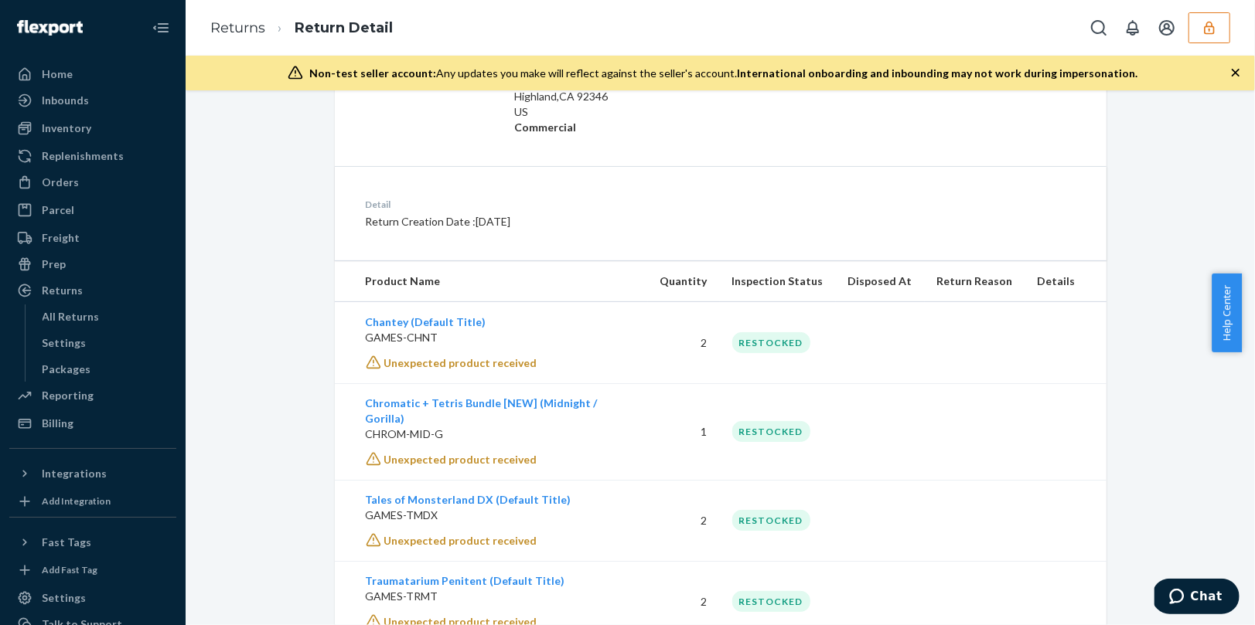
scroll to position [319, 0]
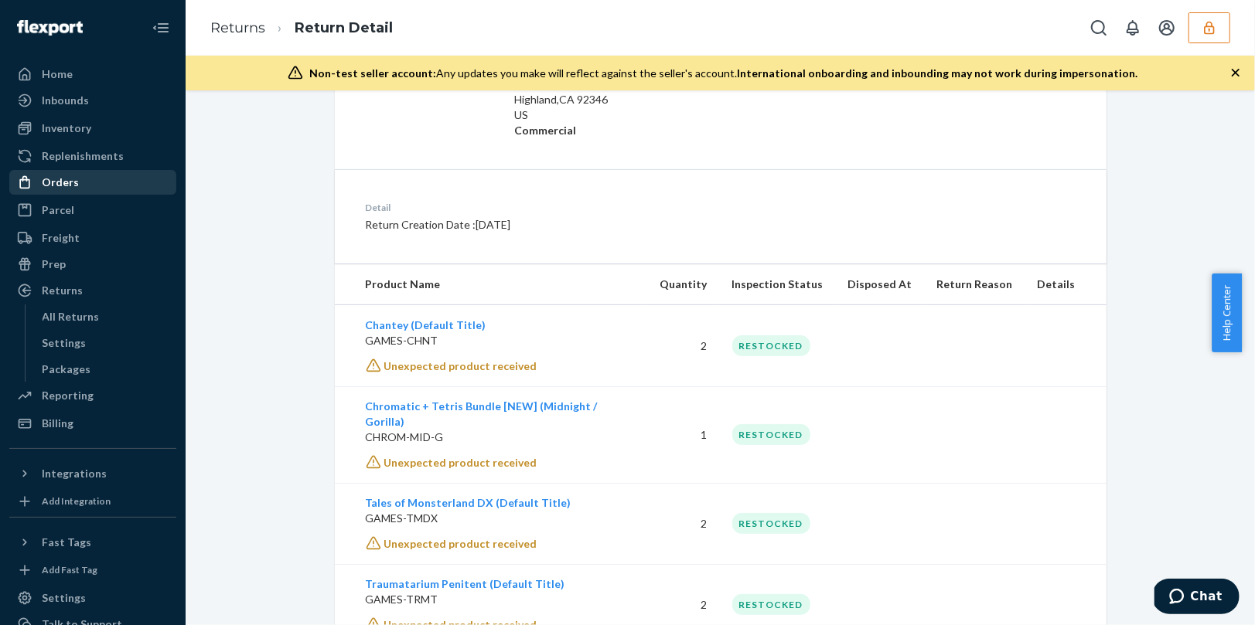
click at [73, 179] on div "Orders" at bounding box center [60, 182] width 37 height 15
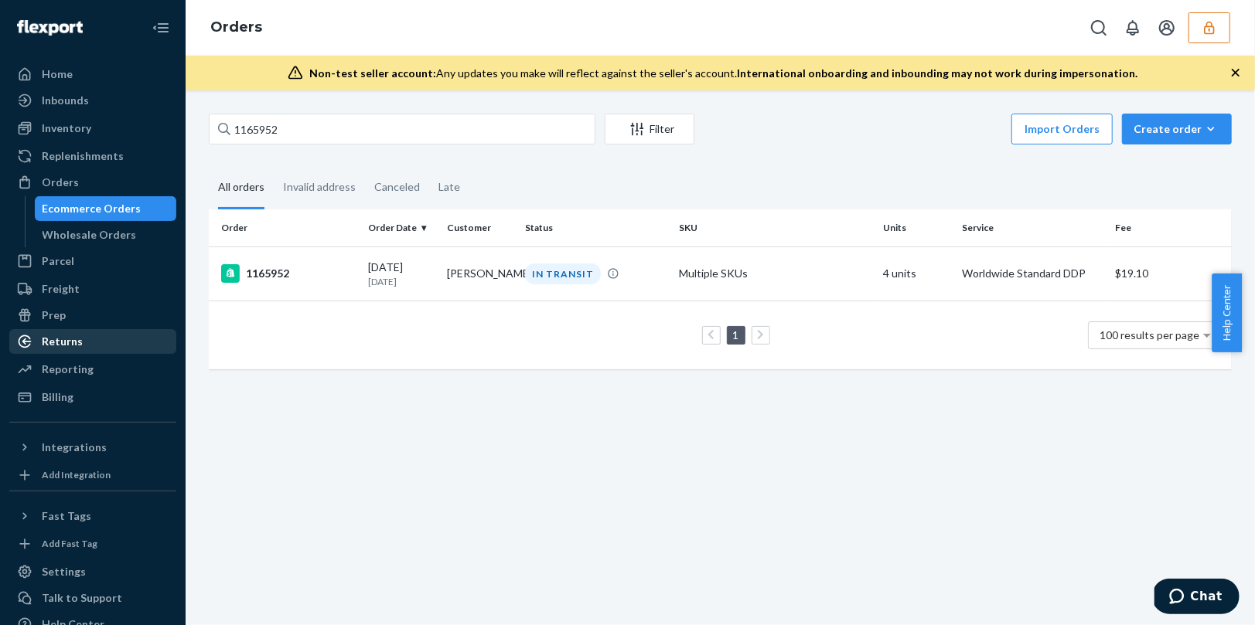
click at [80, 340] on div "Returns" at bounding box center [93, 342] width 164 height 22
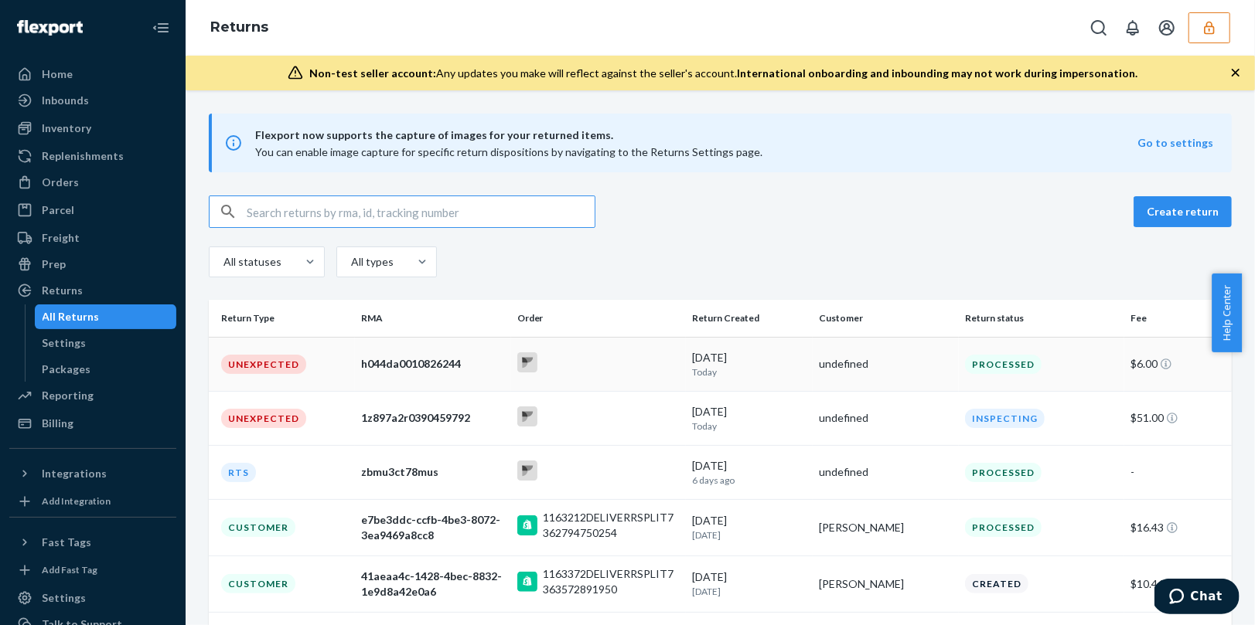
click at [635, 372] on div at bounding box center [598, 365] width 163 height 24
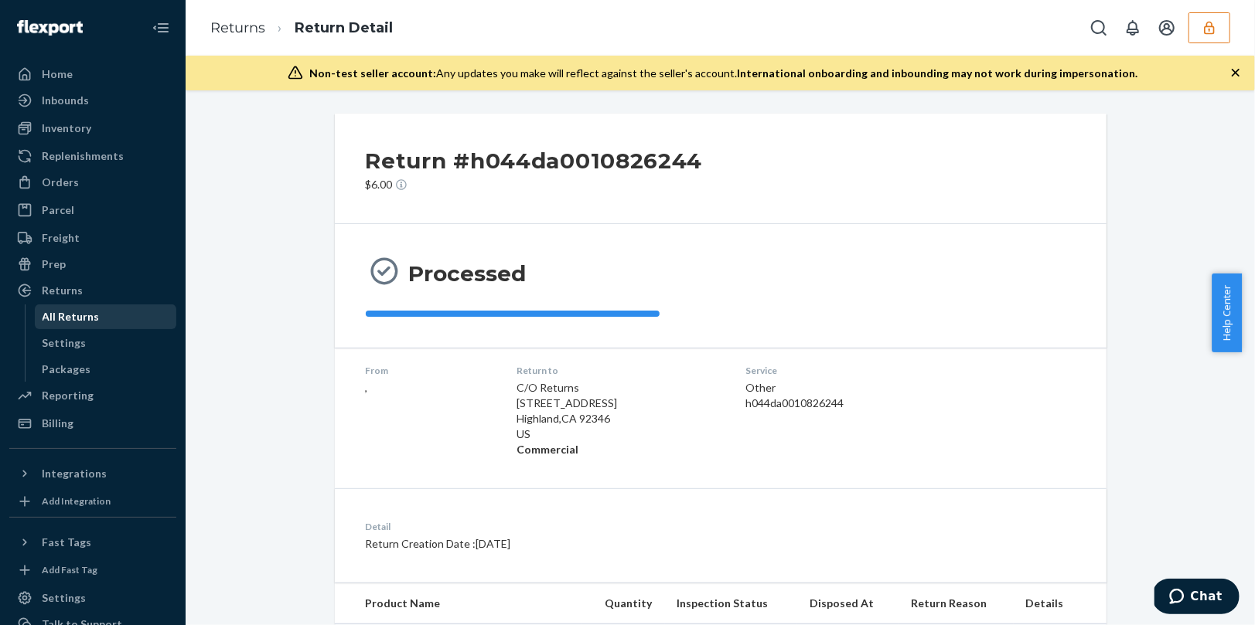
click at [70, 317] on div "All Returns" at bounding box center [71, 316] width 57 height 15
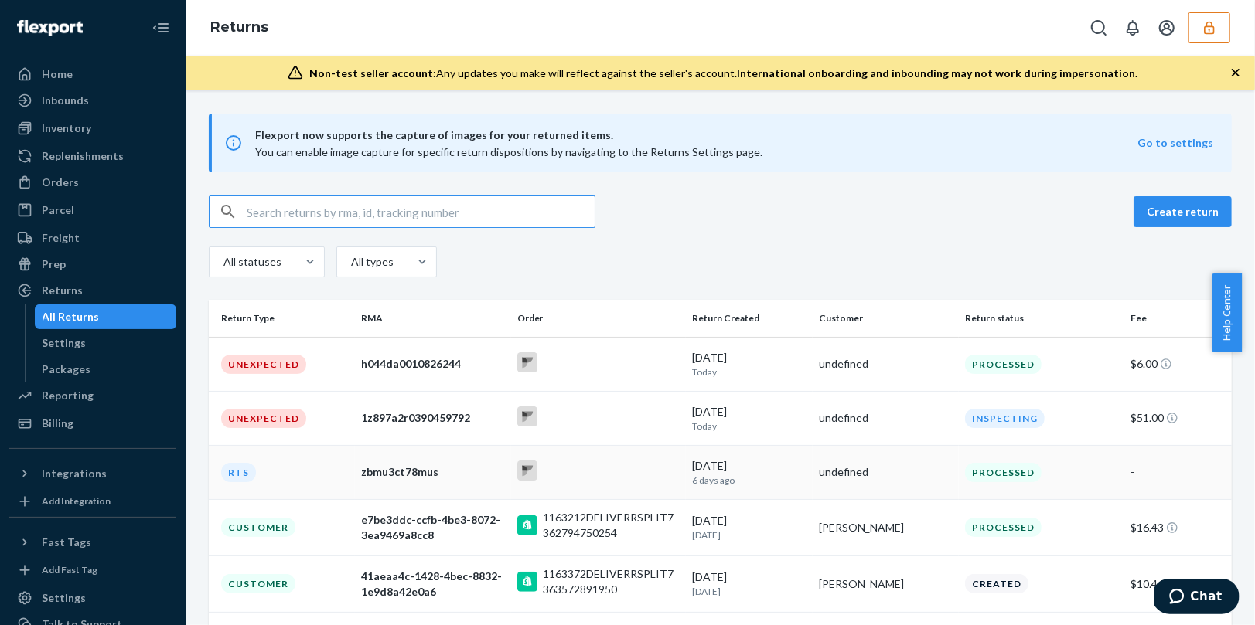
click at [318, 475] on td "RTS" at bounding box center [282, 472] width 146 height 54
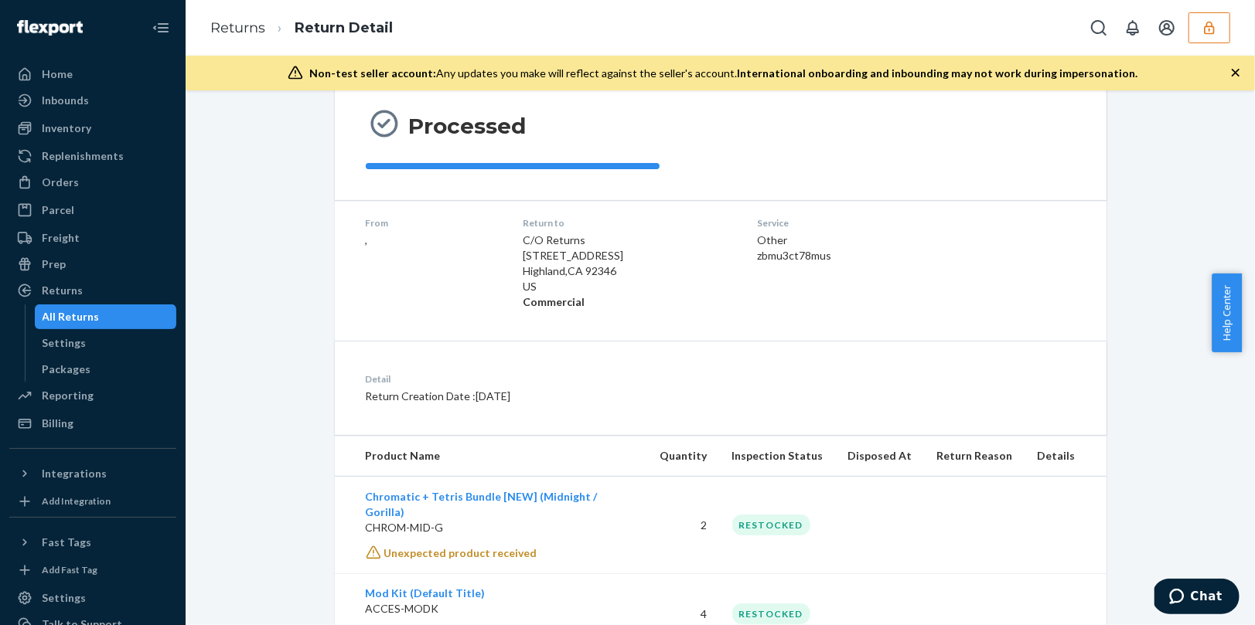
scroll to position [182, 0]
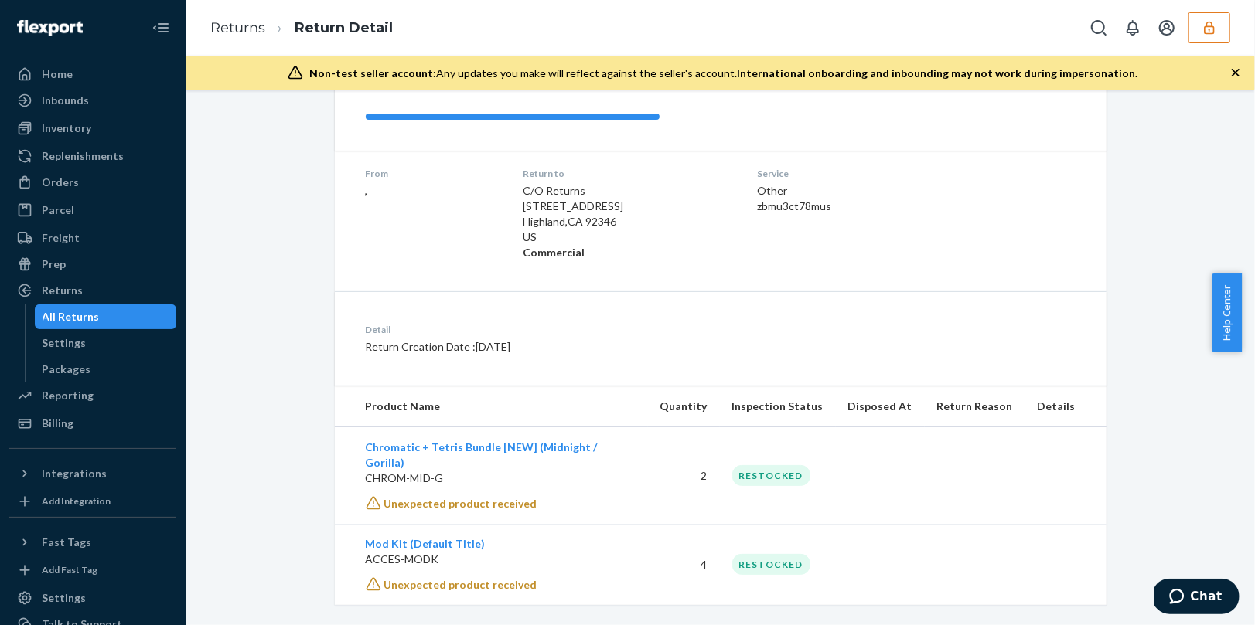
click at [126, 315] on div "All Returns" at bounding box center [105, 317] width 139 height 22
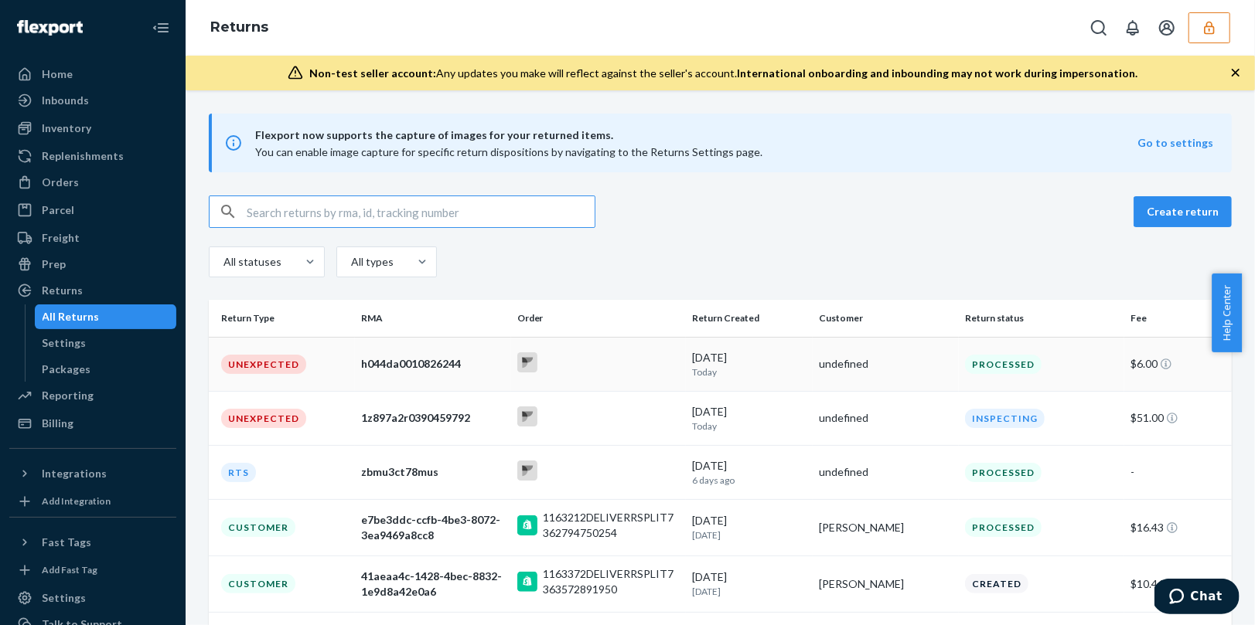
click at [406, 373] on td "h044da0010826244" at bounding box center [433, 364] width 156 height 54
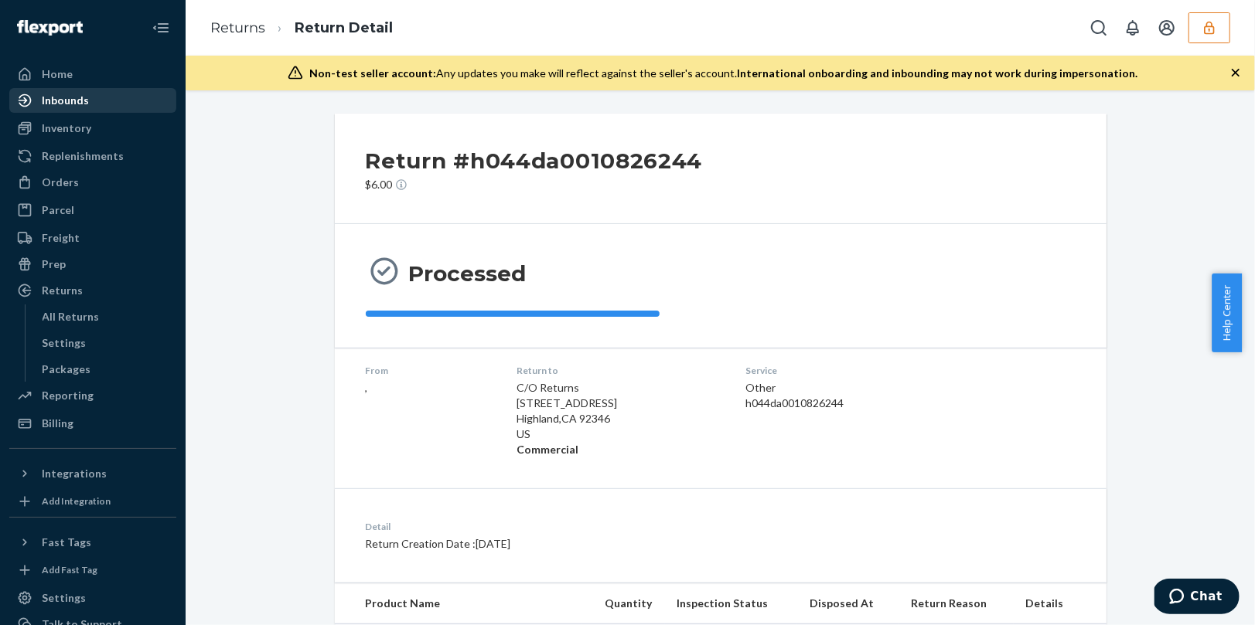
click at [62, 104] on div "Inbounds" at bounding box center [65, 100] width 47 height 15
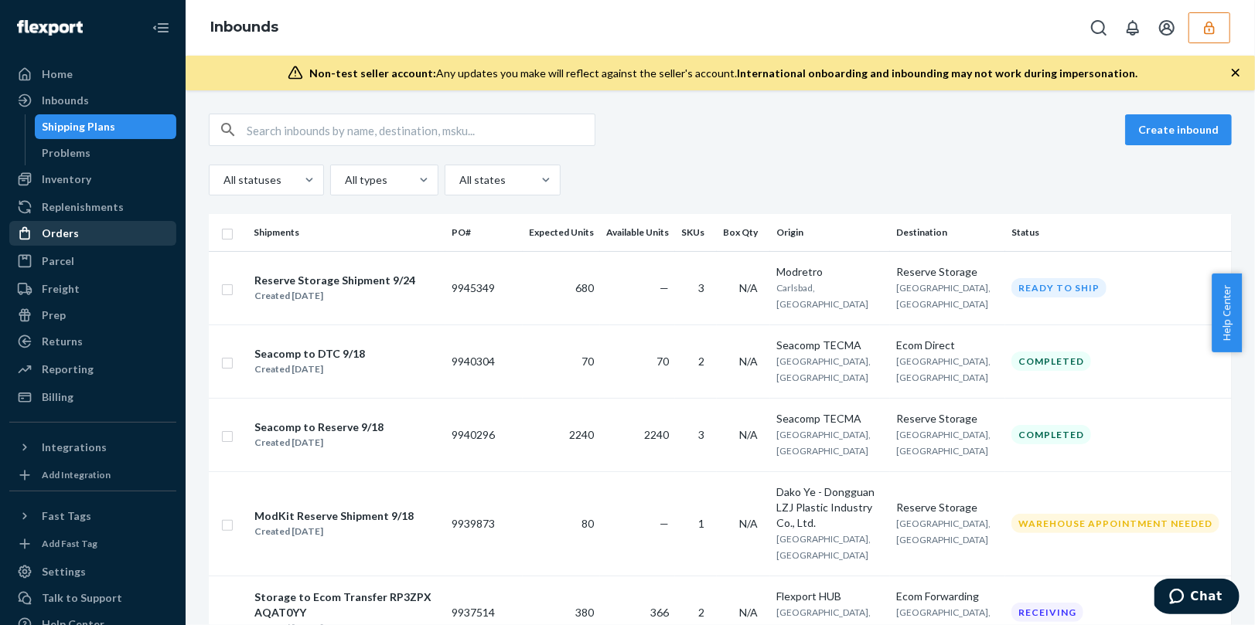
click at [56, 233] on div "Orders" at bounding box center [60, 233] width 37 height 15
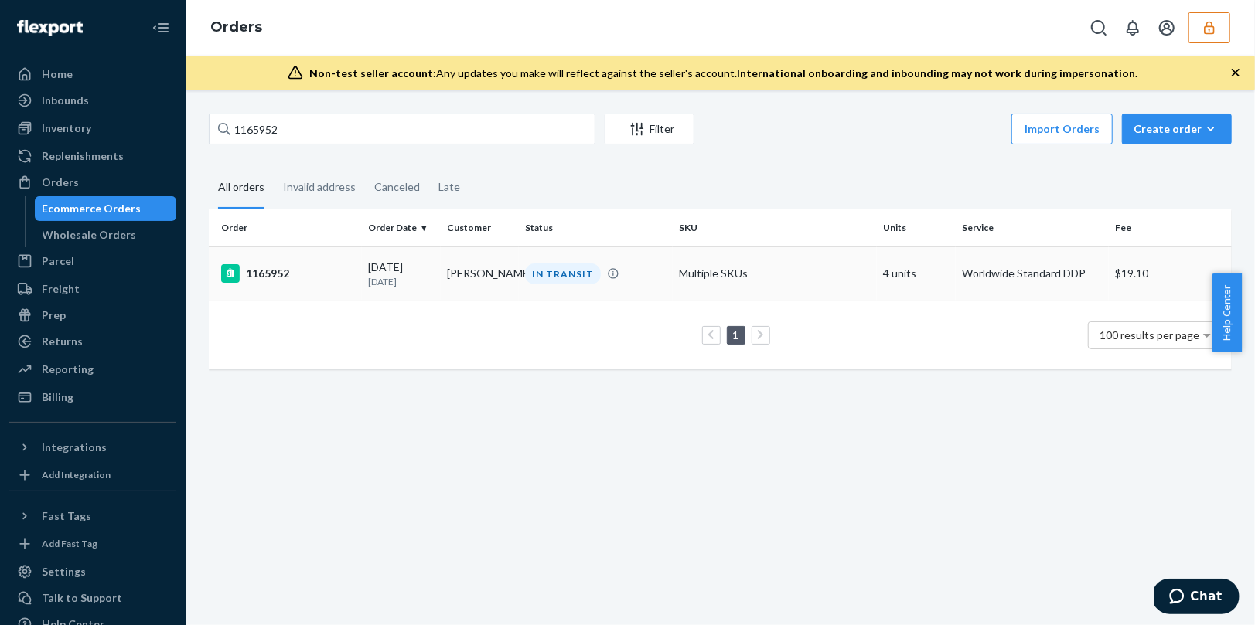
click at [337, 271] on div "1165952" at bounding box center [288, 273] width 135 height 19
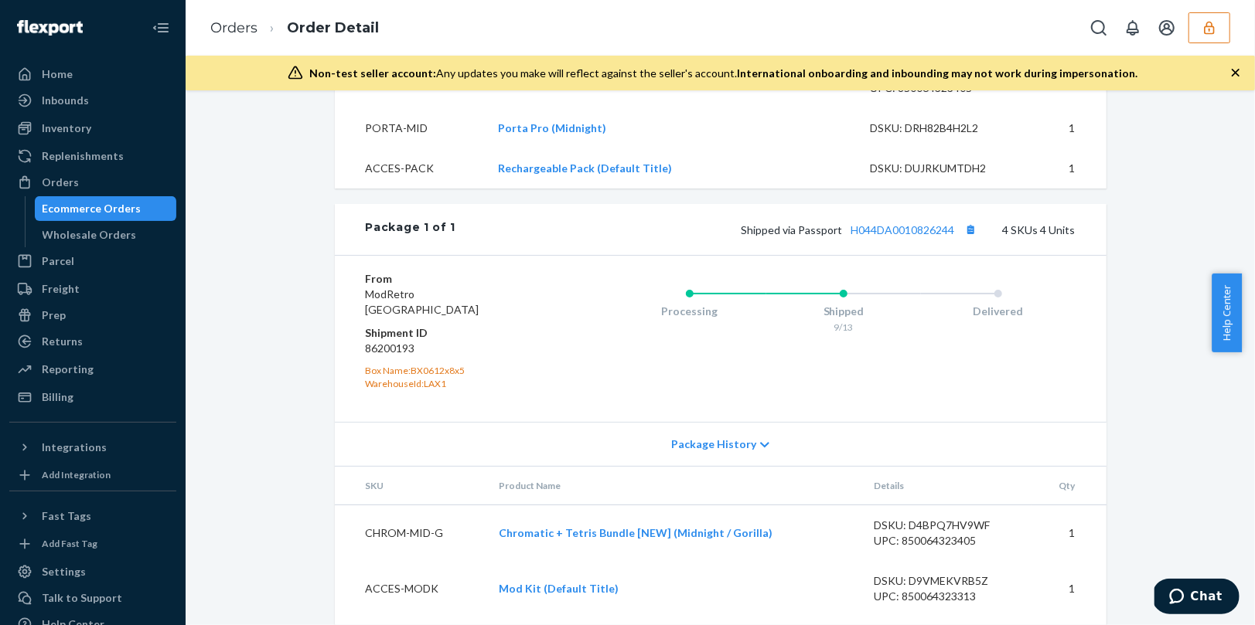
scroll to position [707, 0]
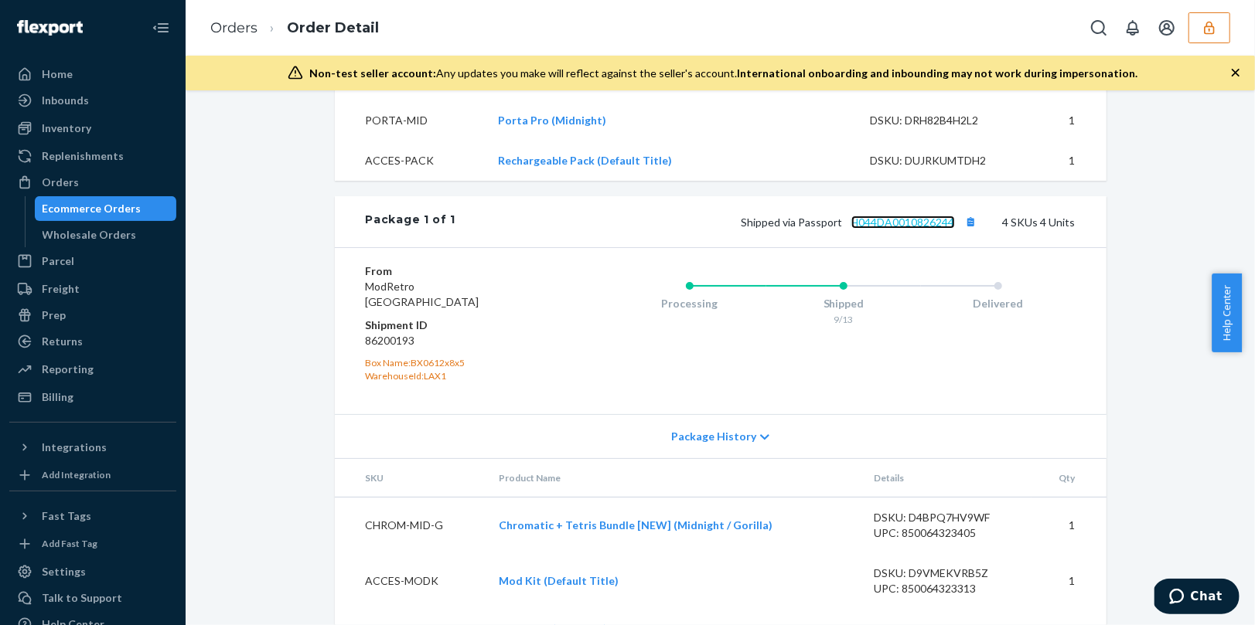
click at [896, 229] on link "H044DA0010826244" at bounding box center [903, 222] width 104 height 13
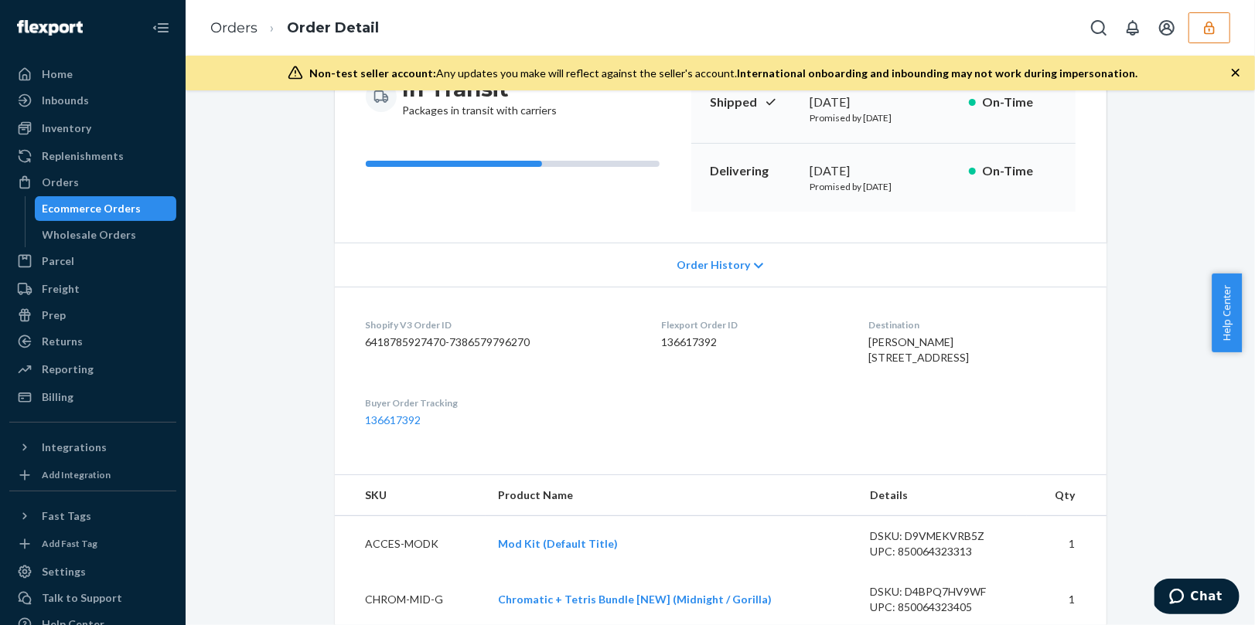
scroll to position [0, 0]
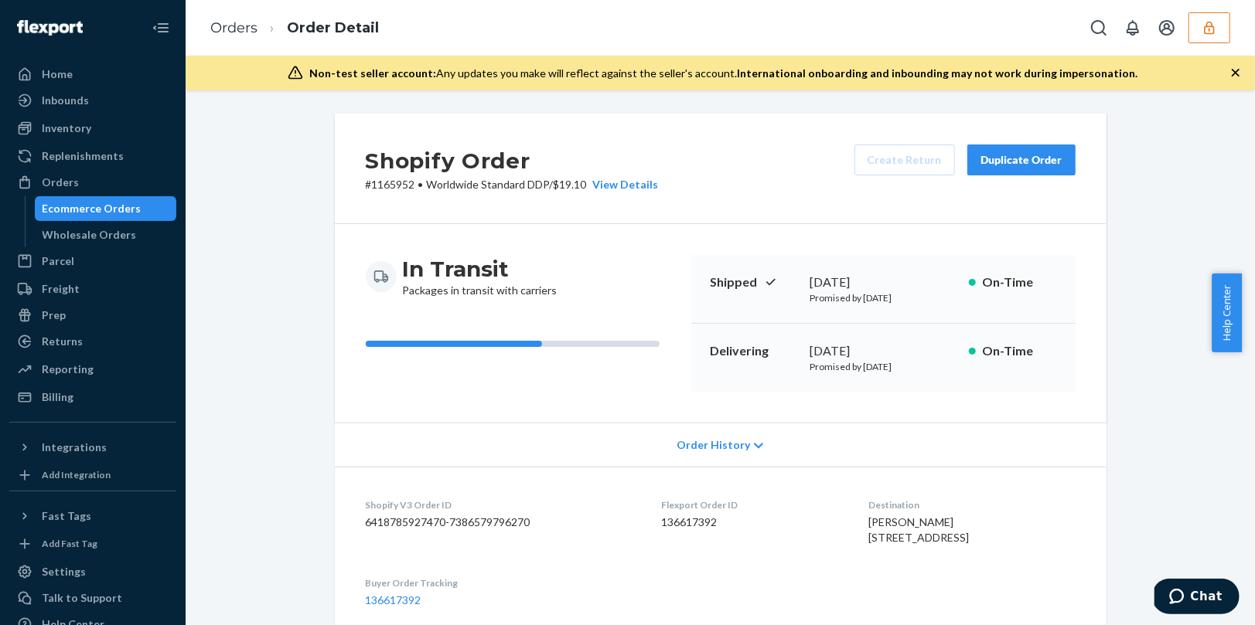
click at [1203, 26] on icon "button" at bounding box center [1208, 27] width 15 height 15
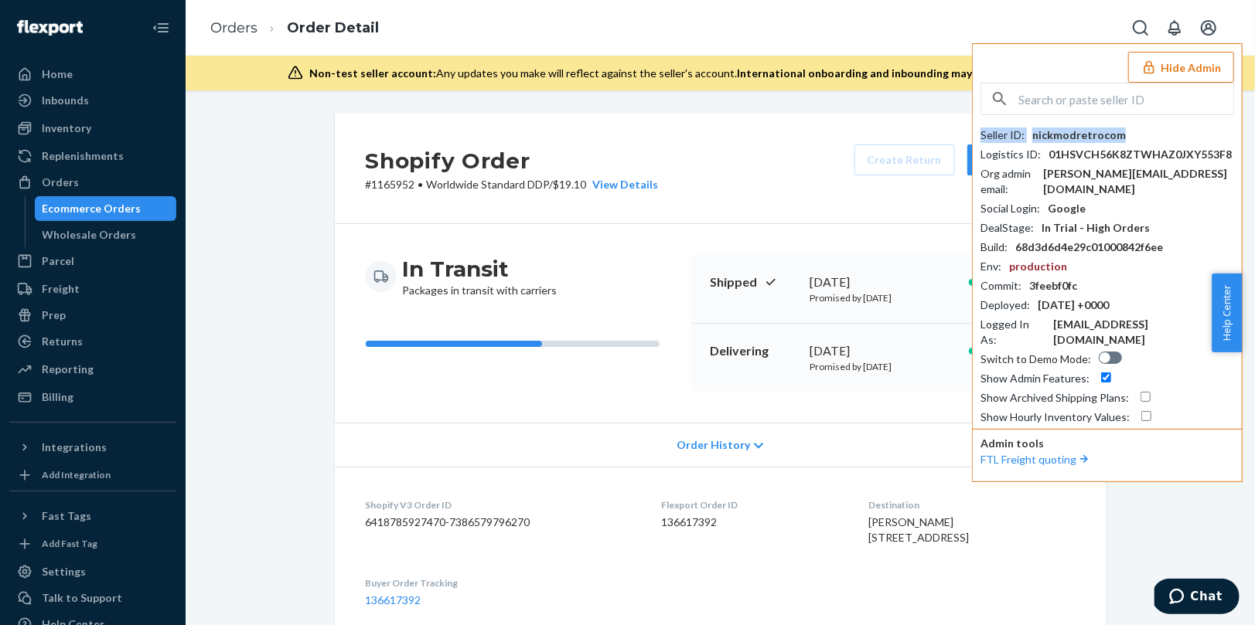
drag, startPoint x: 1139, startPoint y: 134, endPoint x: 980, endPoint y: 132, distance: 158.5
click at [980, 132] on div "Seller ID : nickmodretrocom" at bounding box center [1107, 135] width 254 height 15
copy div "Seller ID : nickmodretrocom"
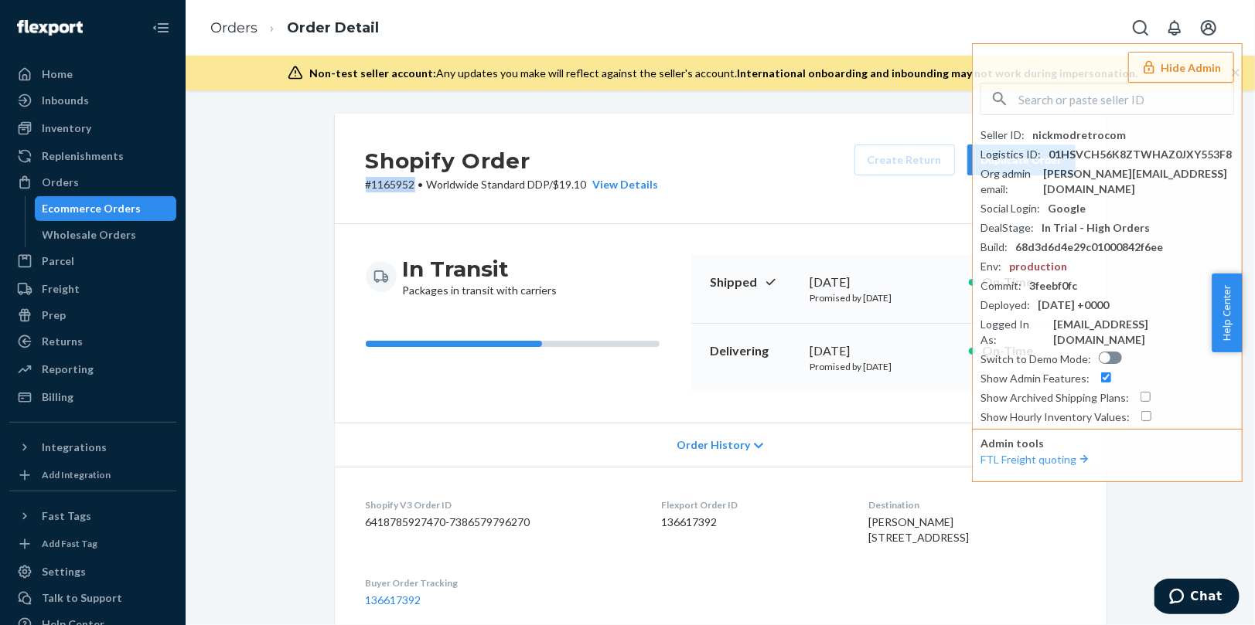
drag, startPoint x: 407, startPoint y: 186, endPoint x: 355, endPoint y: 185, distance: 52.6
click at [355, 185] on div "Shopify Order # 1165952 • Worldwide Standard DDP / $19.10 View Details Create R…" at bounding box center [721, 169] width 772 height 111
copy p "# 1165952"
click at [744, 409] on div "In Transit Packages in transit with carriers Shipped [DATE] Promised by [DATE] …" at bounding box center [721, 323] width 772 height 199
